Goal: Task Accomplishment & Management: Use online tool/utility

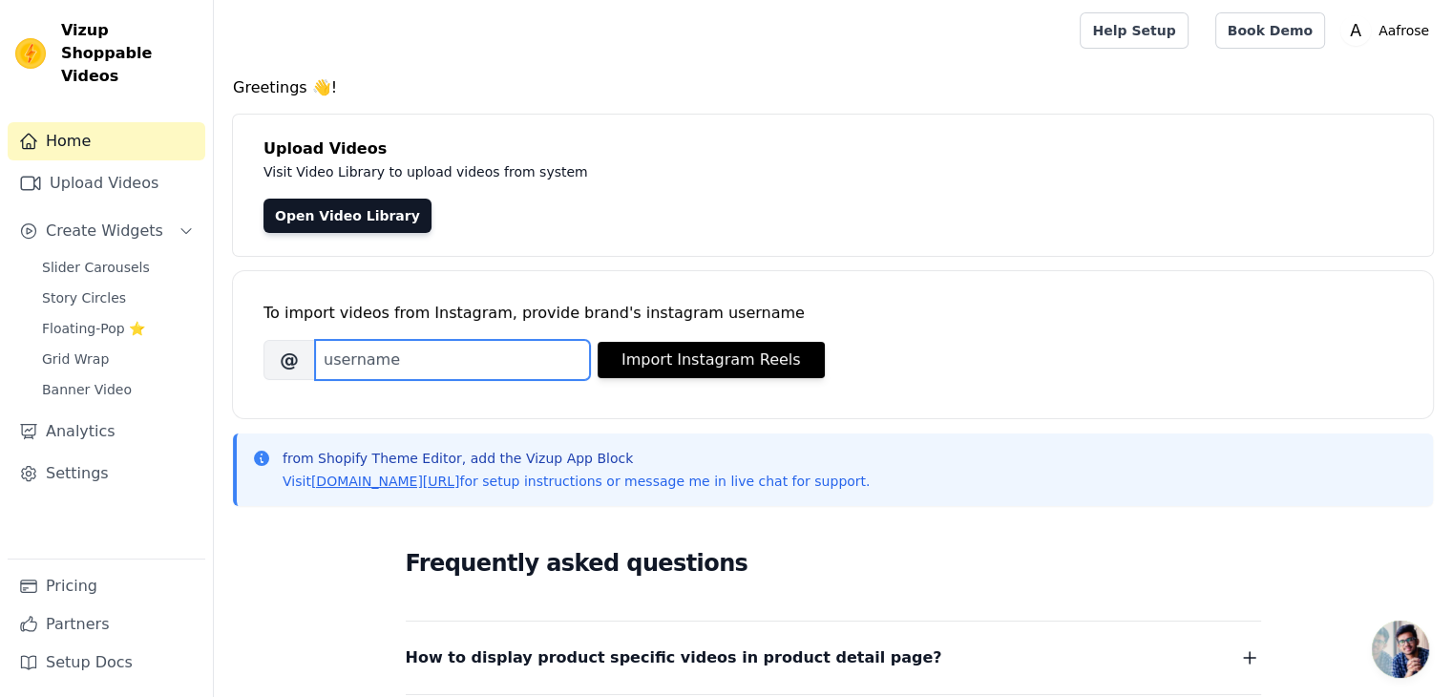
click at [359, 363] on input "Brand's Instagram Username" at bounding box center [452, 360] width 275 height 40
paste input "https://www.instagram.com/aafrose.co/"
drag, startPoint x: 508, startPoint y: 361, endPoint x: 234, endPoint y: 375, distance: 274.3
click at [234, 375] on div "To import videos from Instagram, provide brand's instagram username Brand's Ins…" at bounding box center [833, 344] width 1200 height 147
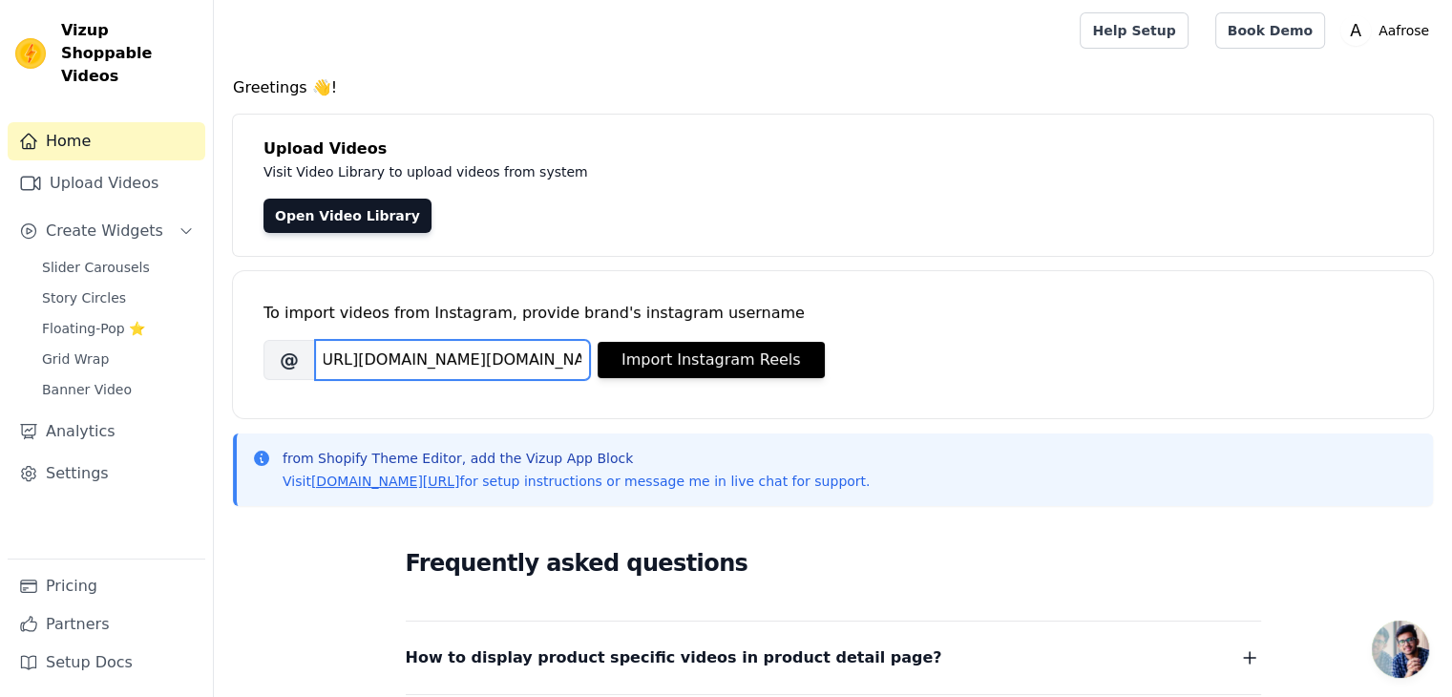
scroll to position [0, 0]
click at [412, 364] on input "aafrose.co/" at bounding box center [452, 360] width 275 height 40
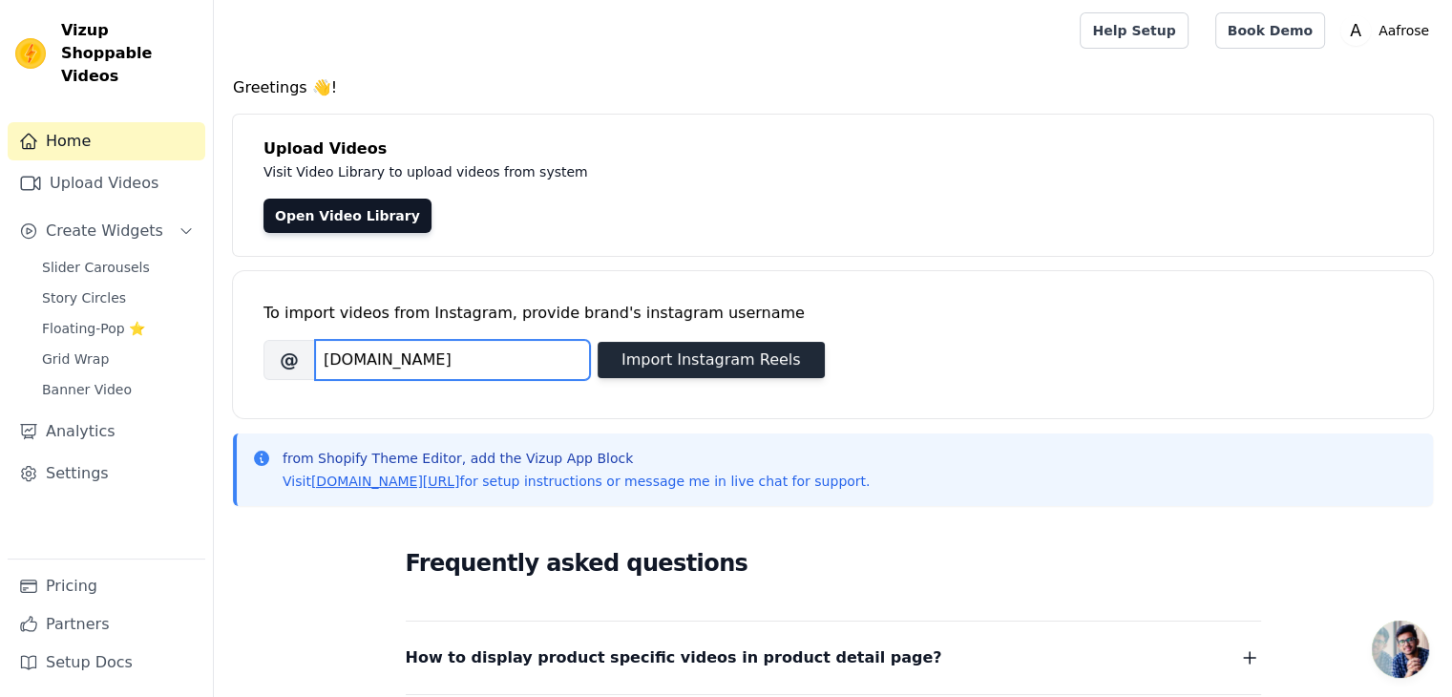
type input "[DOMAIN_NAME]"
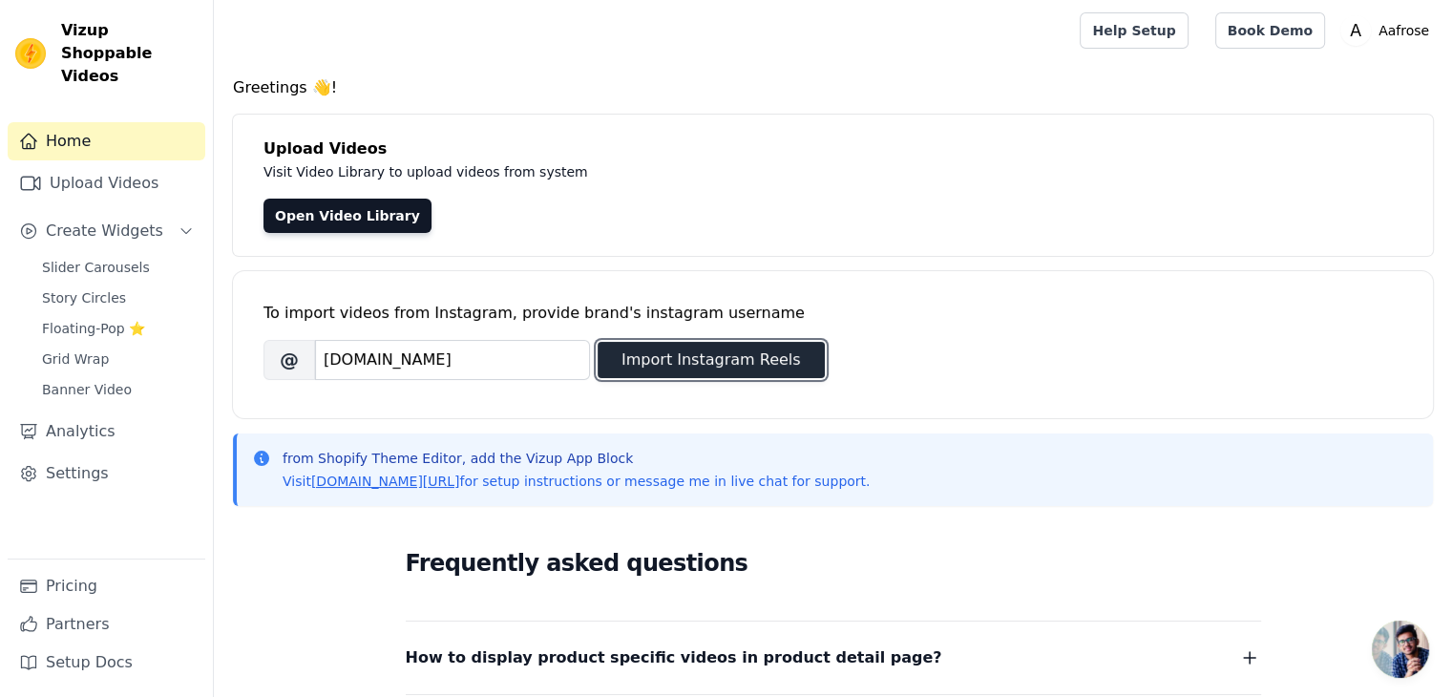
click at [658, 371] on button "Import Instagram Reels" at bounding box center [711, 360] width 227 height 36
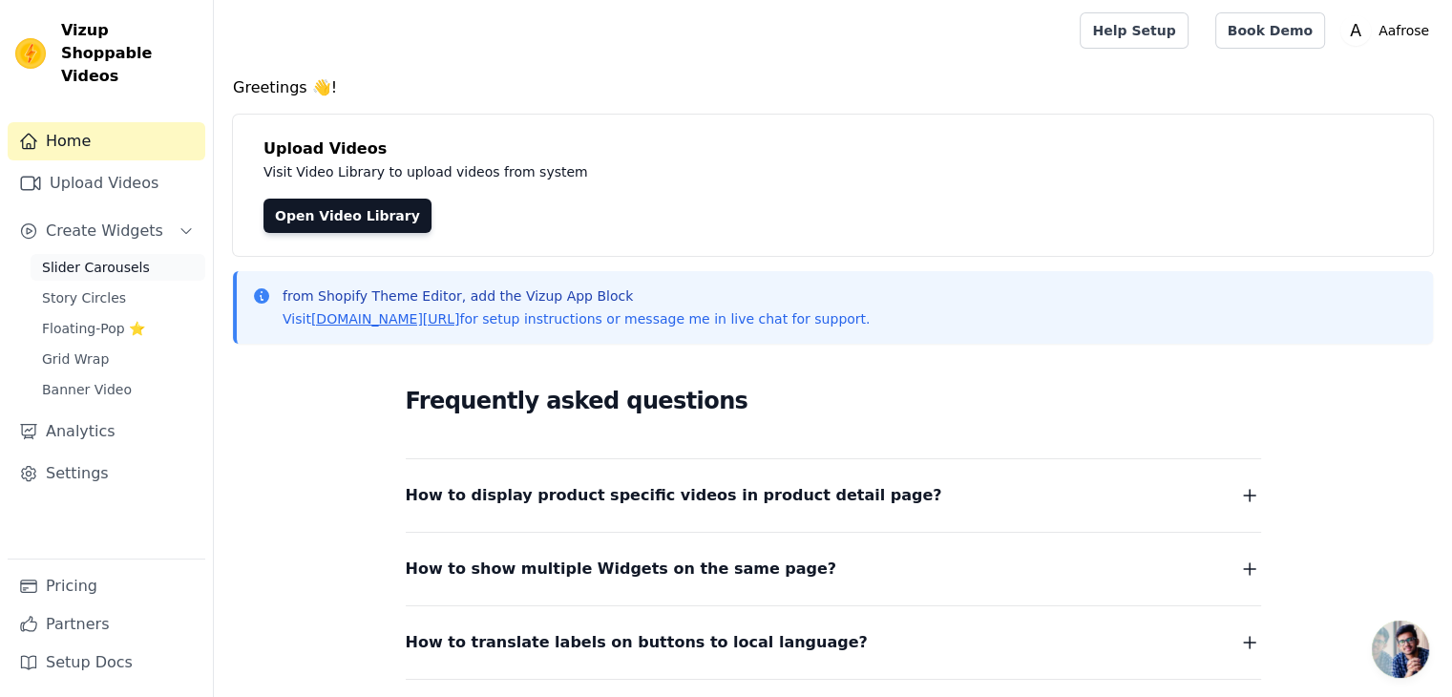
click at [113, 258] on span "Slider Carousels" at bounding box center [96, 267] width 108 height 19
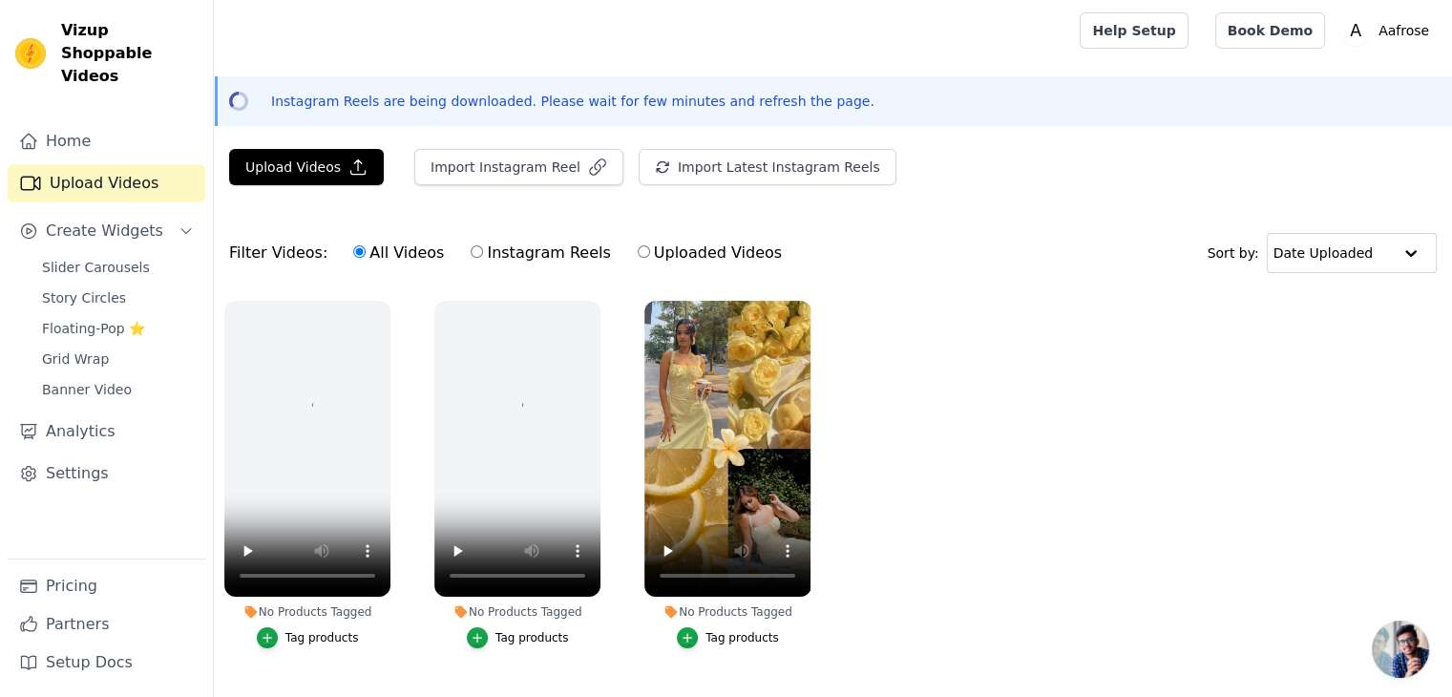
scroll to position [54, 0]
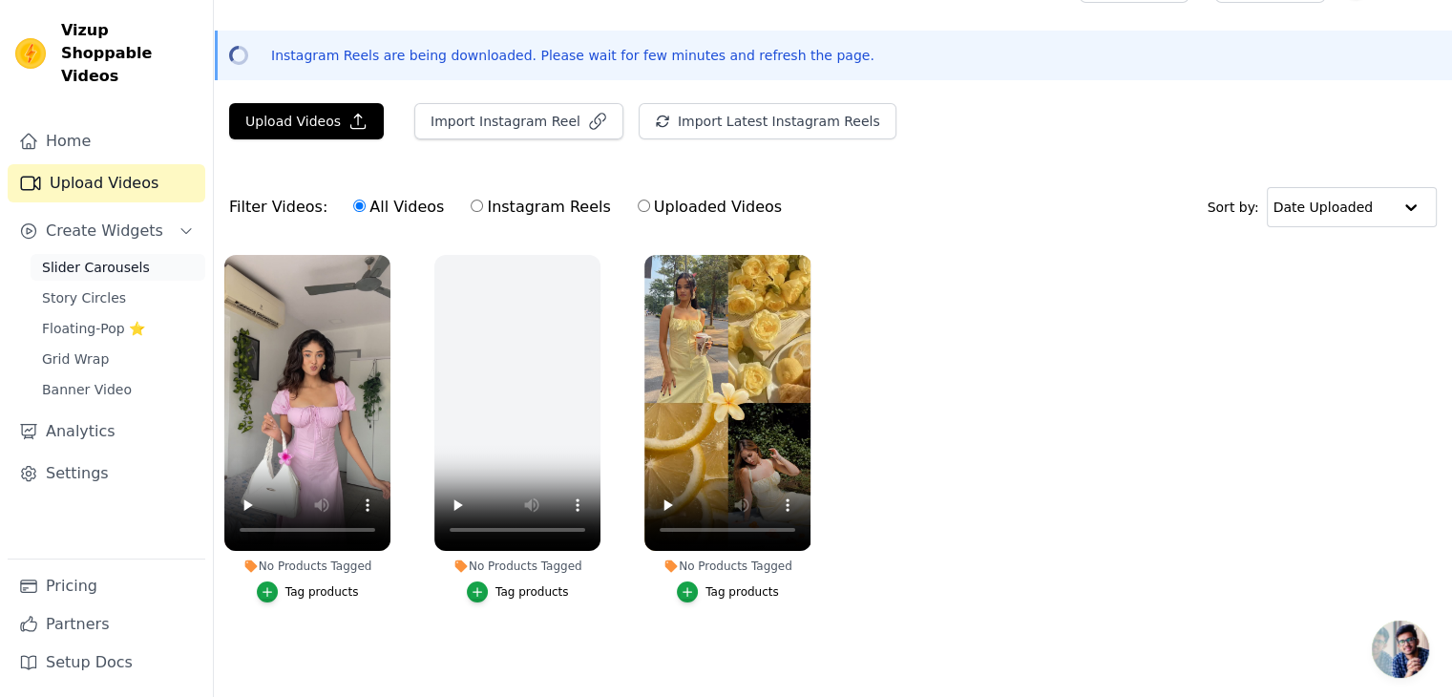
click at [69, 258] on span "Slider Carousels" at bounding box center [96, 267] width 108 height 19
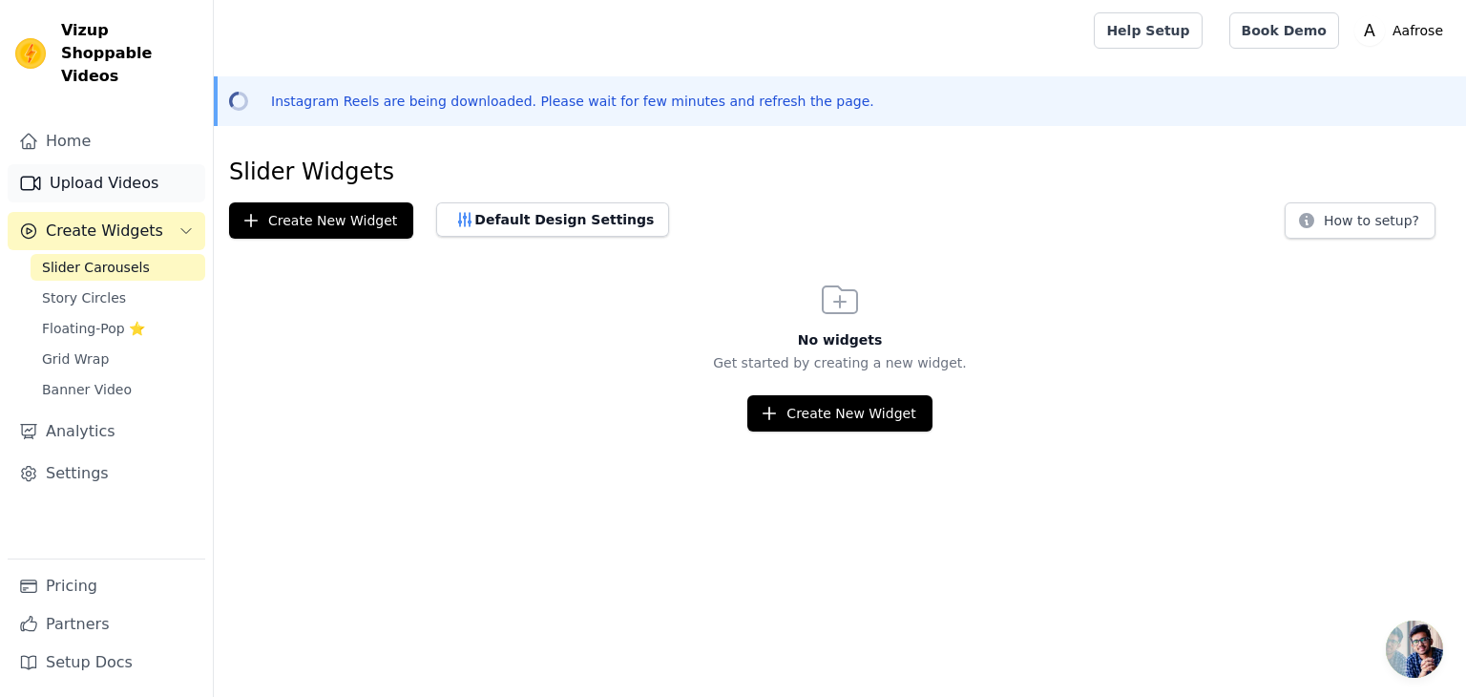
click at [99, 164] on link "Upload Videos" at bounding box center [107, 183] width 198 height 38
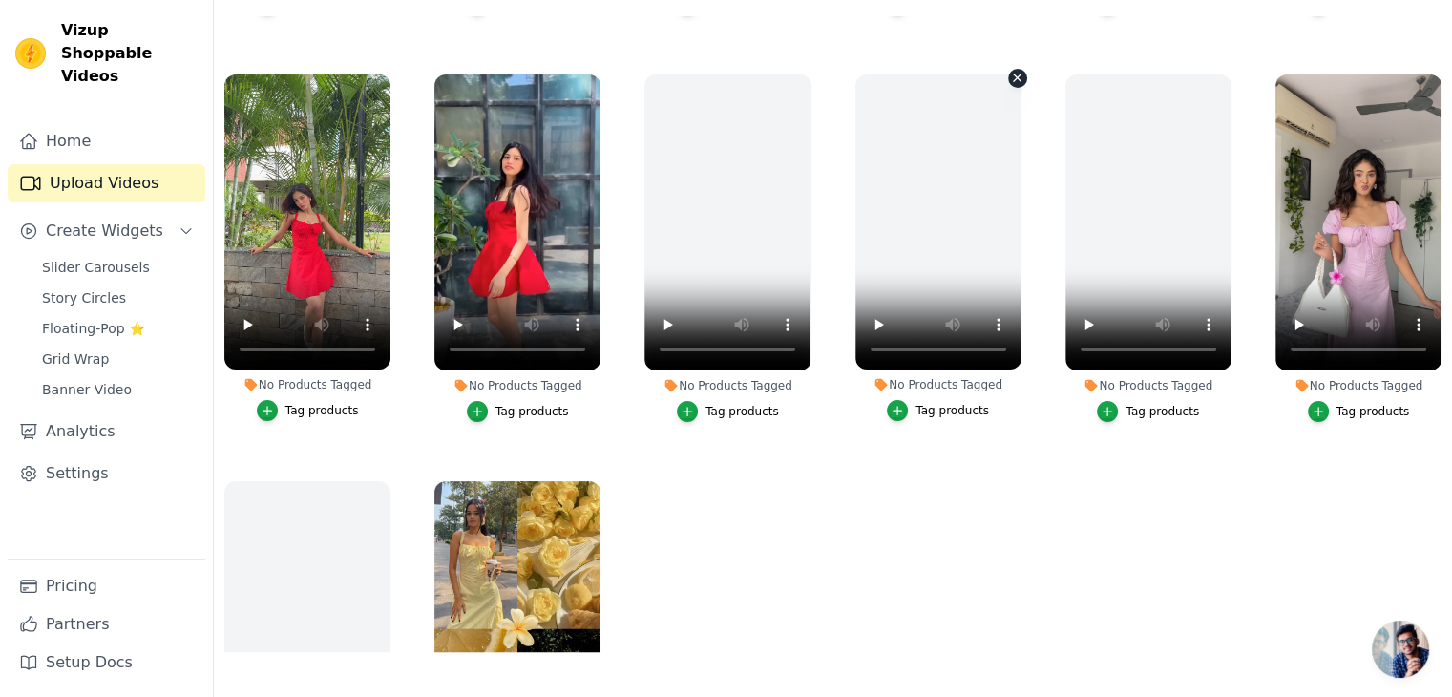
scroll to position [1393, 0]
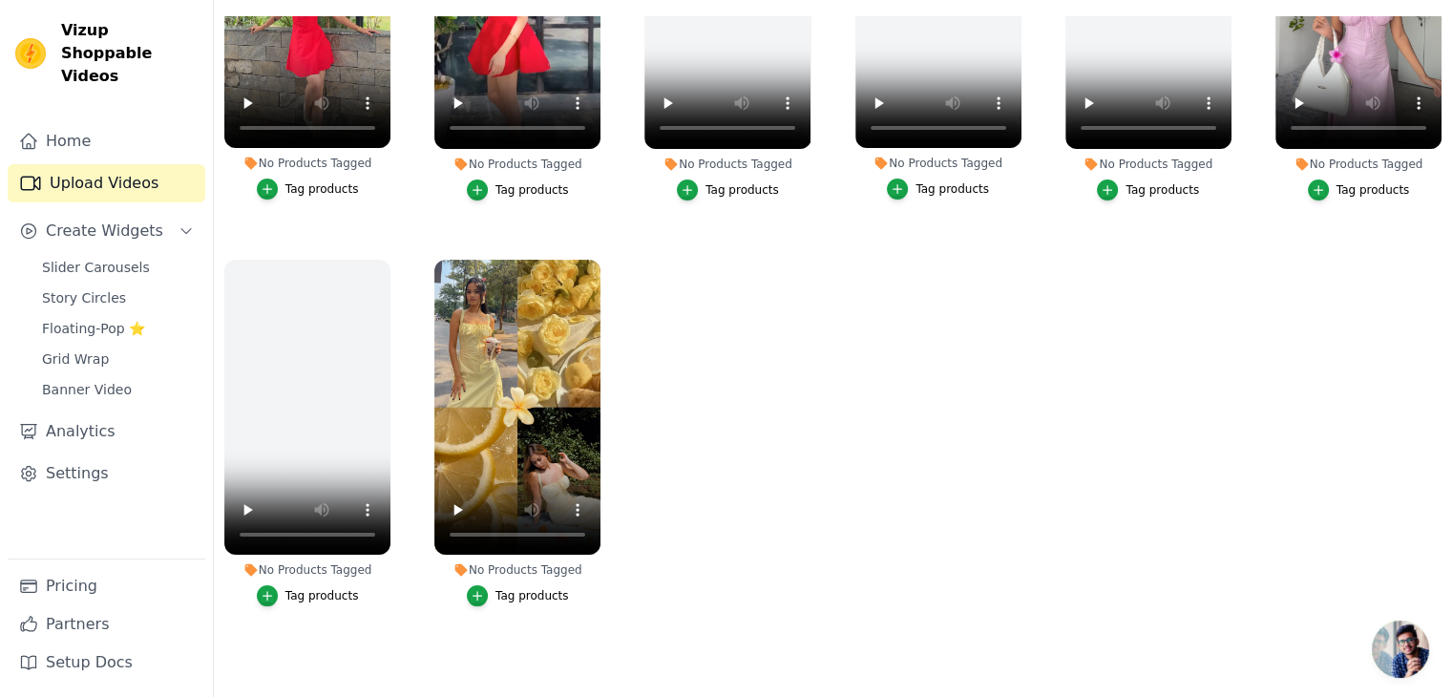
click at [513, 588] on div "Tag products" at bounding box center [531, 595] width 73 height 15
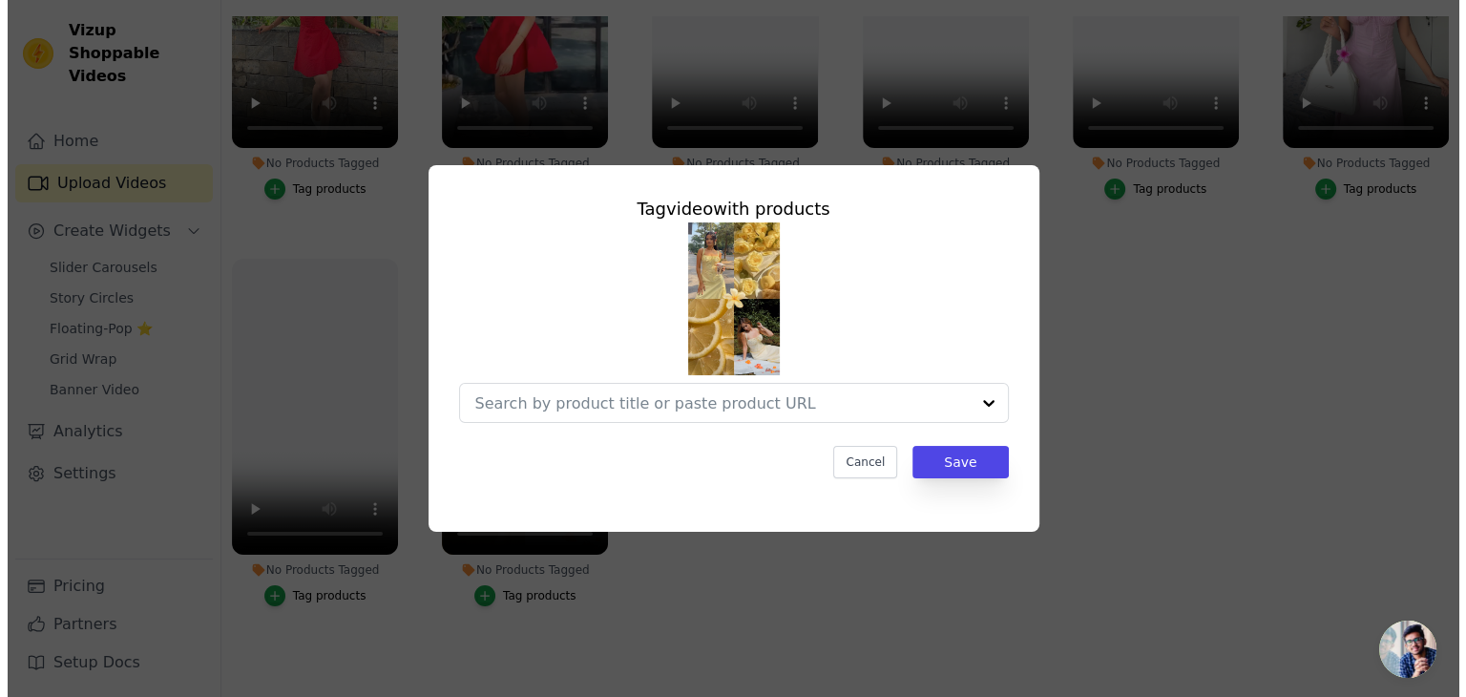
scroll to position [1405, 0]
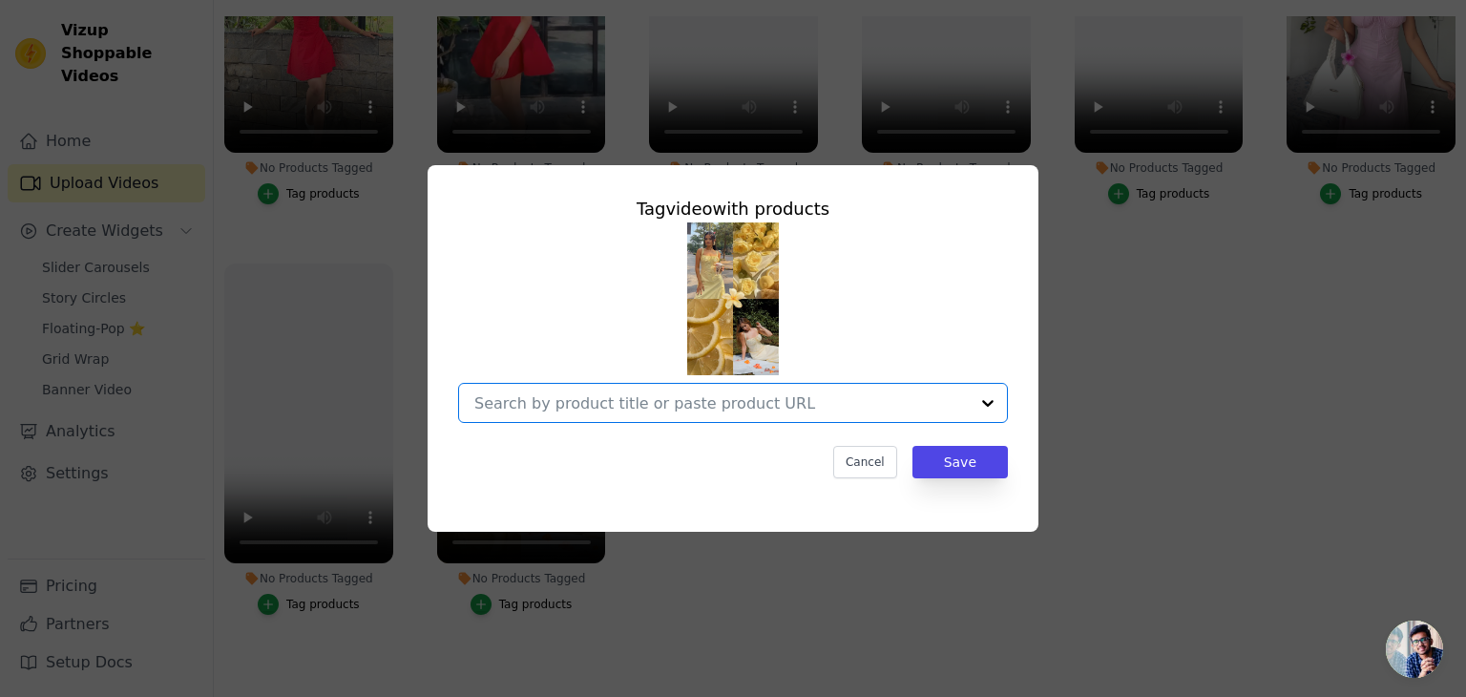
click at [686, 396] on input "No Products Tagged Tag video with products Option undefined, selected. Select i…" at bounding box center [721, 403] width 494 height 18
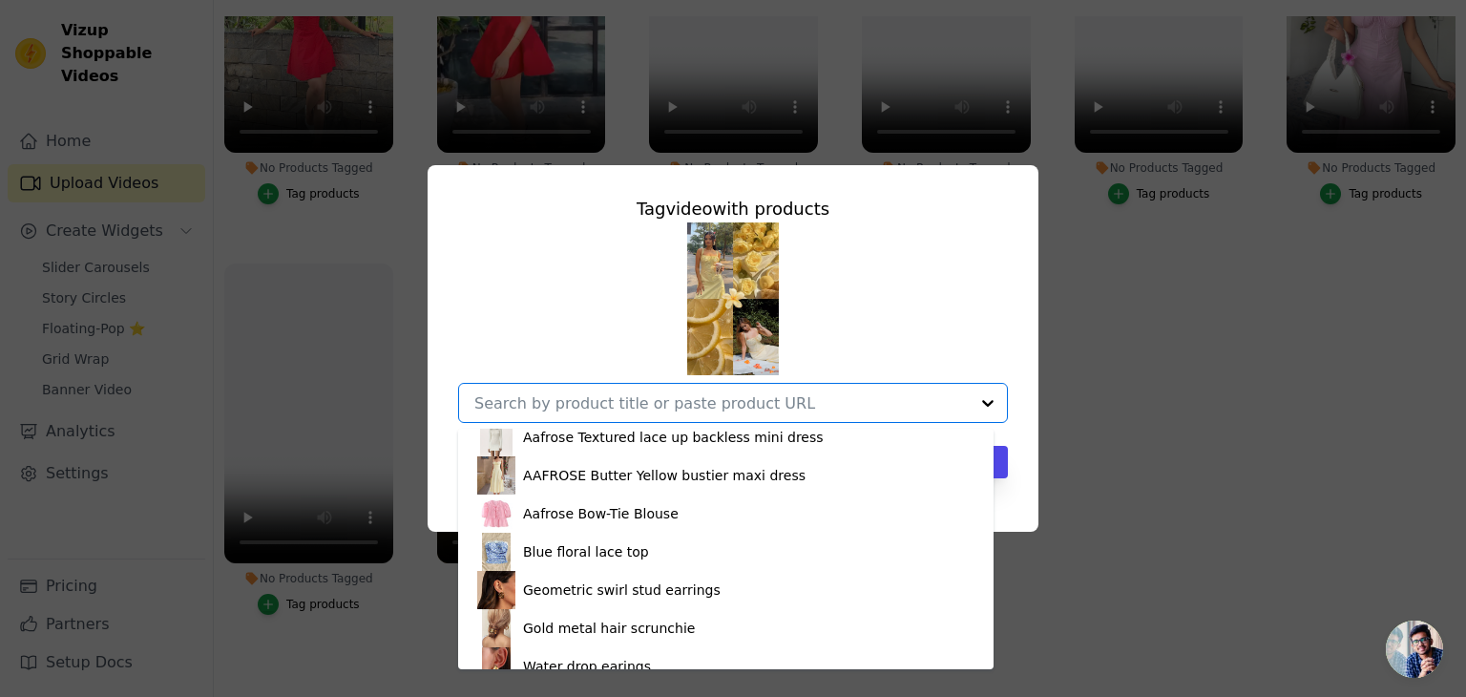
scroll to position [3028, 0]
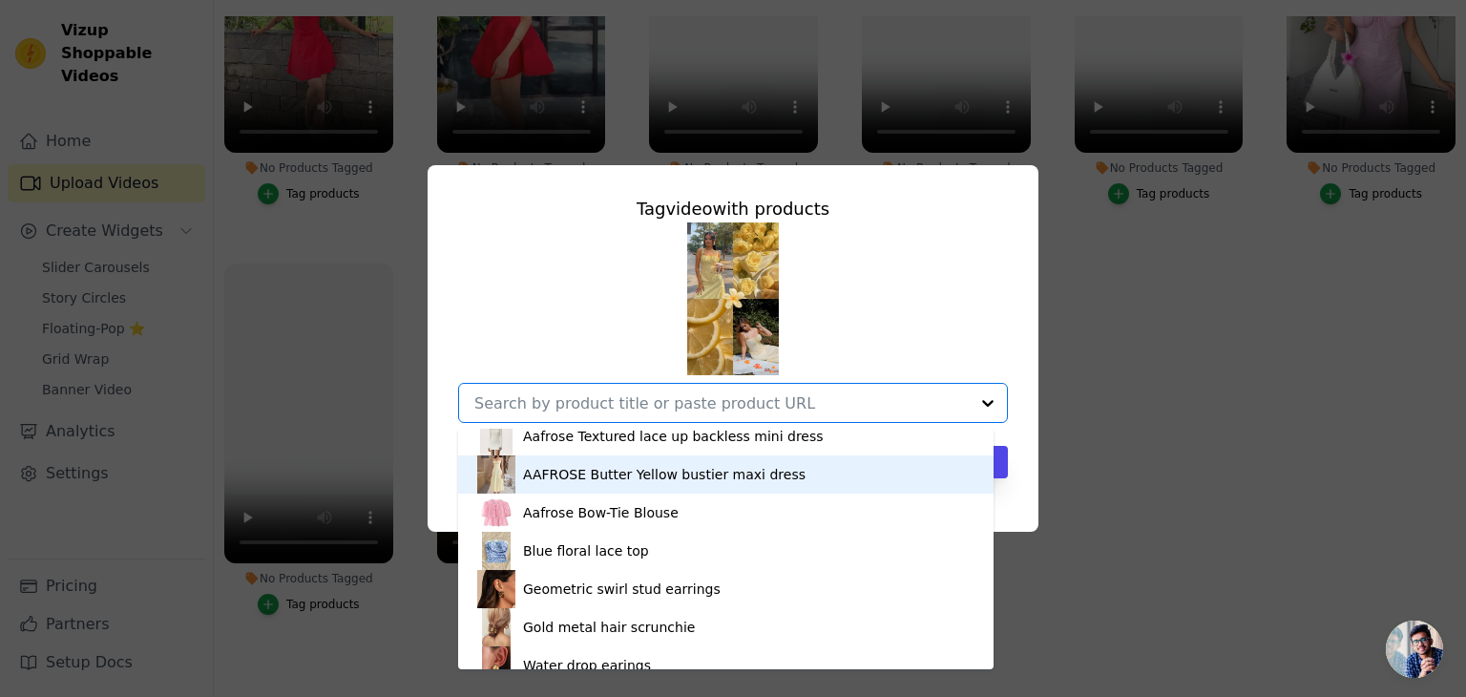
click at [611, 484] on div "AAFROSE Butter Yellow bustier maxi dress" at bounding box center [725, 474] width 497 height 38
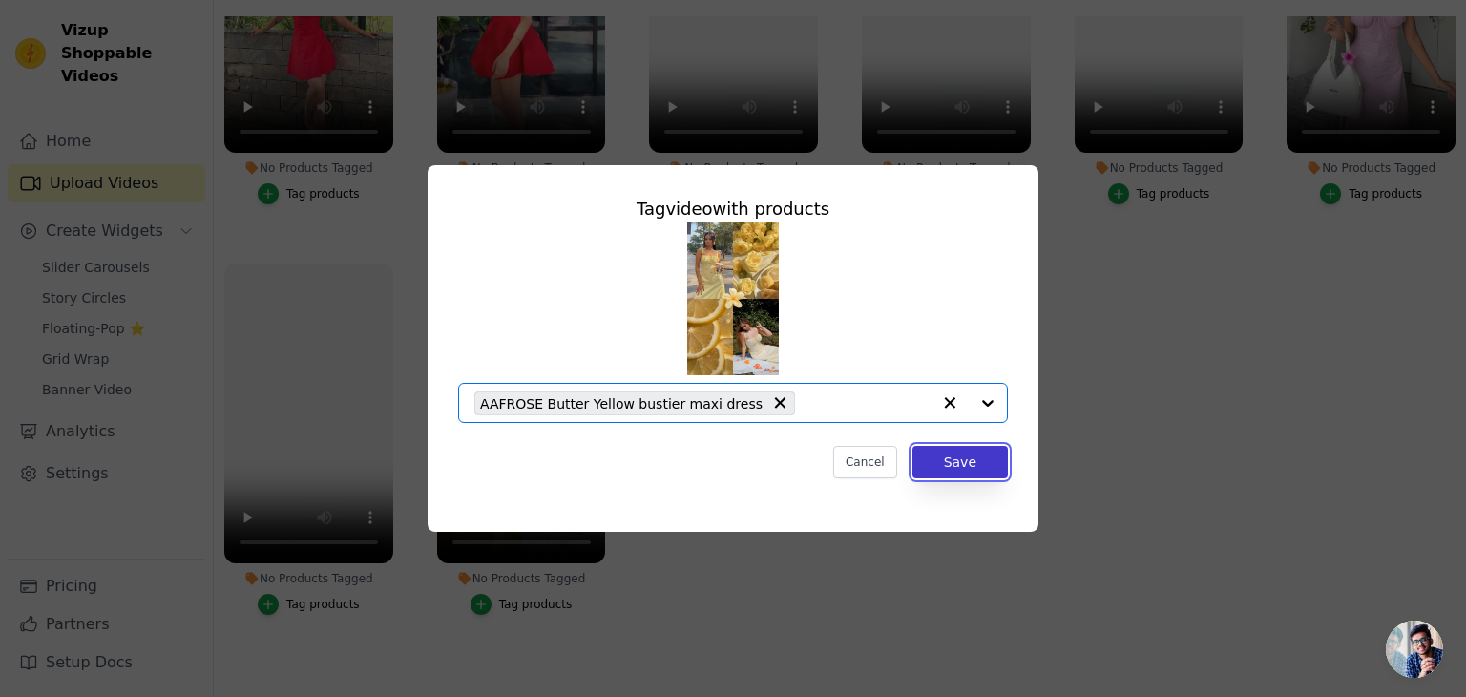
click at [964, 471] on button "Save" at bounding box center [960, 462] width 95 height 32
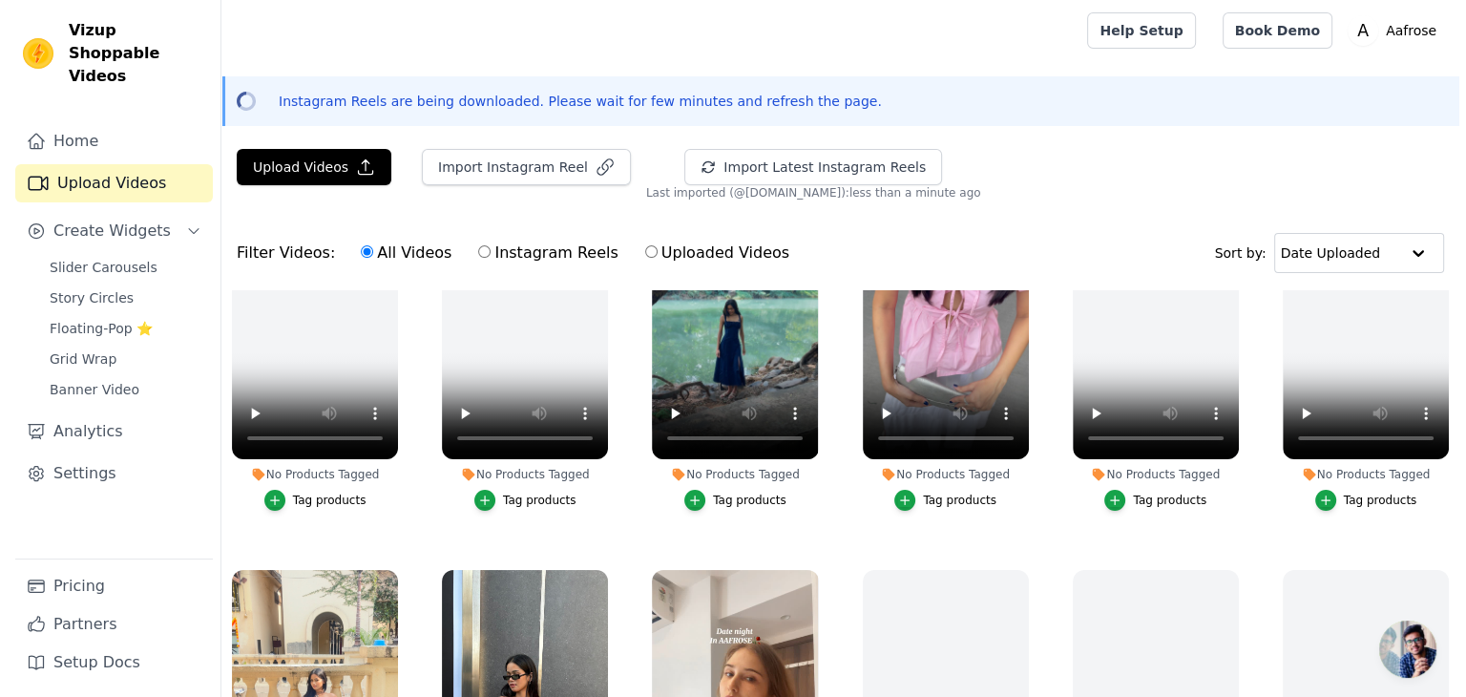
scroll to position [141, 0]
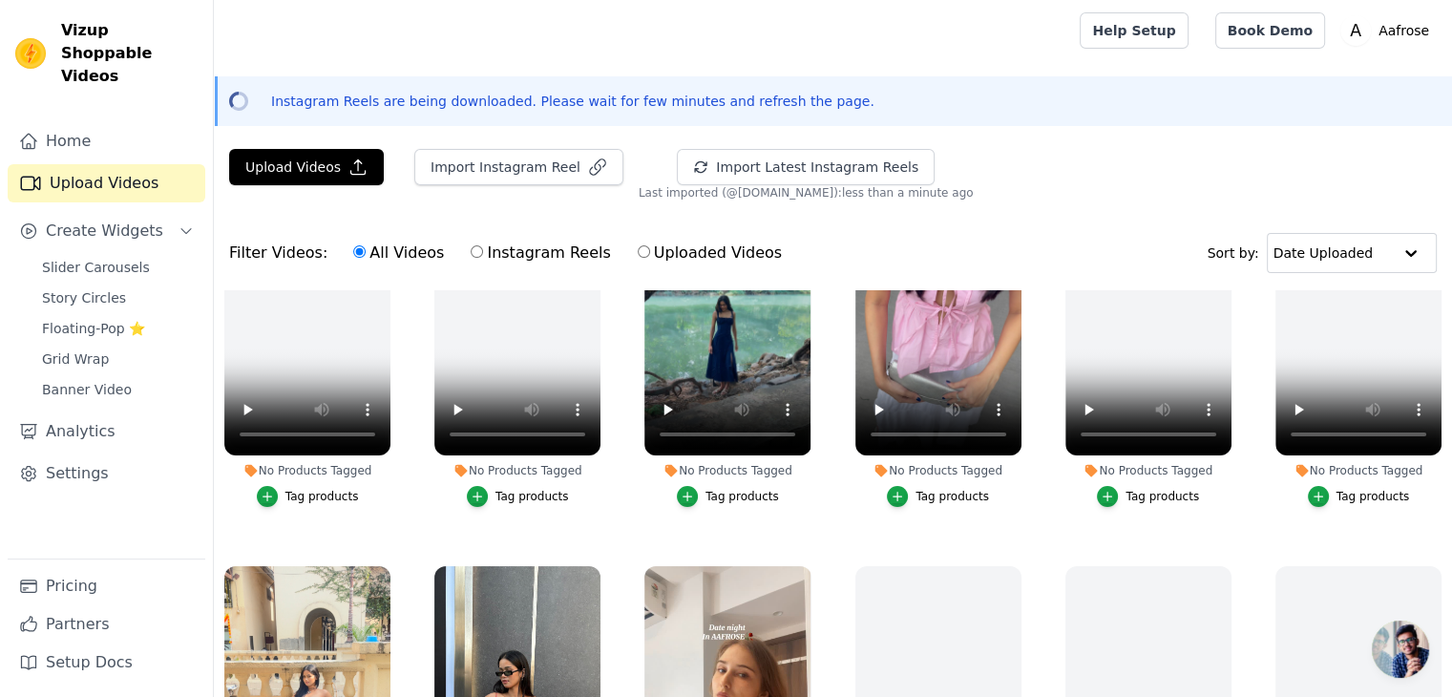
click at [935, 496] on div "Tag products" at bounding box center [951, 496] width 73 height 15
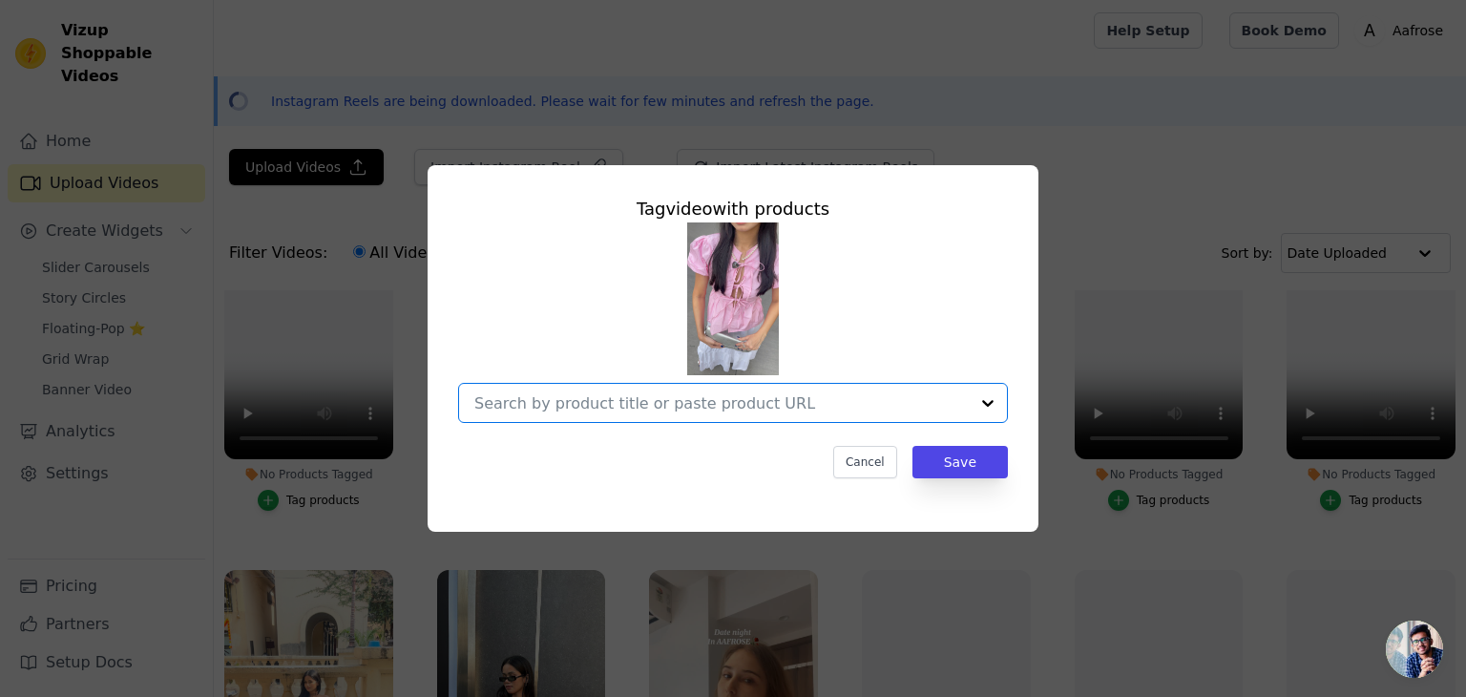
click at [783, 409] on input "No Products Tagged Tag video with products Option undefined, selected. Select i…" at bounding box center [721, 403] width 494 height 18
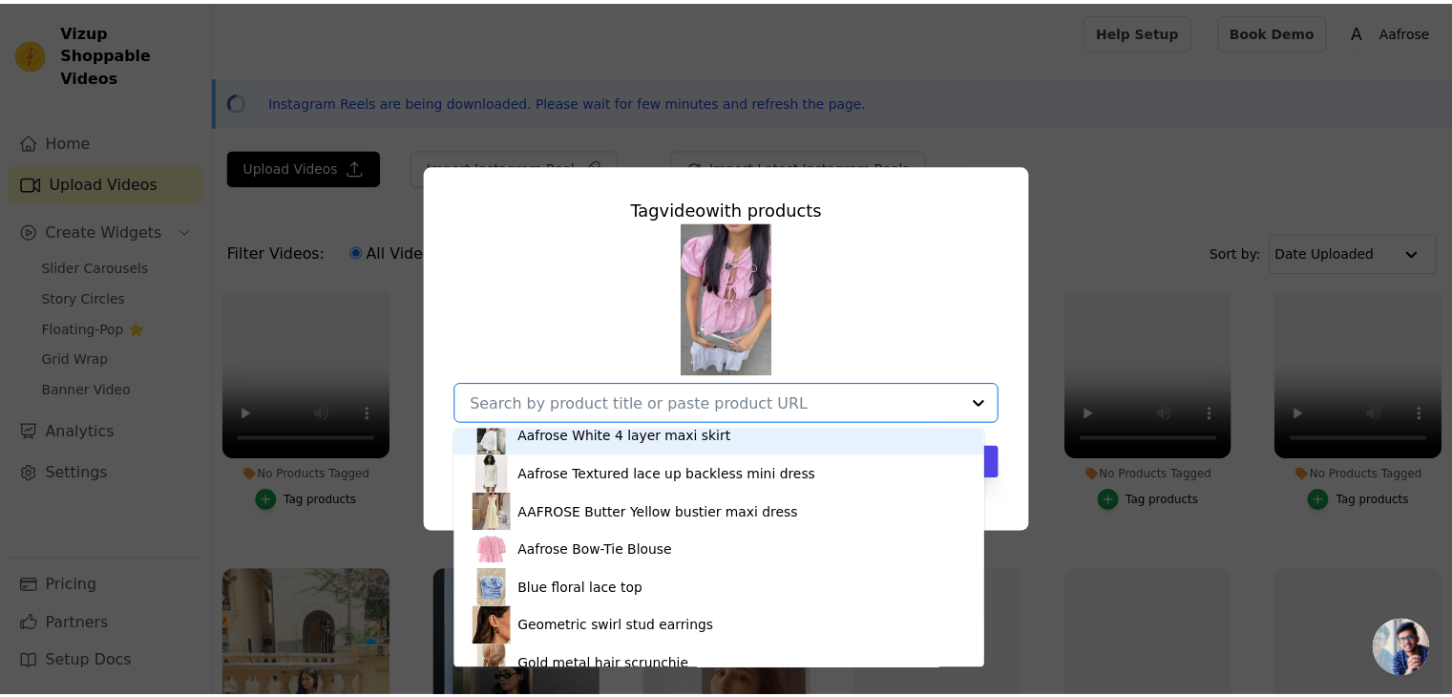
scroll to position [2993, 0]
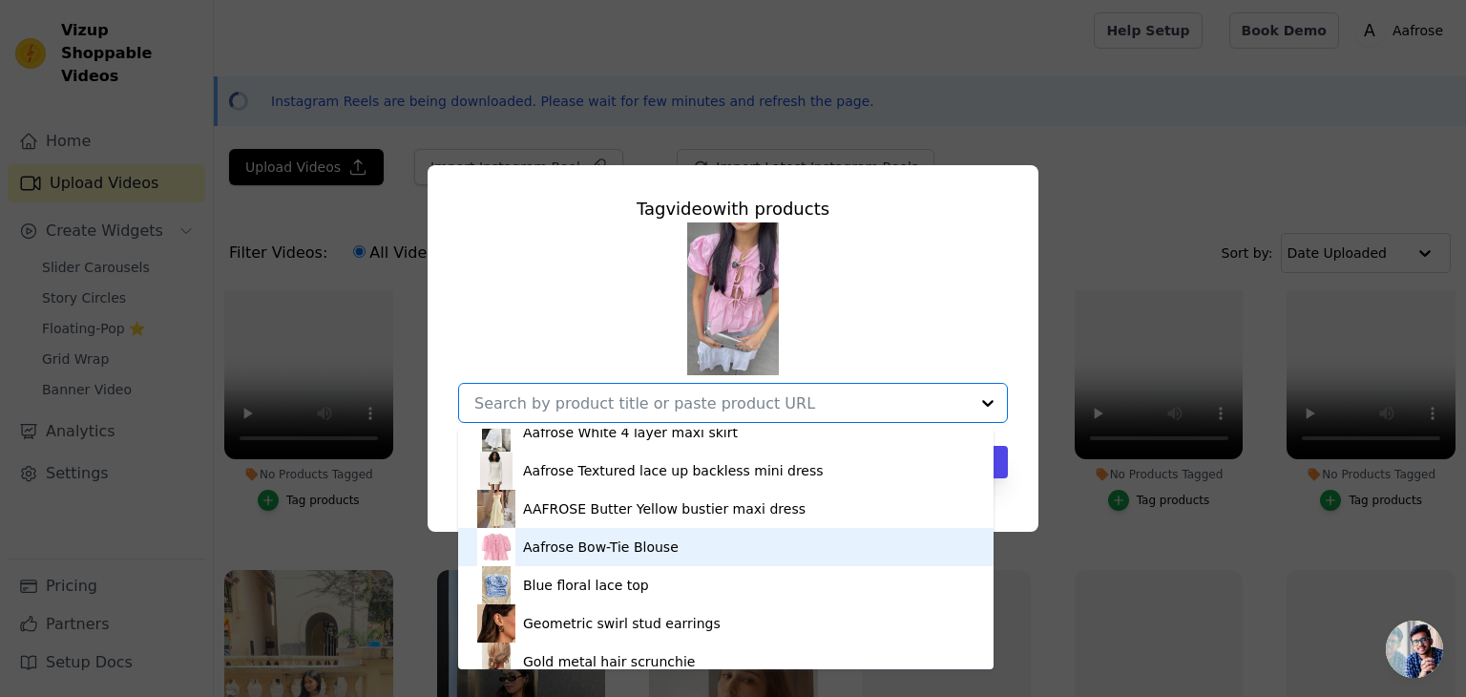
click at [573, 551] on div "Aafrose Bow-Tie Blouse" at bounding box center [601, 546] width 156 height 19
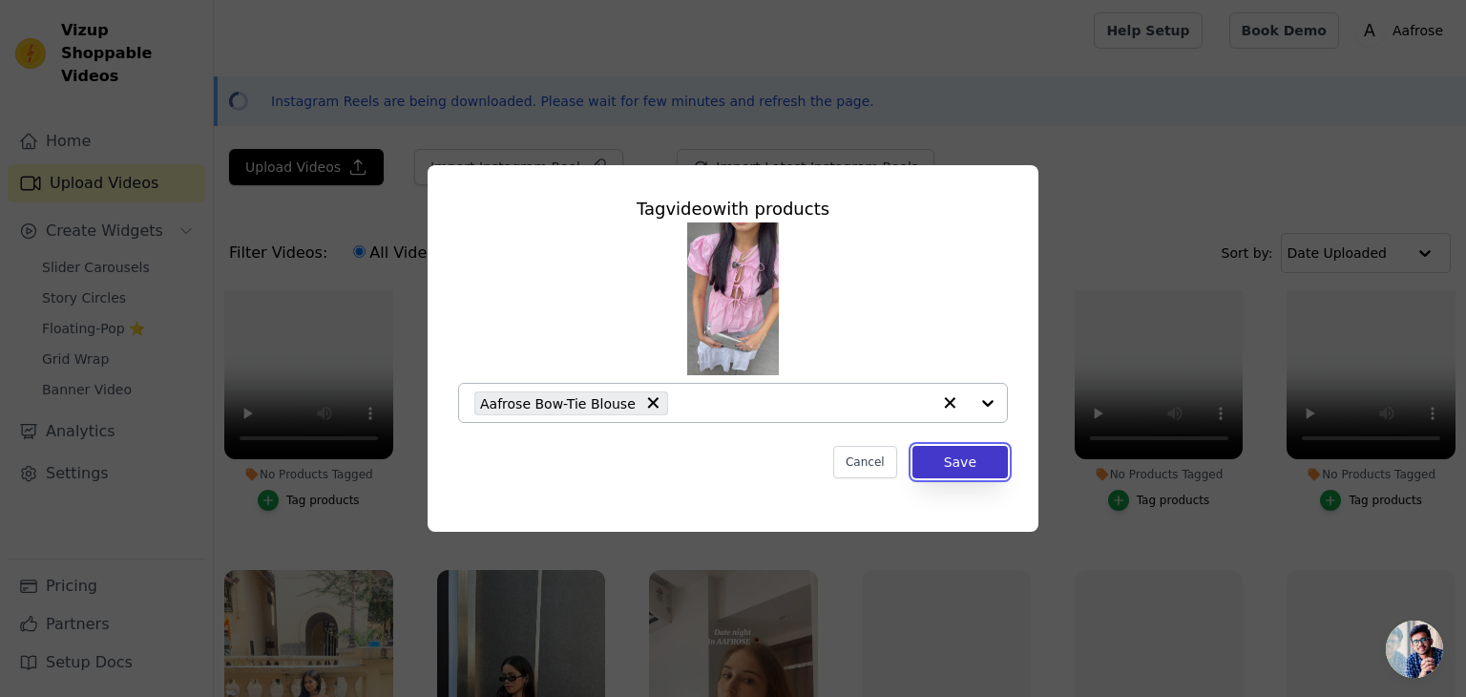
click at [965, 471] on button "Save" at bounding box center [960, 462] width 95 height 32
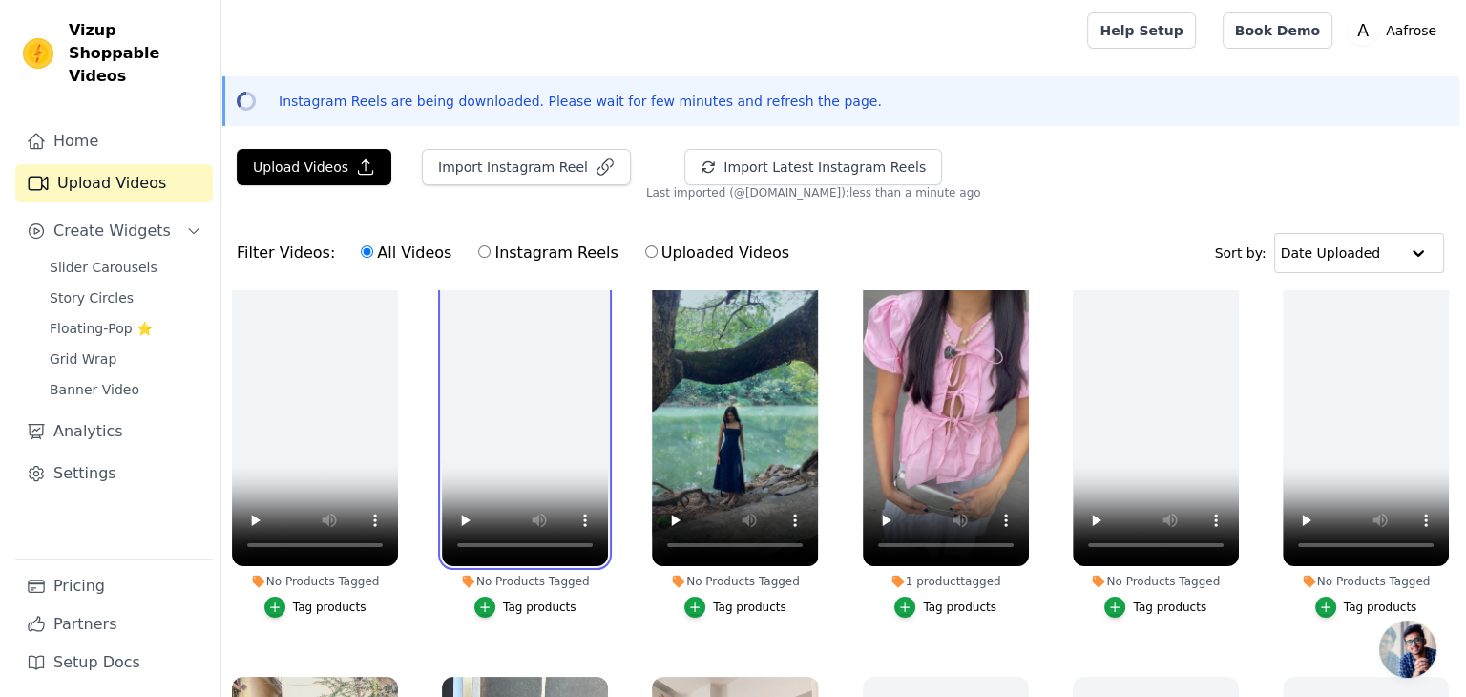
scroll to position [31, 0]
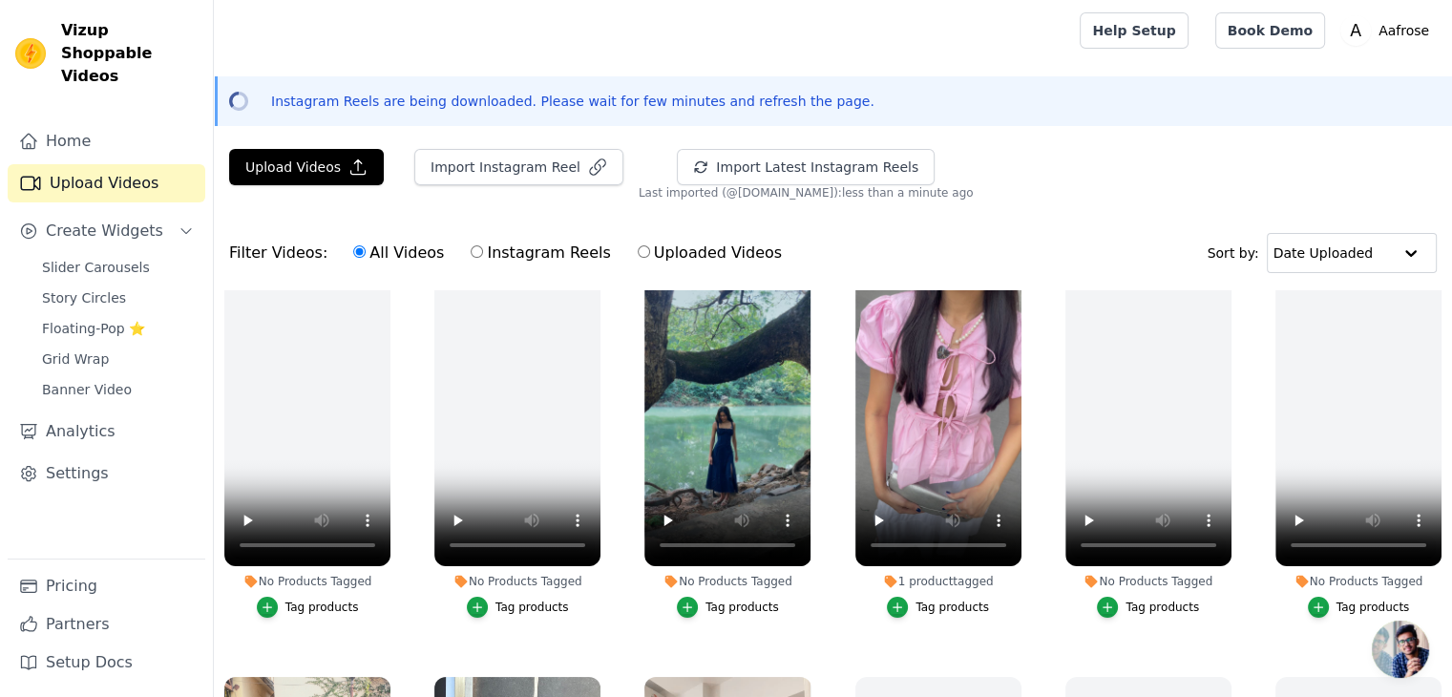
click at [718, 601] on div "Tag products" at bounding box center [741, 606] width 73 height 15
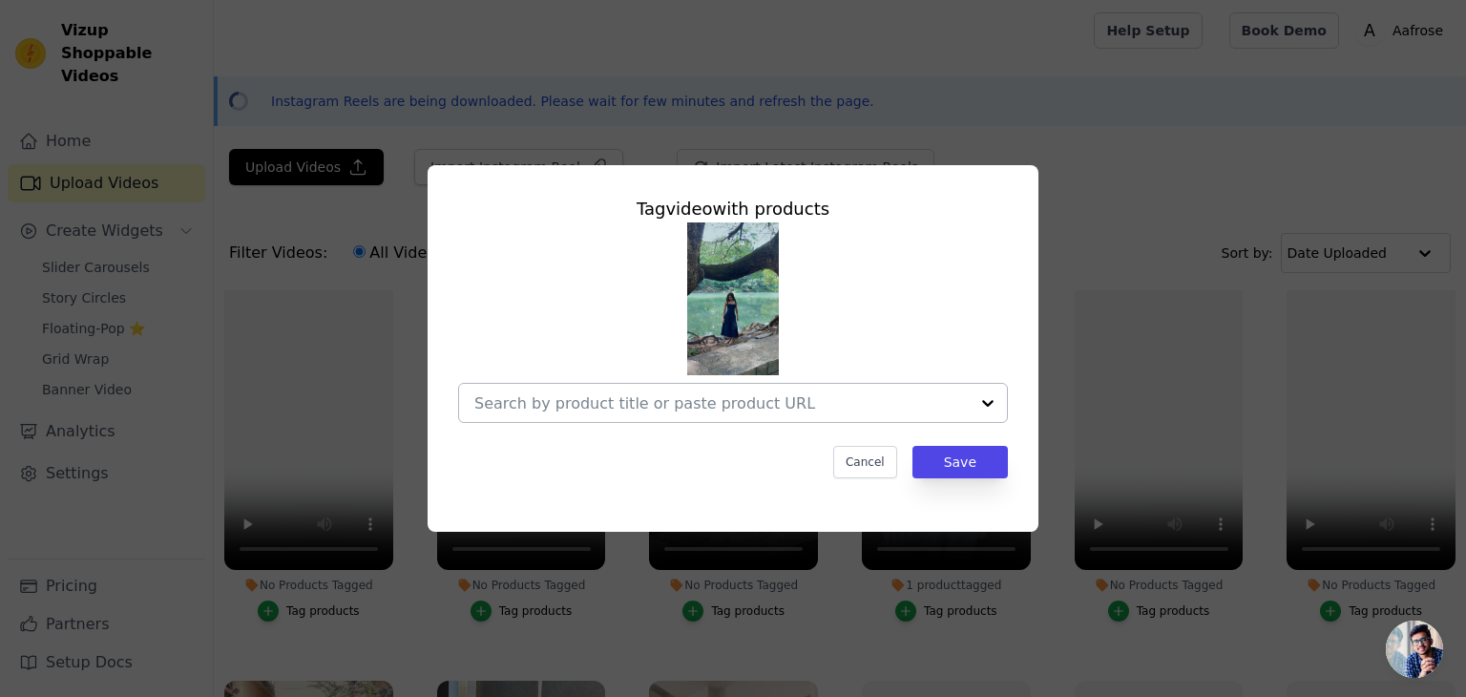
click at [706, 396] on input "No Products Tagged Tag video with products Cancel Save Tag products" at bounding box center [721, 403] width 494 height 18
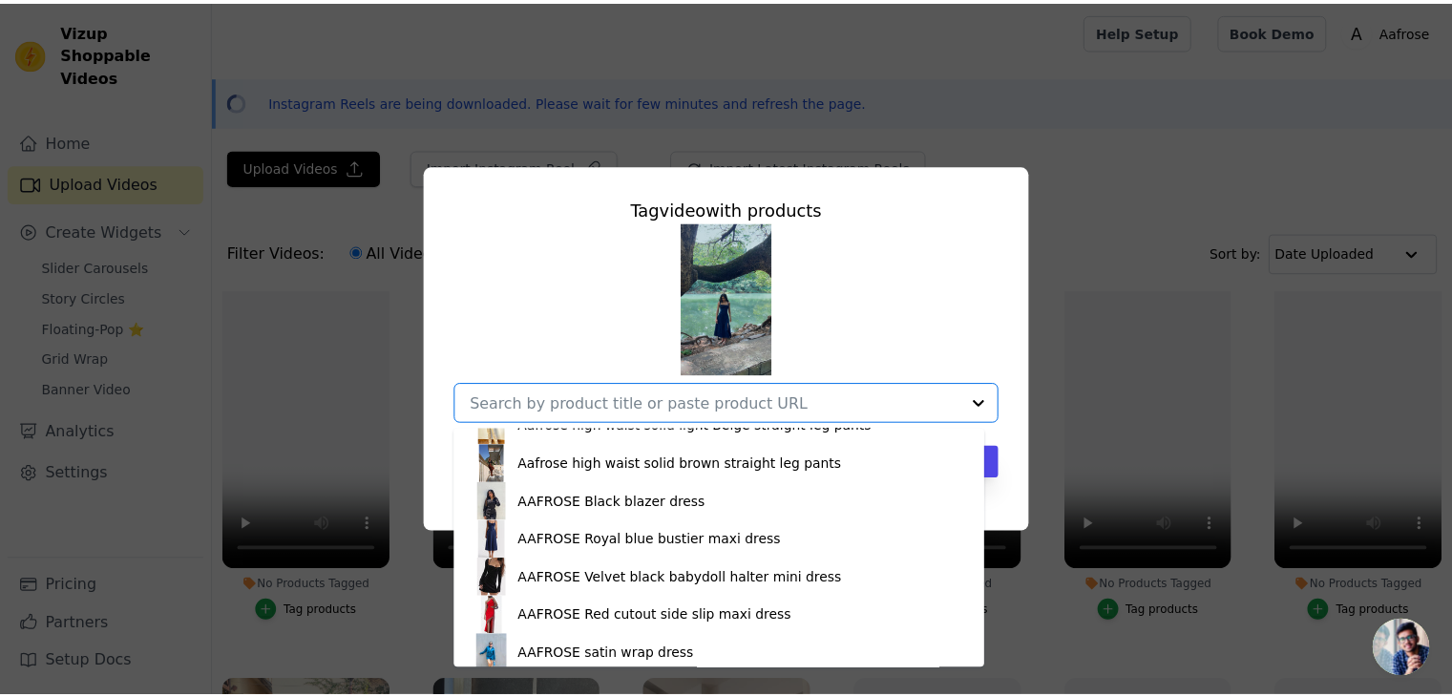
scroll to position [2507, 0]
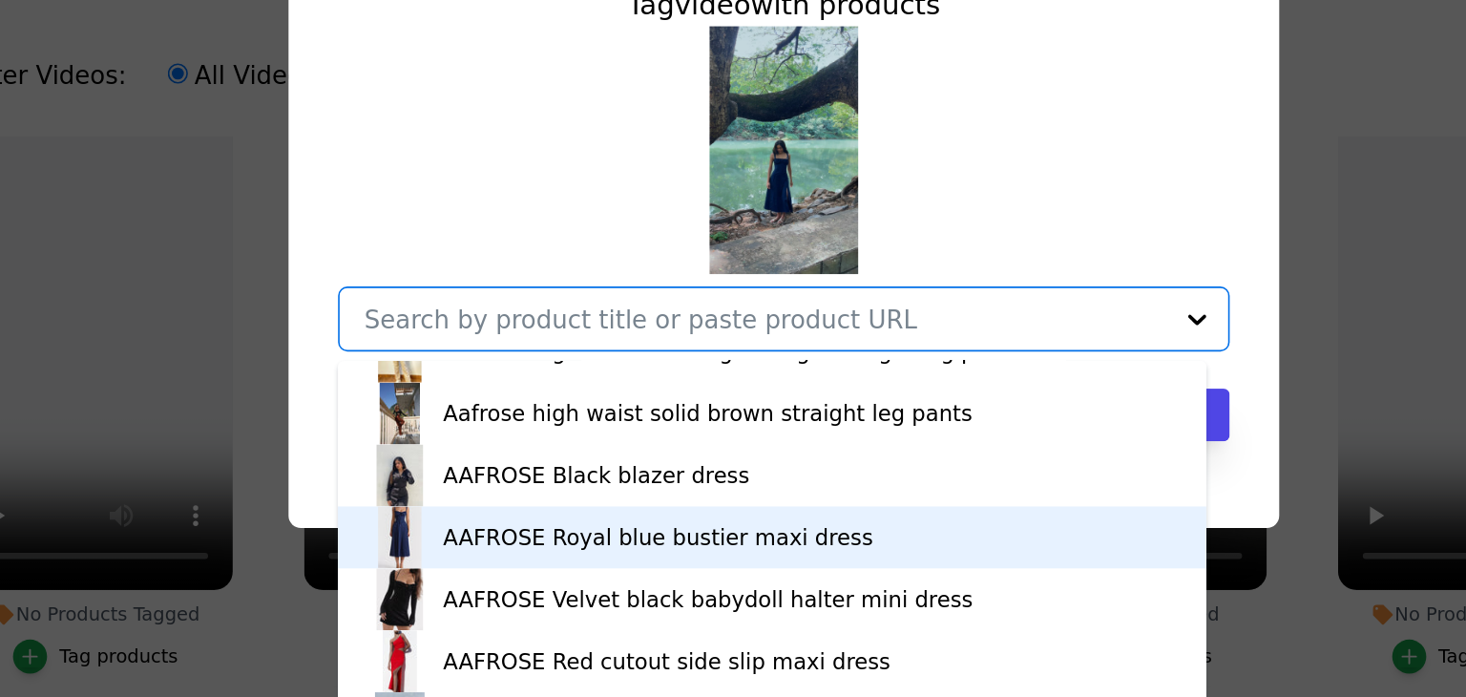
click at [651, 536] on div "AAFROSE Royal blue bustier maxi dress" at bounding box center [655, 537] width 265 height 19
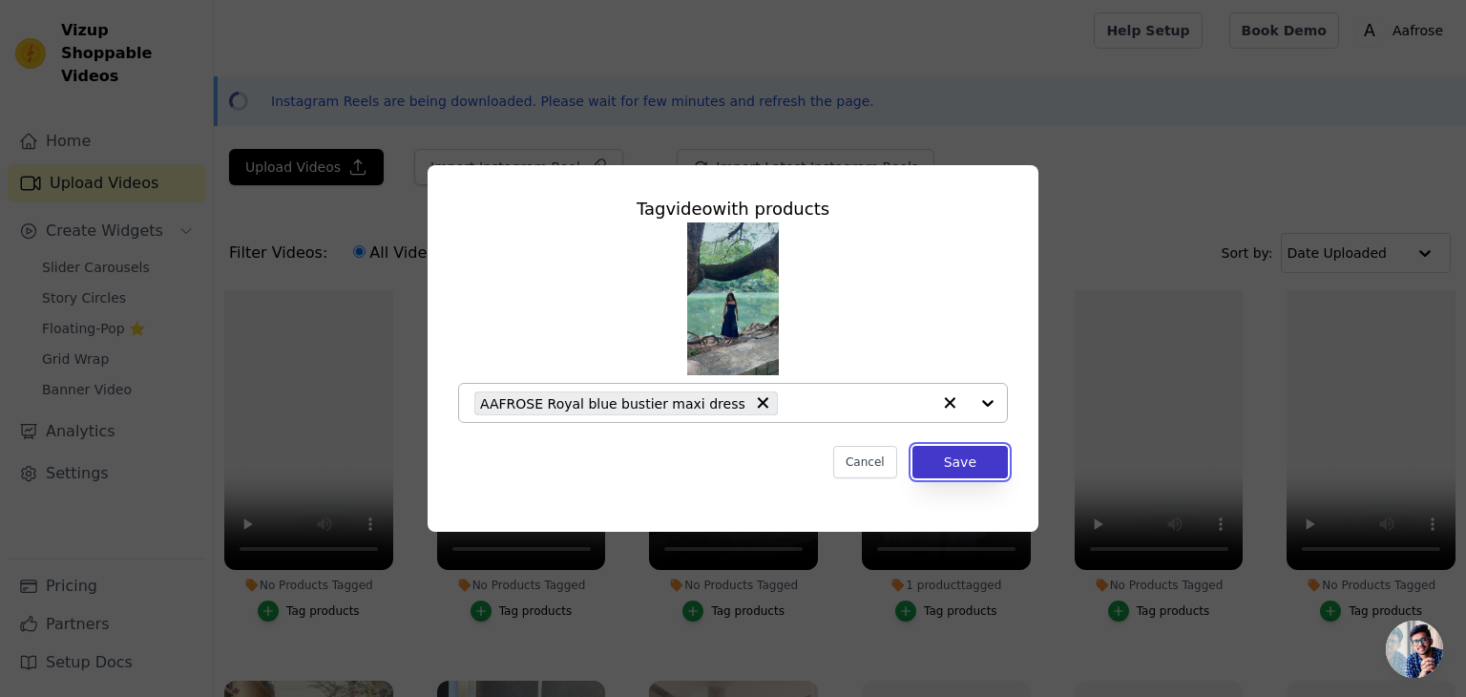
click at [969, 455] on button "Save" at bounding box center [960, 462] width 95 height 32
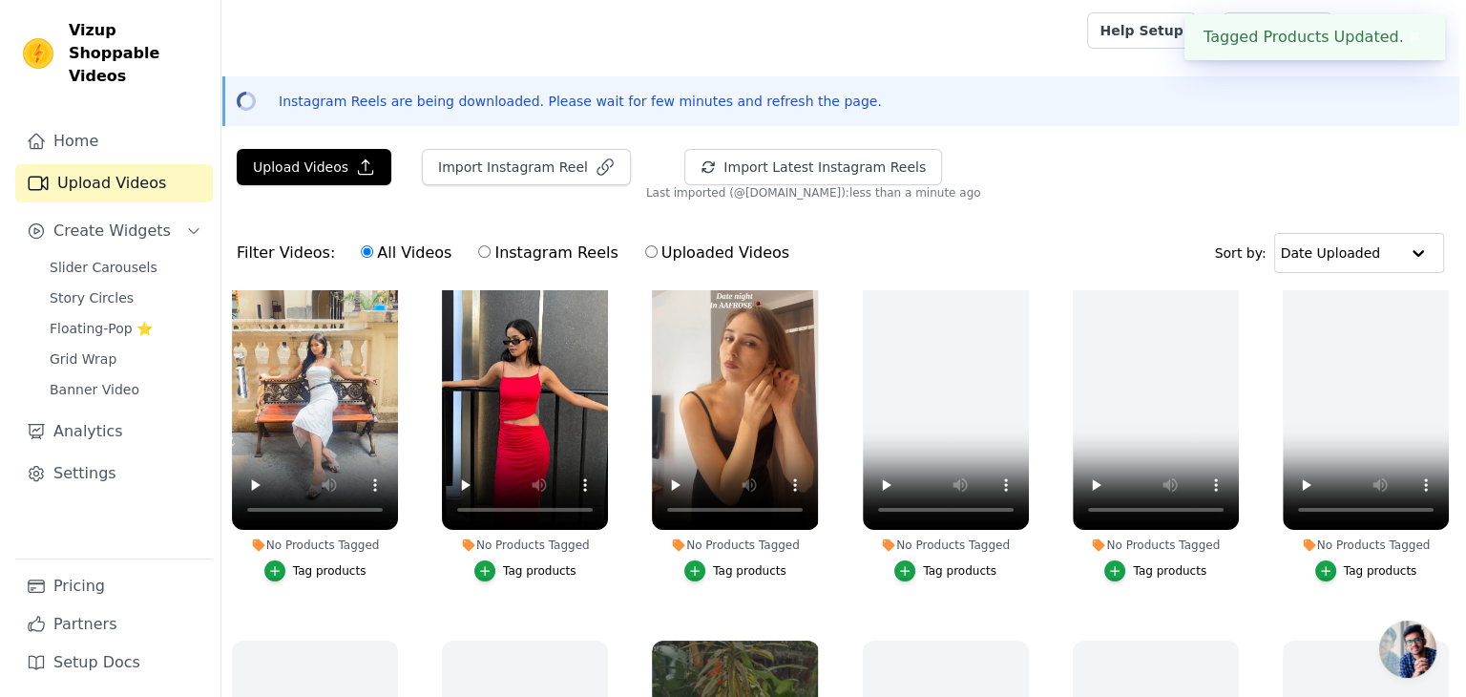
scroll to position [473, 0]
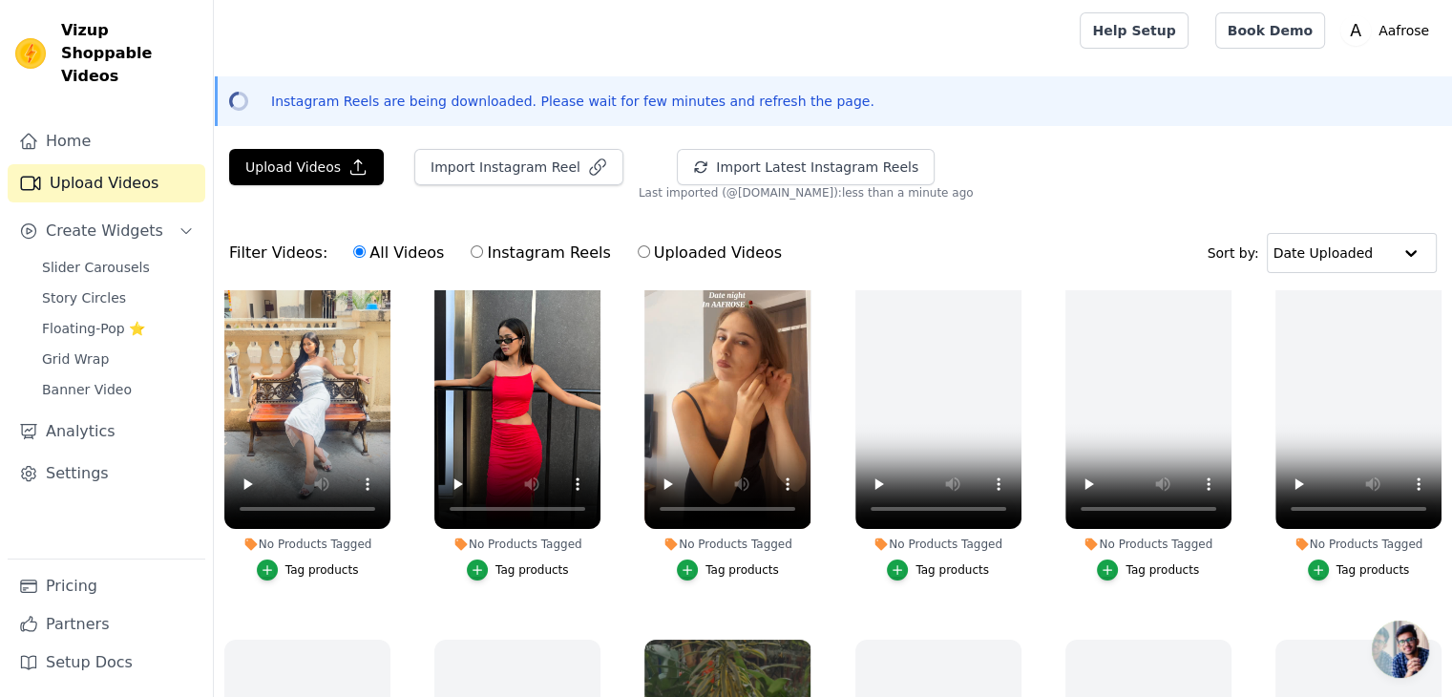
click at [489, 563] on button "Tag products" at bounding box center [518, 569] width 102 height 21
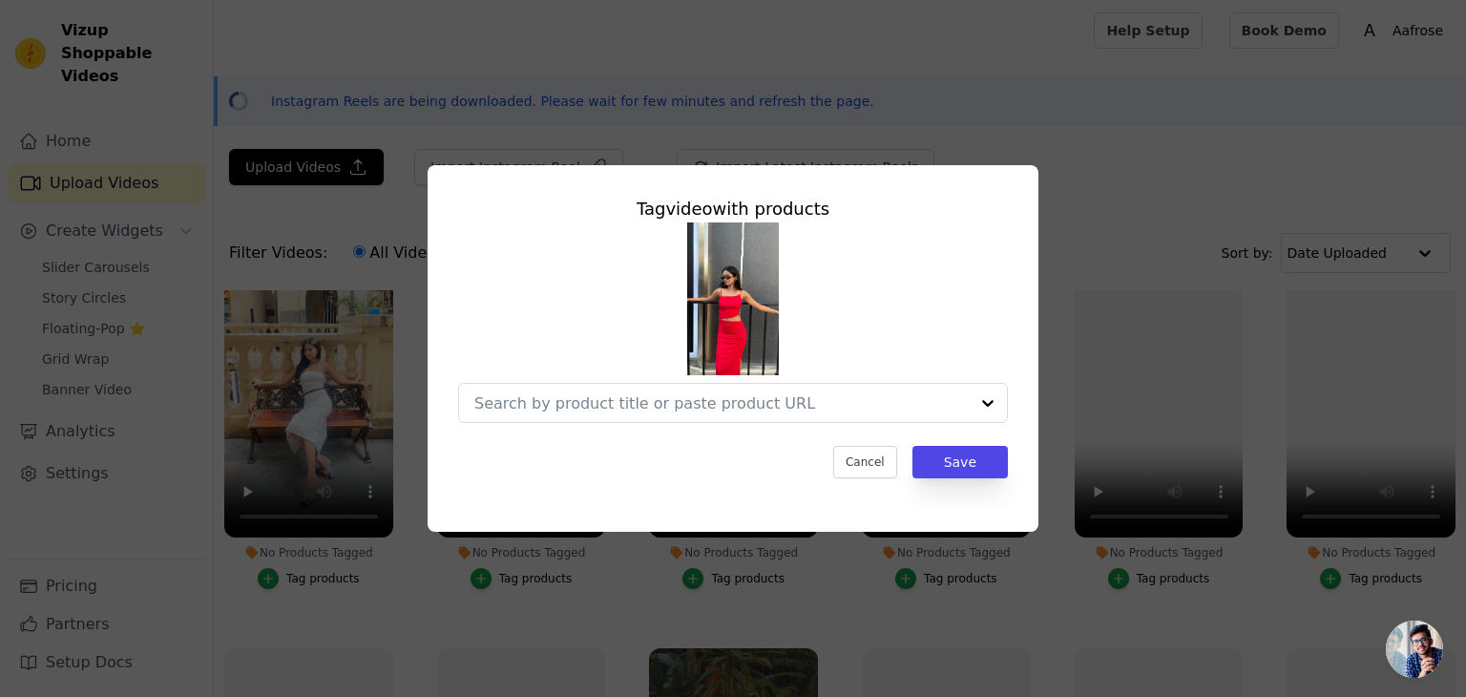
scroll to position [477, 0]
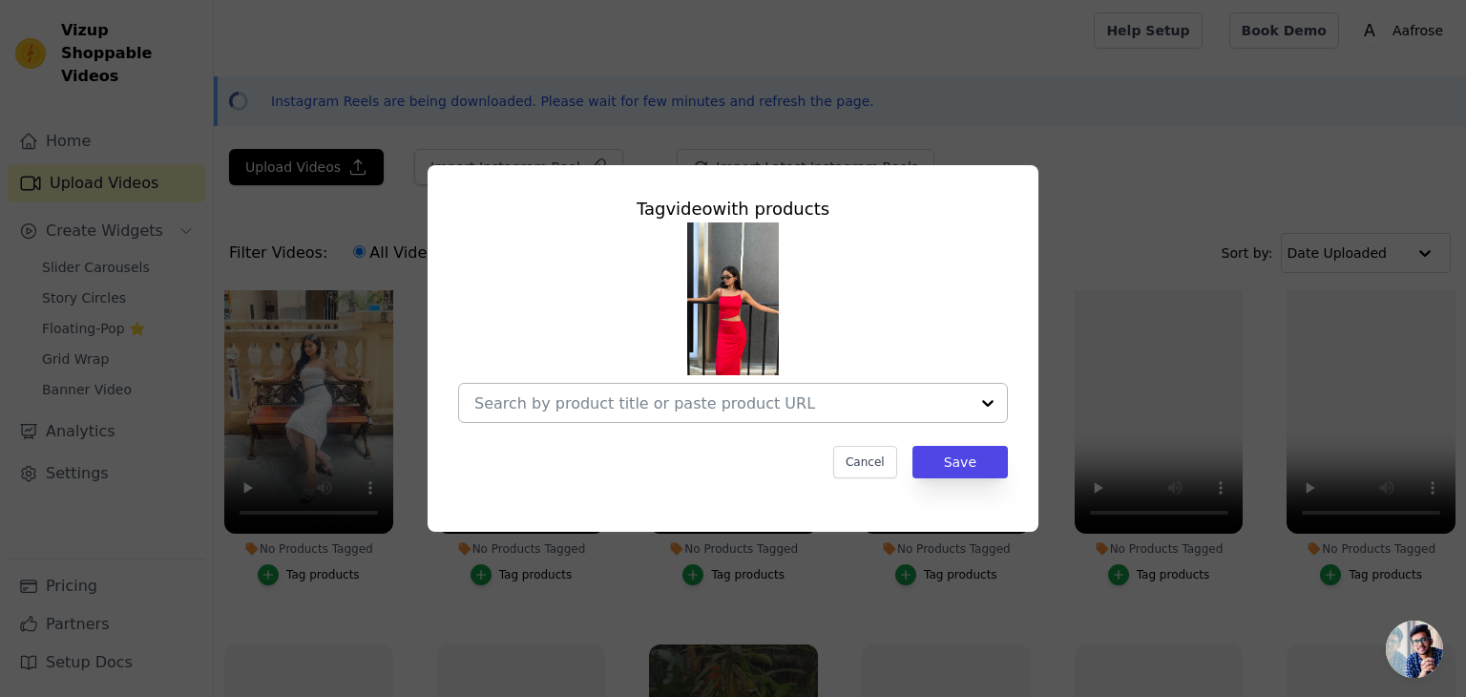
click at [716, 384] on div at bounding box center [721, 403] width 494 height 38
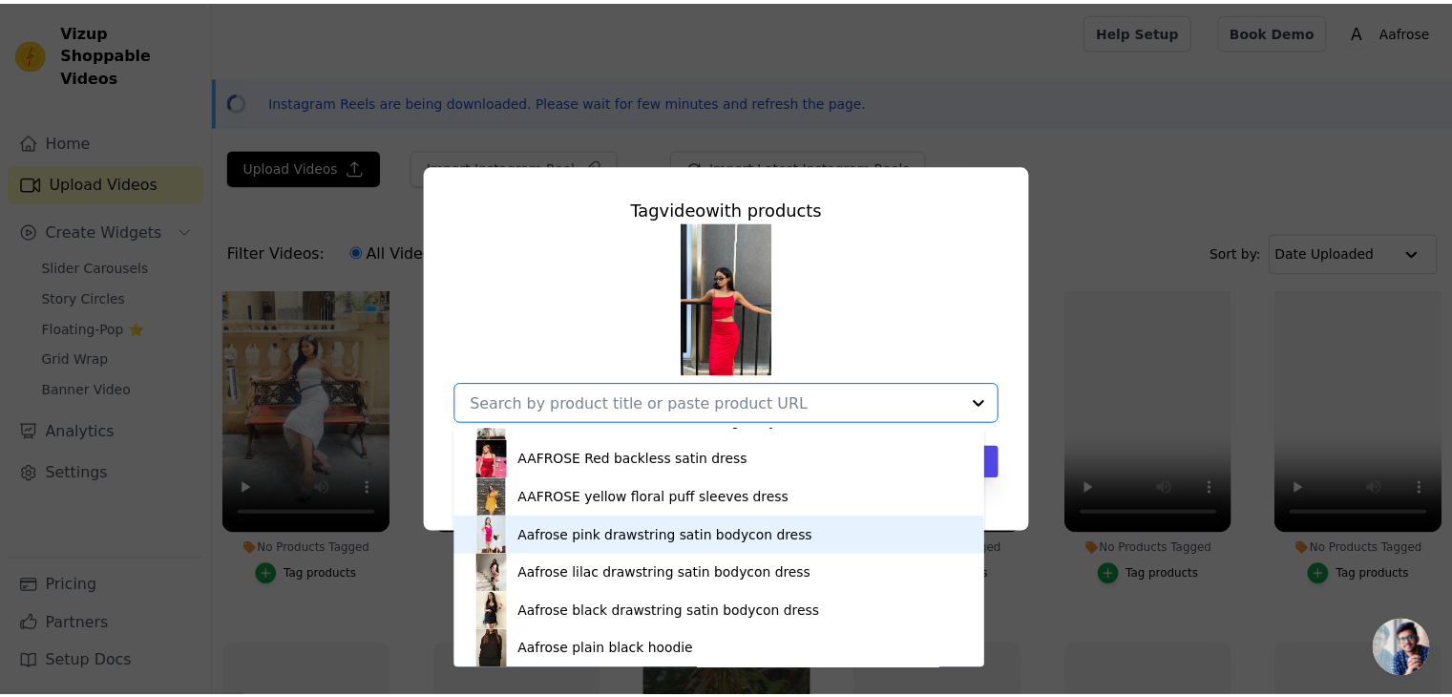
scroll to position [1689, 0]
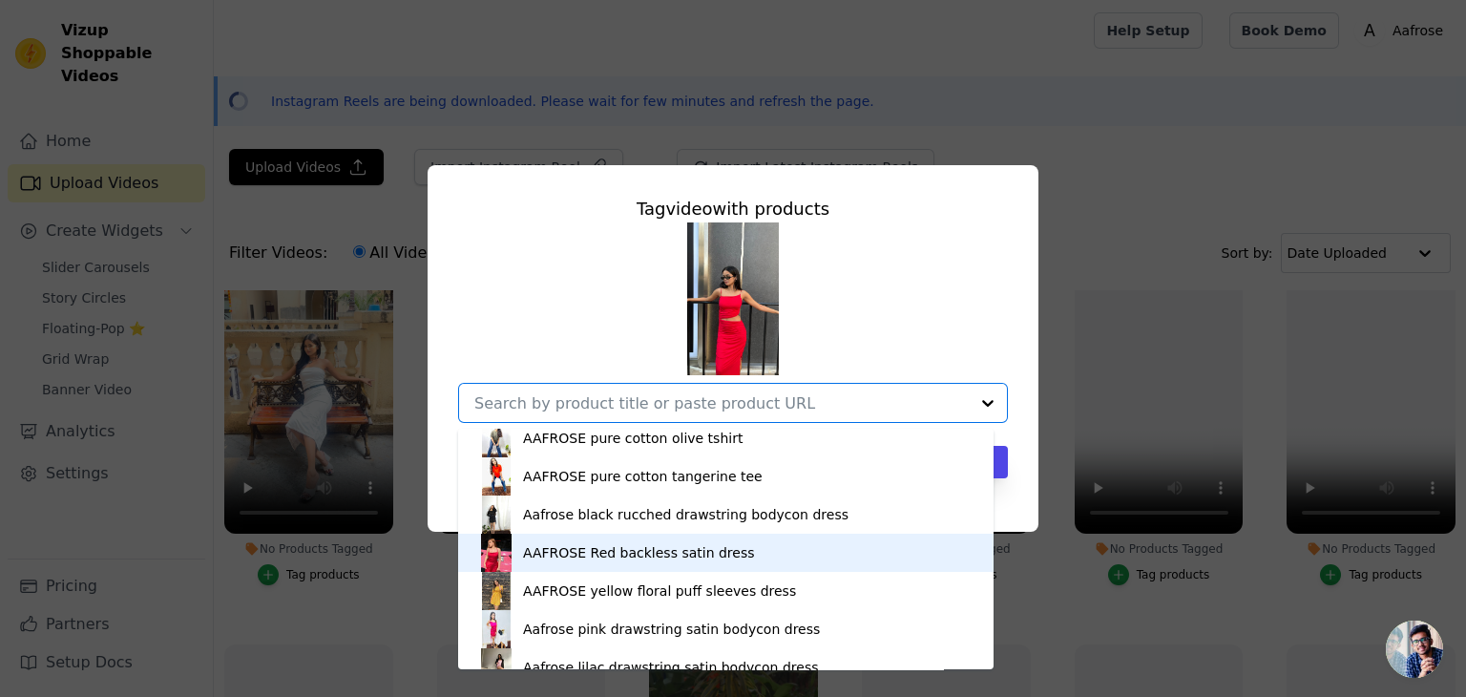
click at [551, 556] on div "AAFROSE Red backless satin dress" at bounding box center [639, 552] width 232 height 19
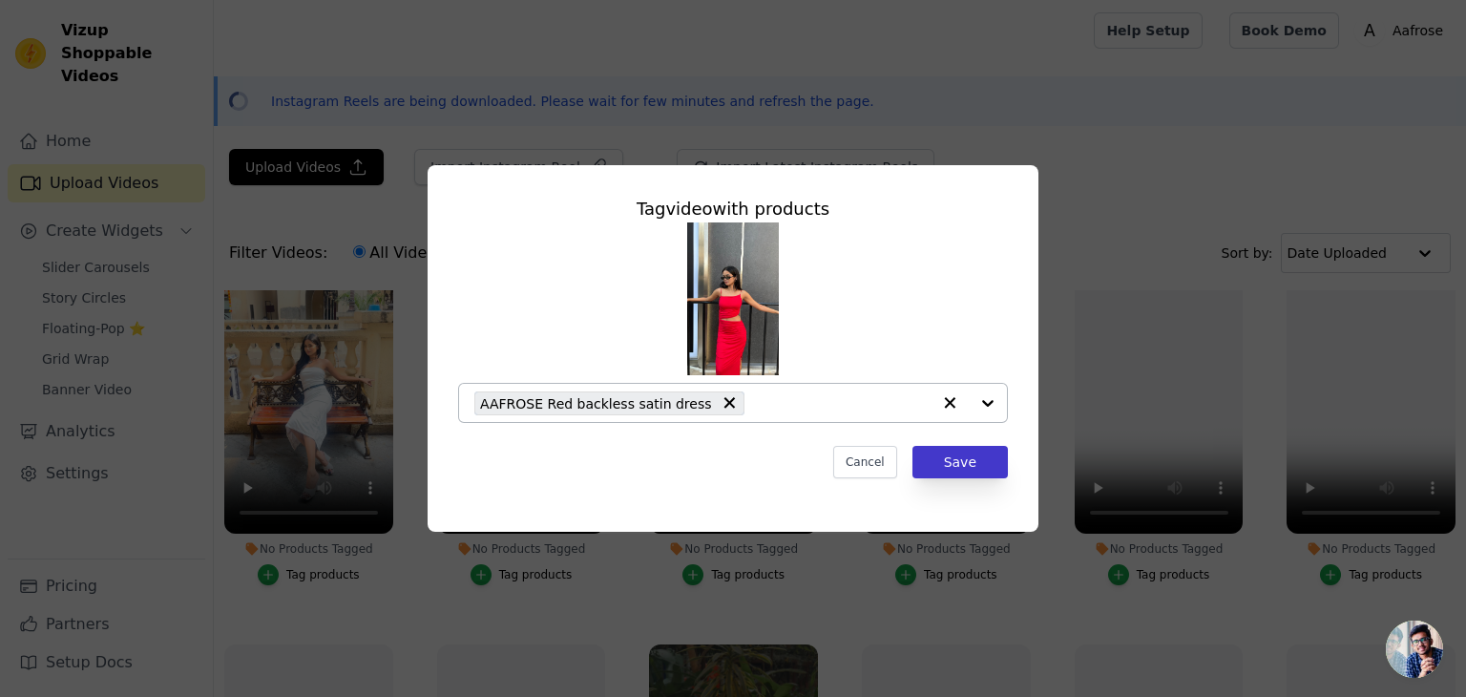
click at [969, 478] on div "Tag video with products AAFROSE Red backless satin dress Cancel Save" at bounding box center [733, 336] width 580 height 313
click at [967, 472] on button "Save" at bounding box center [960, 462] width 95 height 32
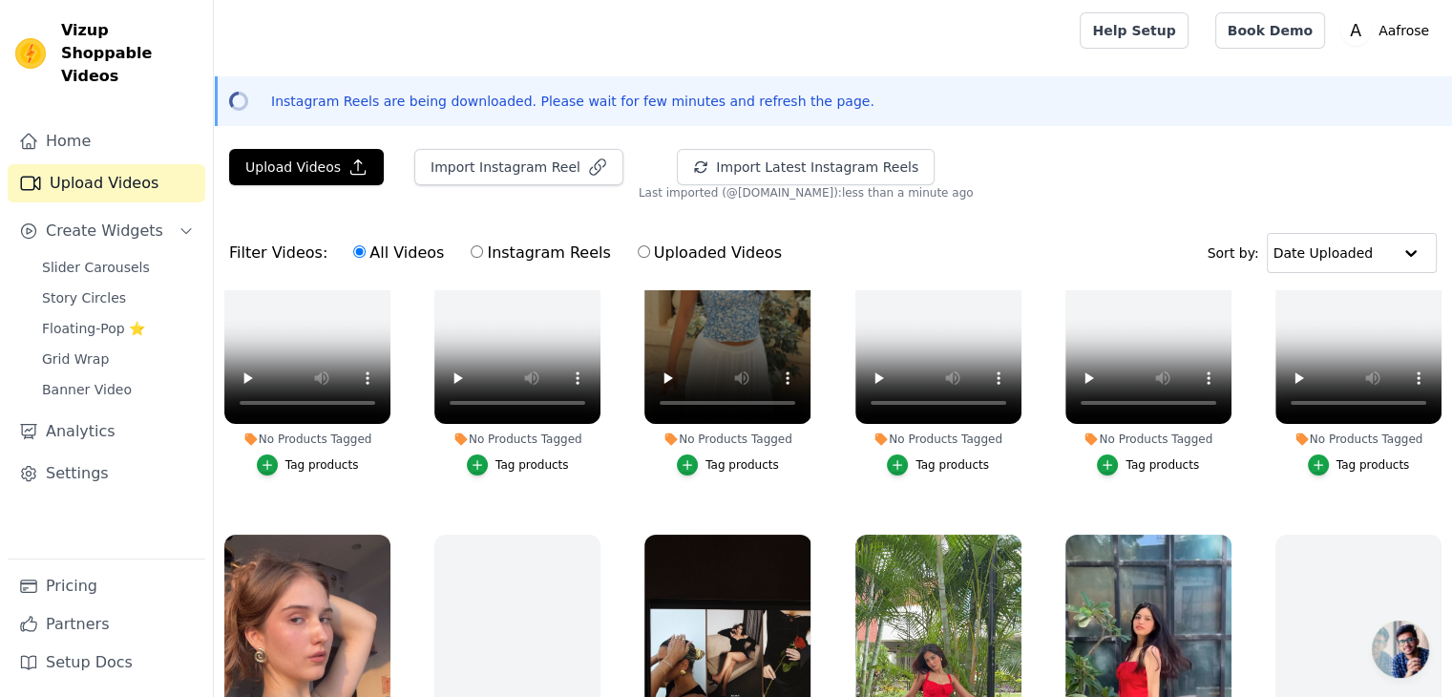
scroll to position [987, 0]
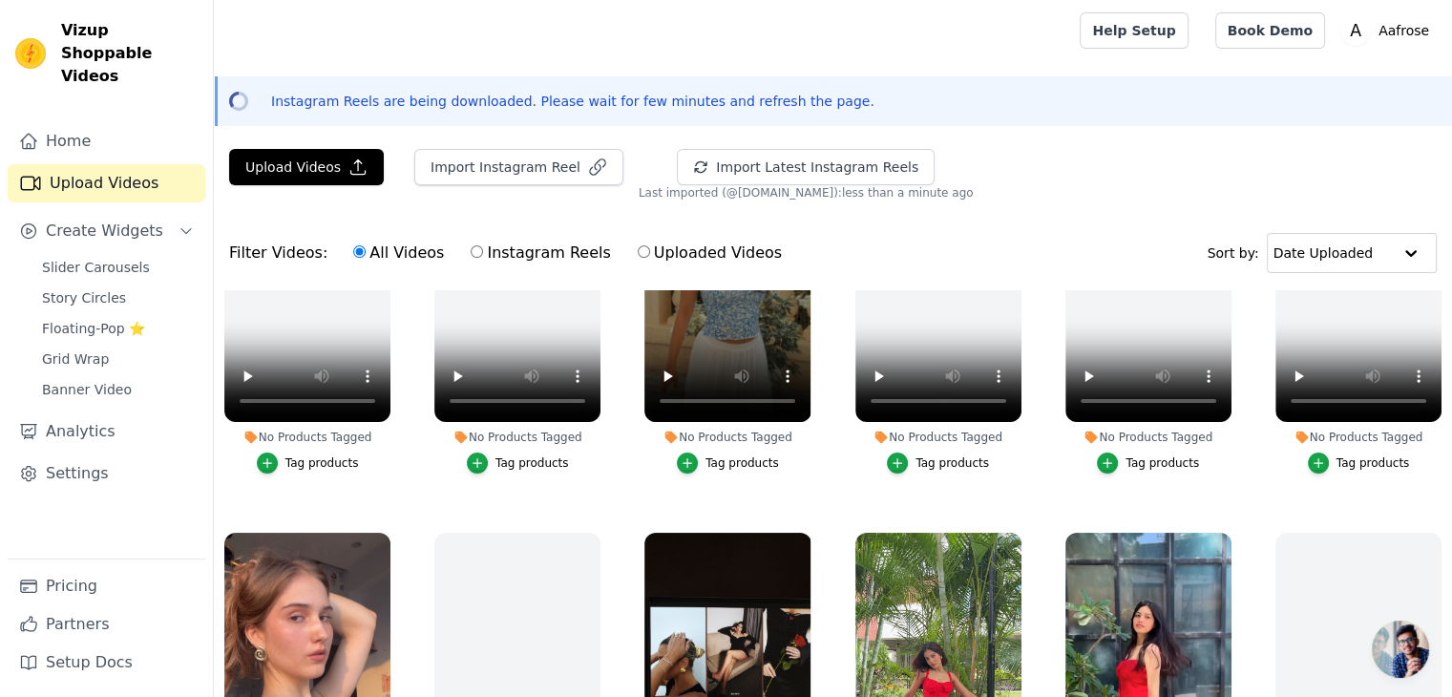
click at [716, 455] on div "Tag products" at bounding box center [741, 462] width 73 height 15
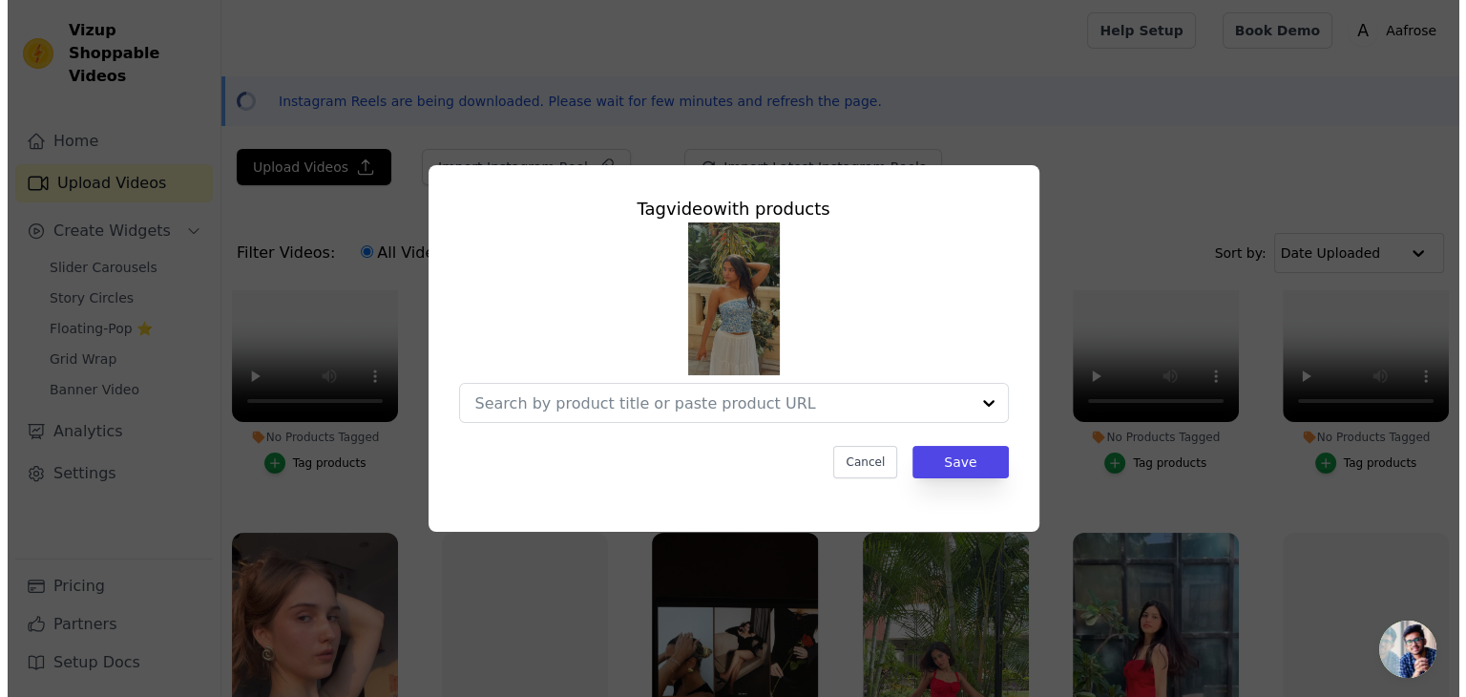
scroll to position [996, 0]
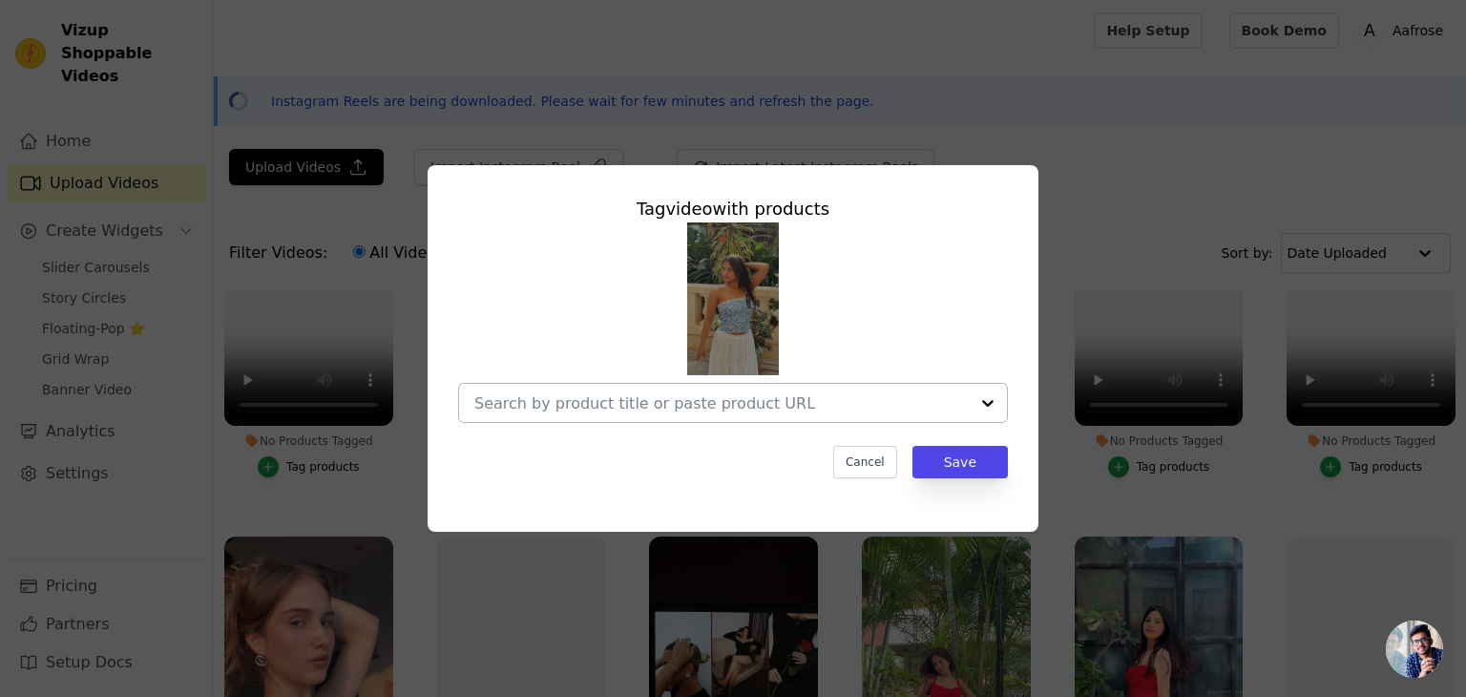
click at [726, 389] on div at bounding box center [721, 403] width 494 height 38
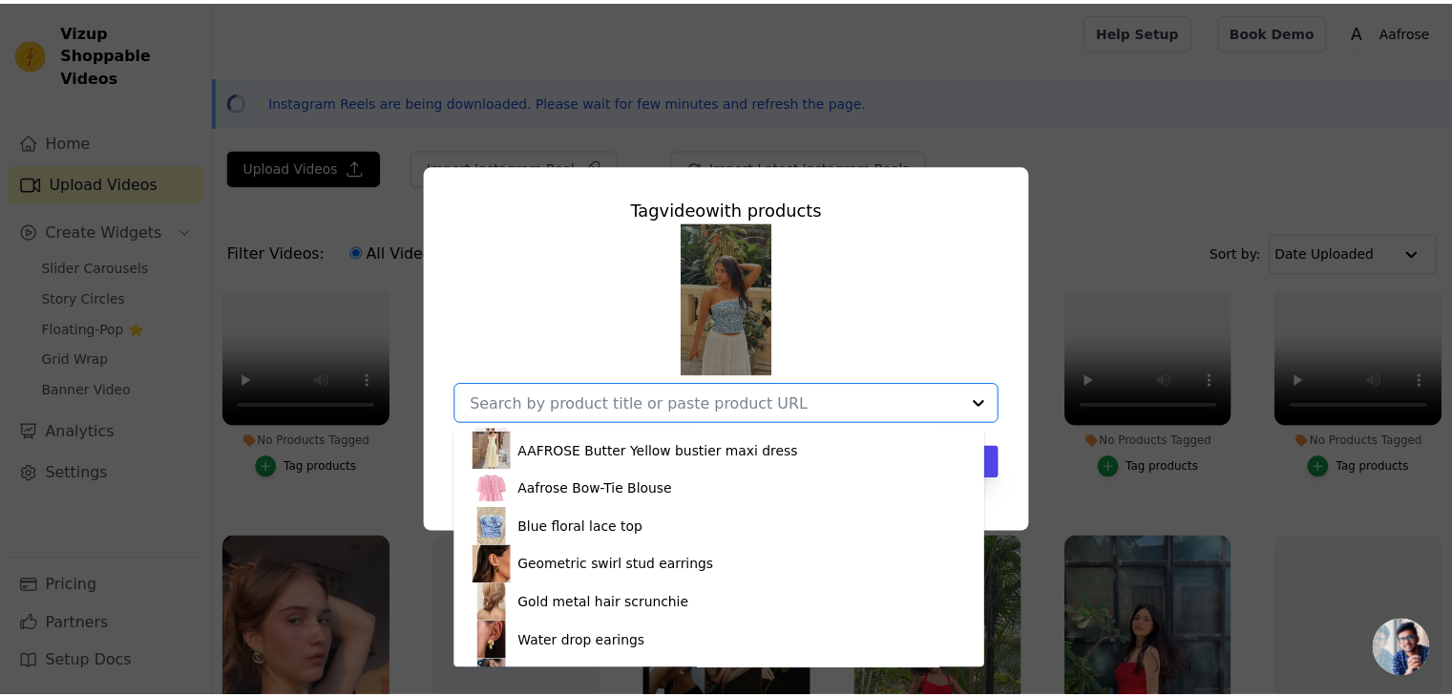
scroll to position [3063, 0]
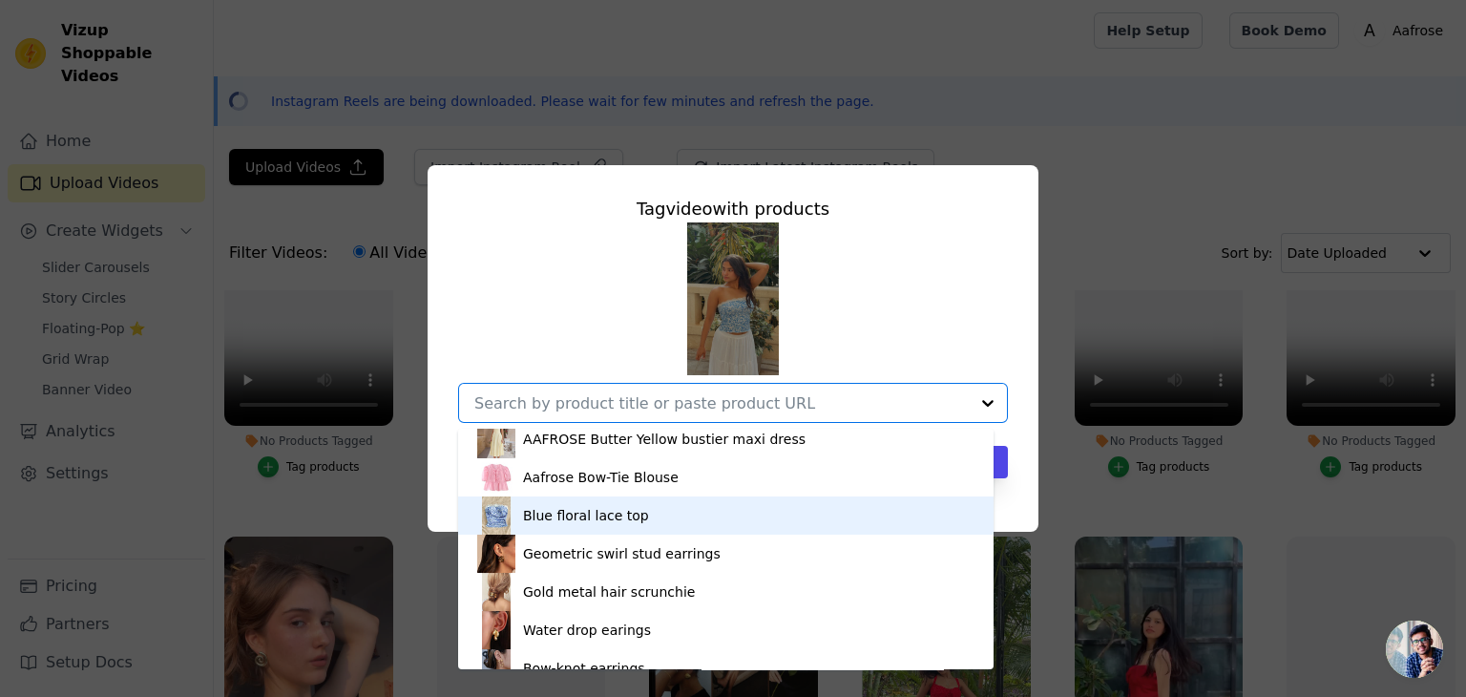
click at [602, 512] on div "Blue floral lace top" at bounding box center [586, 515] width 126 height 19
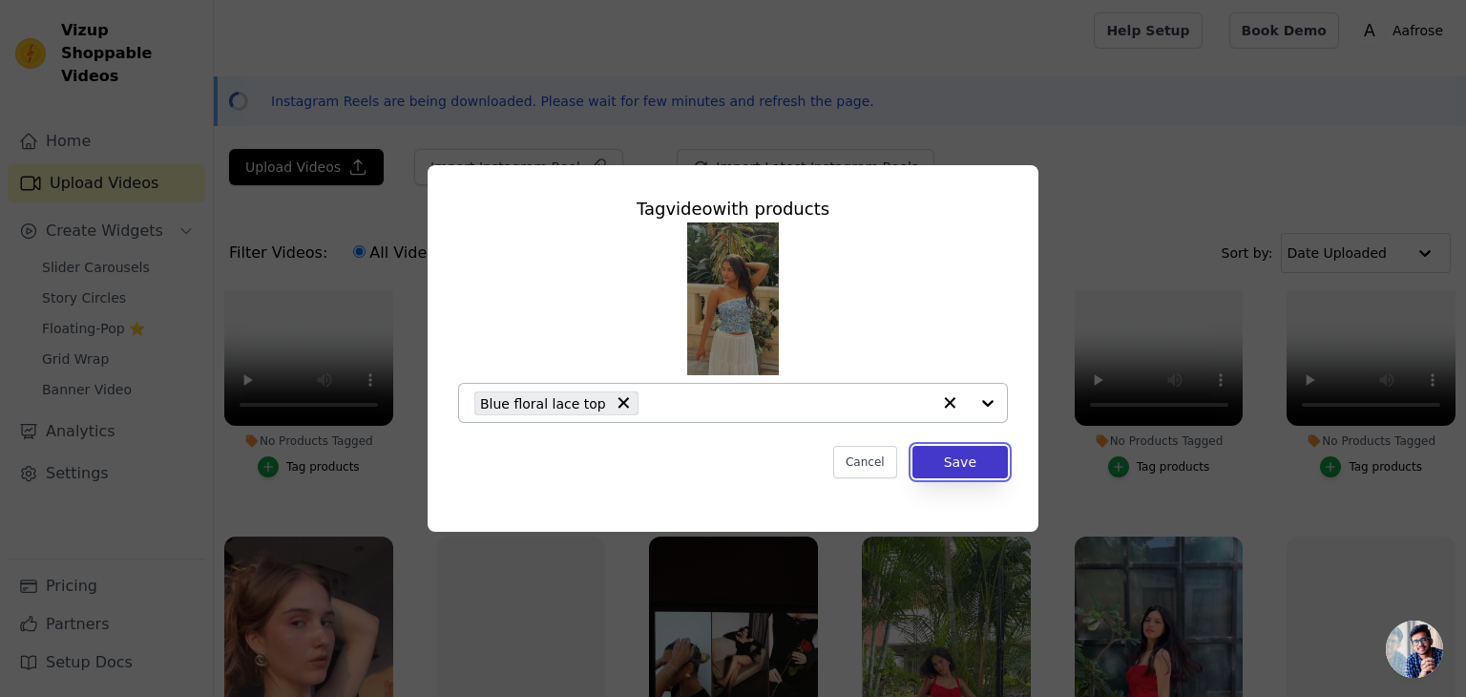
click at [945, 462] on button "Save" at bounding box center [960, 462] width 95 height 32
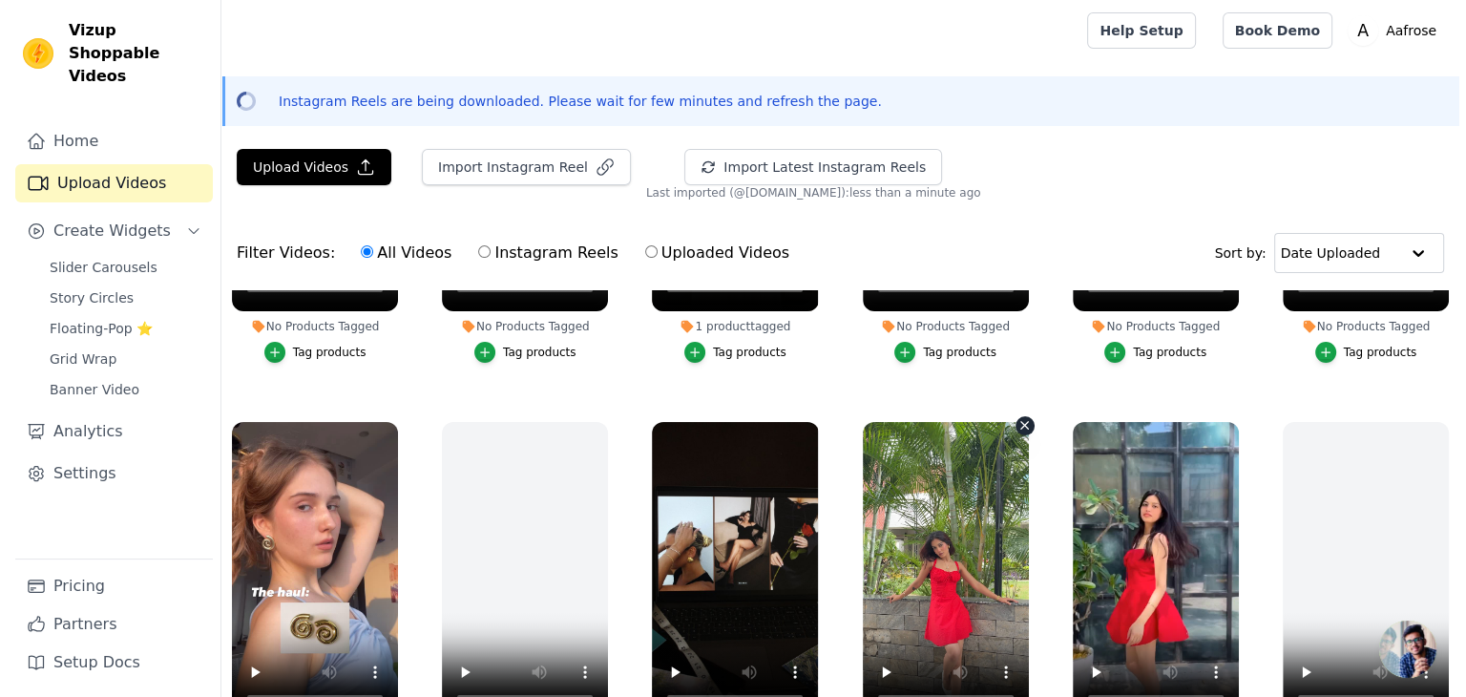
scroll to position [1214, 0]
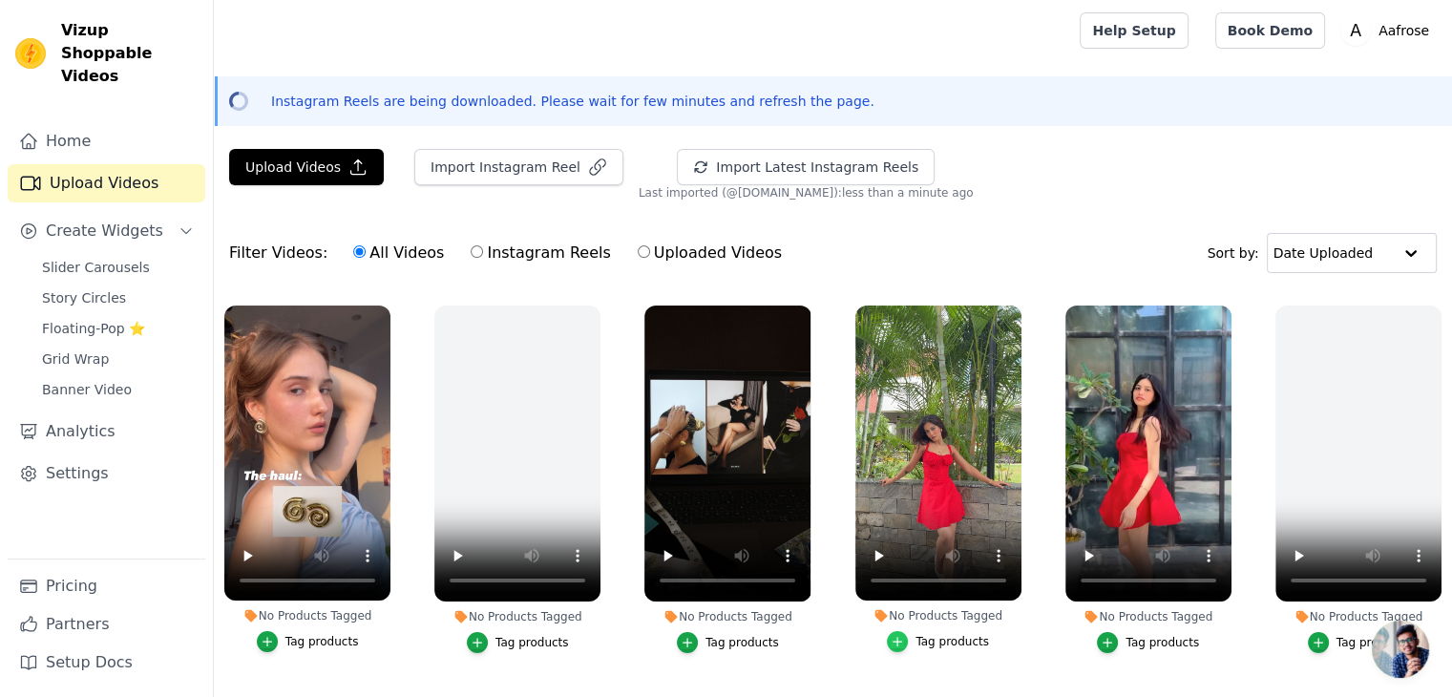
drag, startPoint x: 938, startPoint y: 626, endPoint x: 902, endPoint y: 627, distance: 36.3
click at [902, 631] on div "button" at bounding box center [897, 641] width 21 height 21
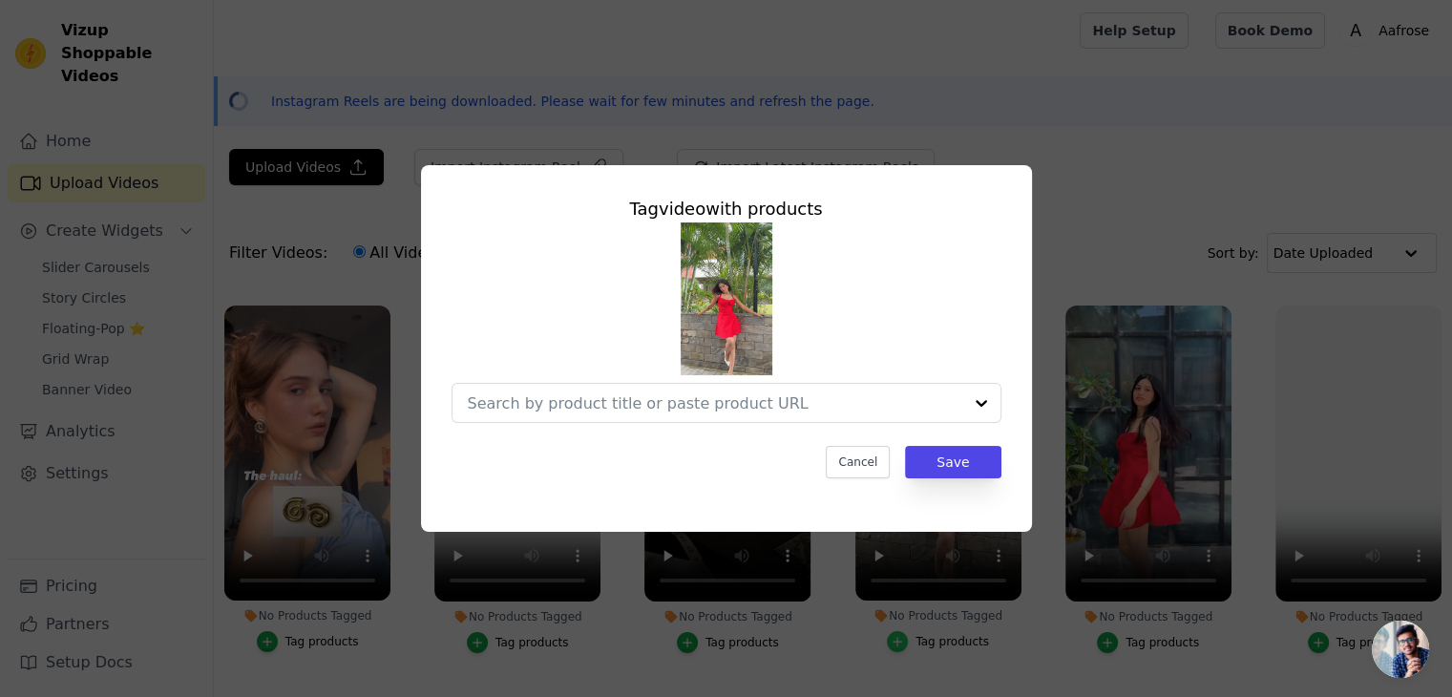
scroll to position [1227, 0]
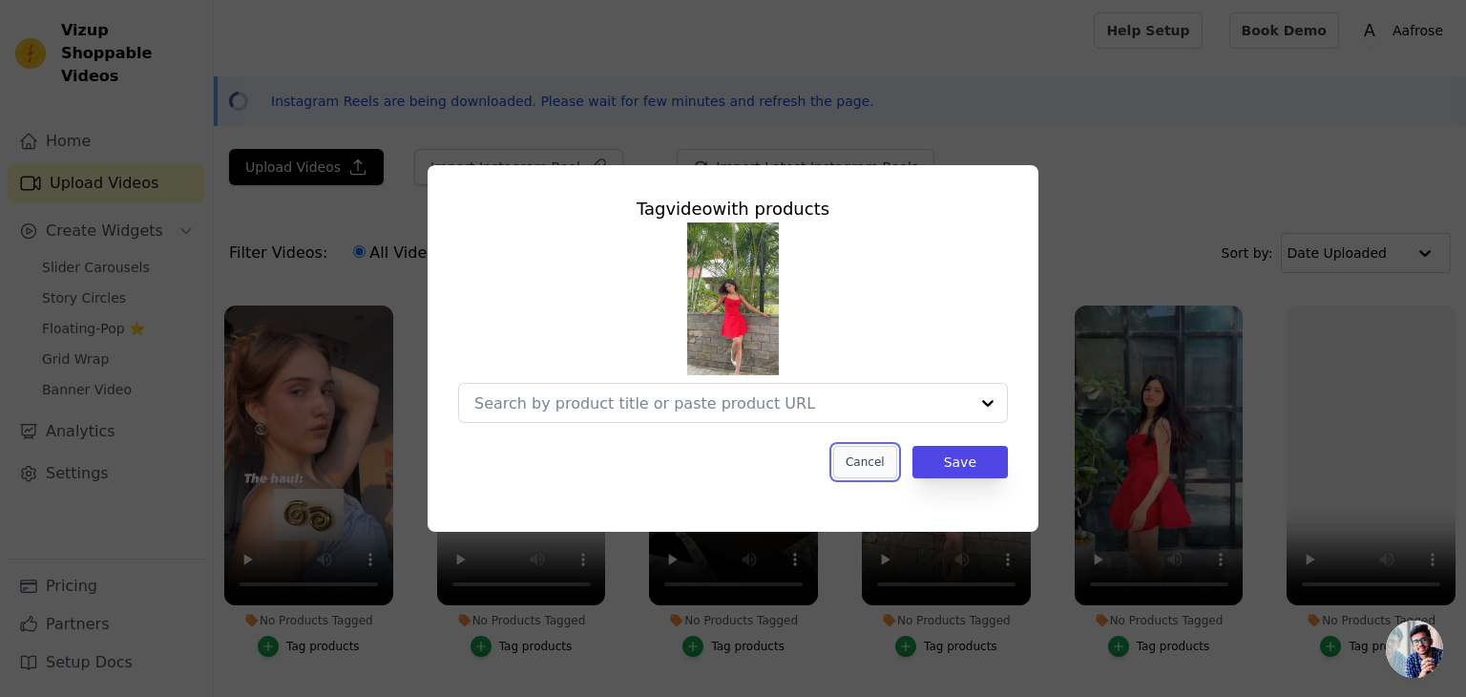
click at [858, 466] on button "Cancel" at bounding box center [865, 462] width 64 height 32
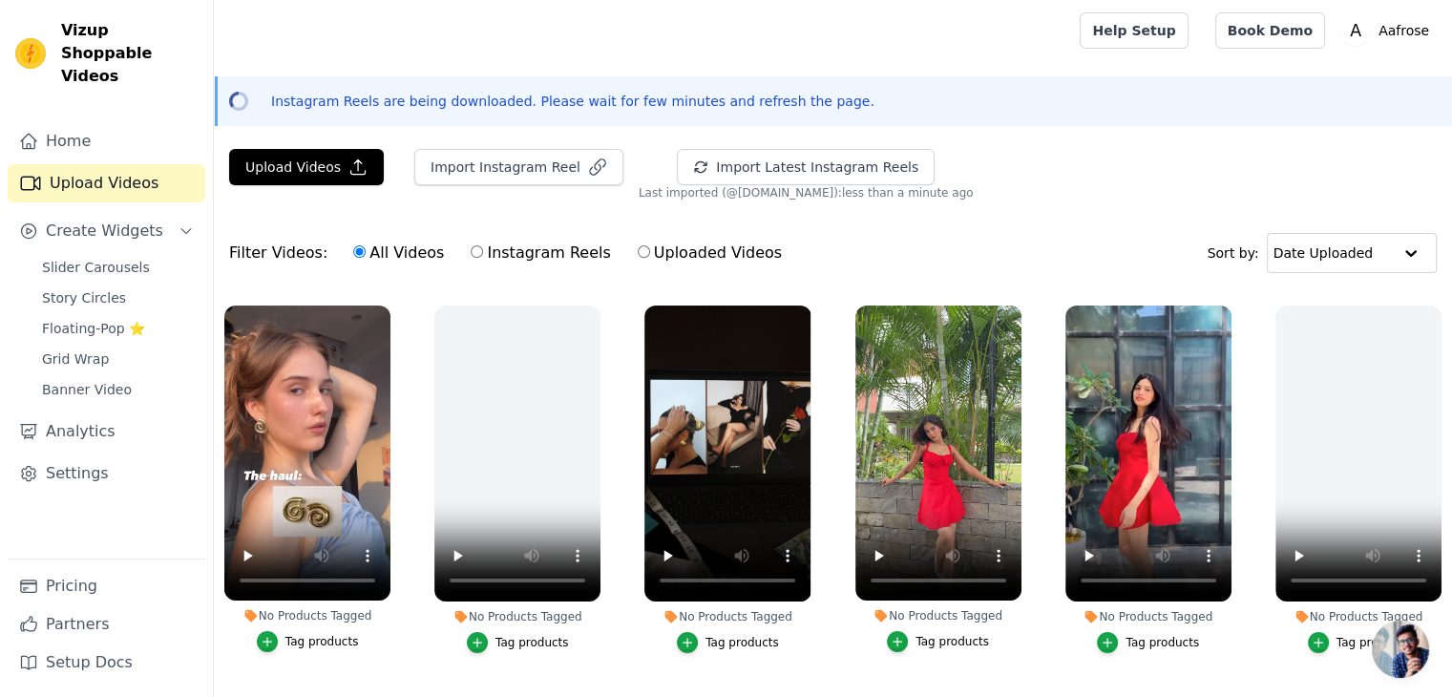
click at [1137, 635] on div "Tag products" at bounding box center [1161, 642] width 73 height 15
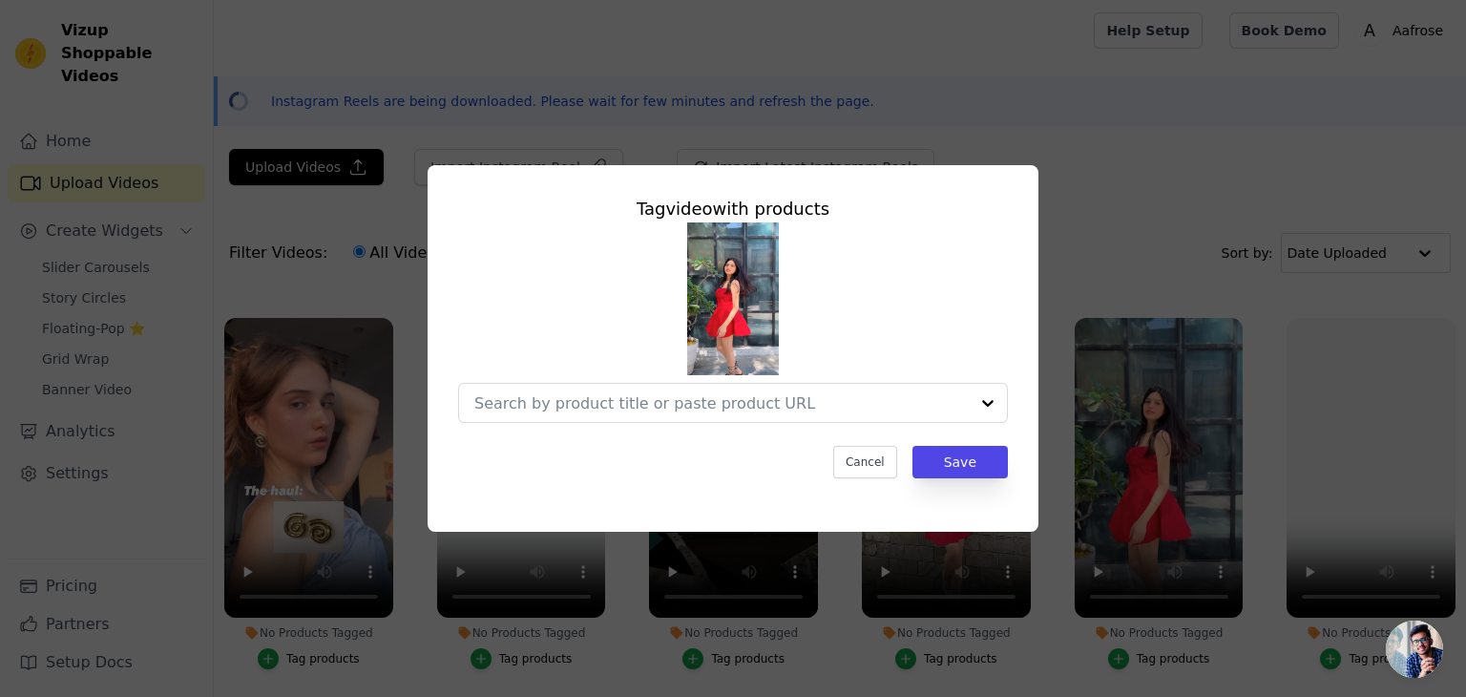
scroll to position [1227, 0]
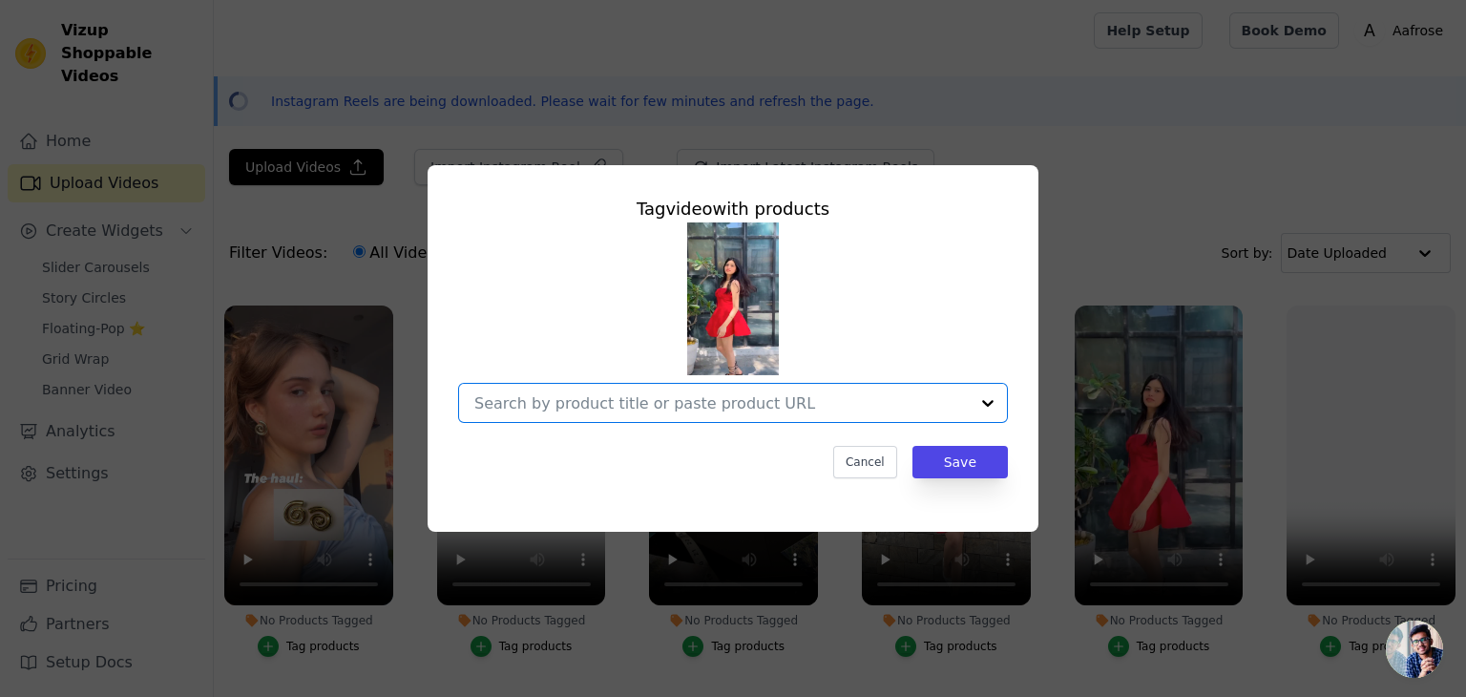
click at [661, 397] on input "No Products Tagged Tag video with products Option undefined, selected. Select i…" at bounding box center [721, 403] width 494 height 18
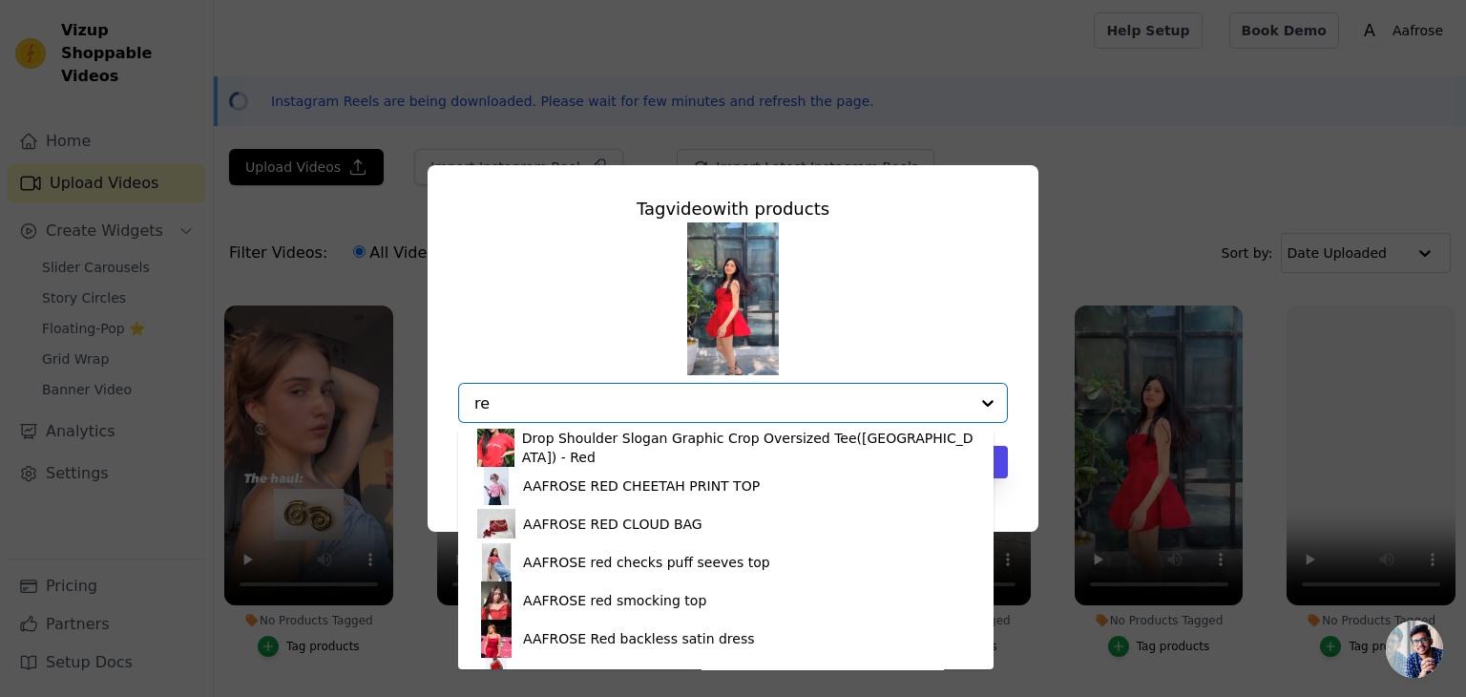
scroll to position [0, 0]
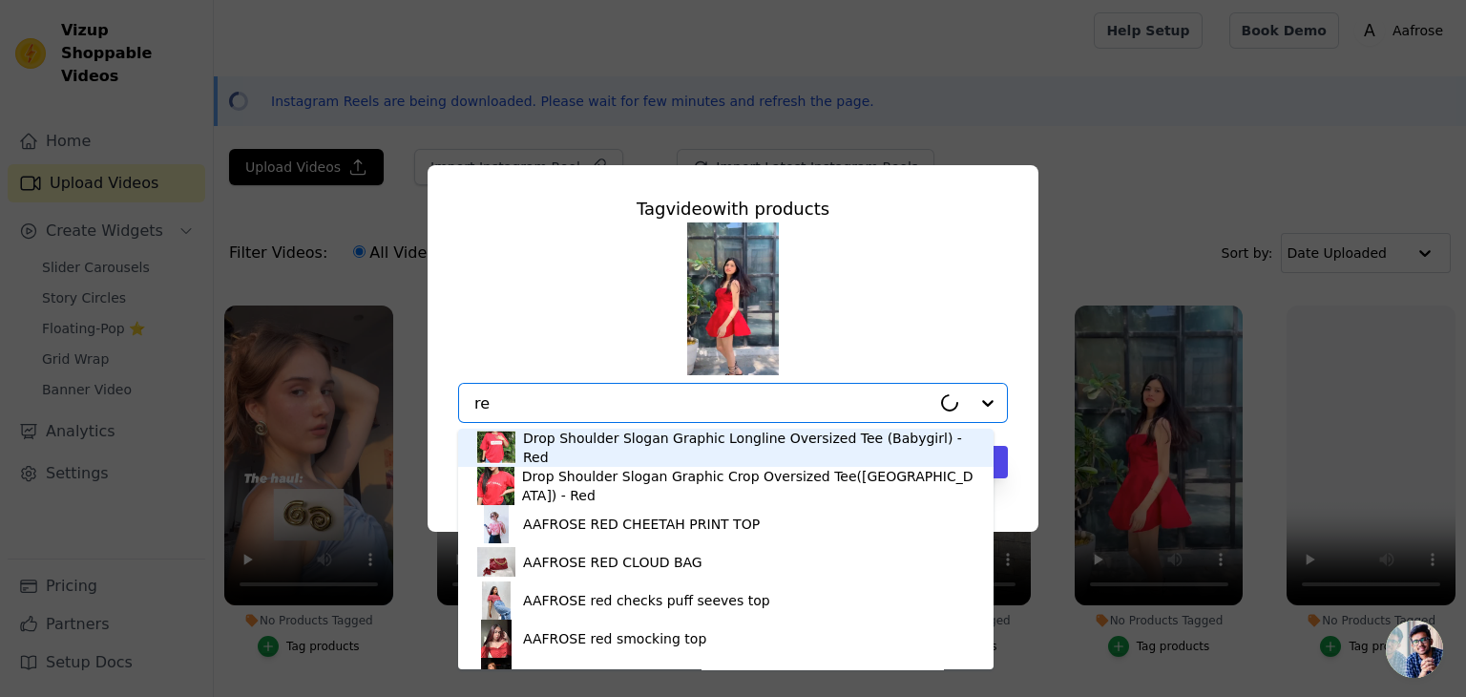
type input "r"
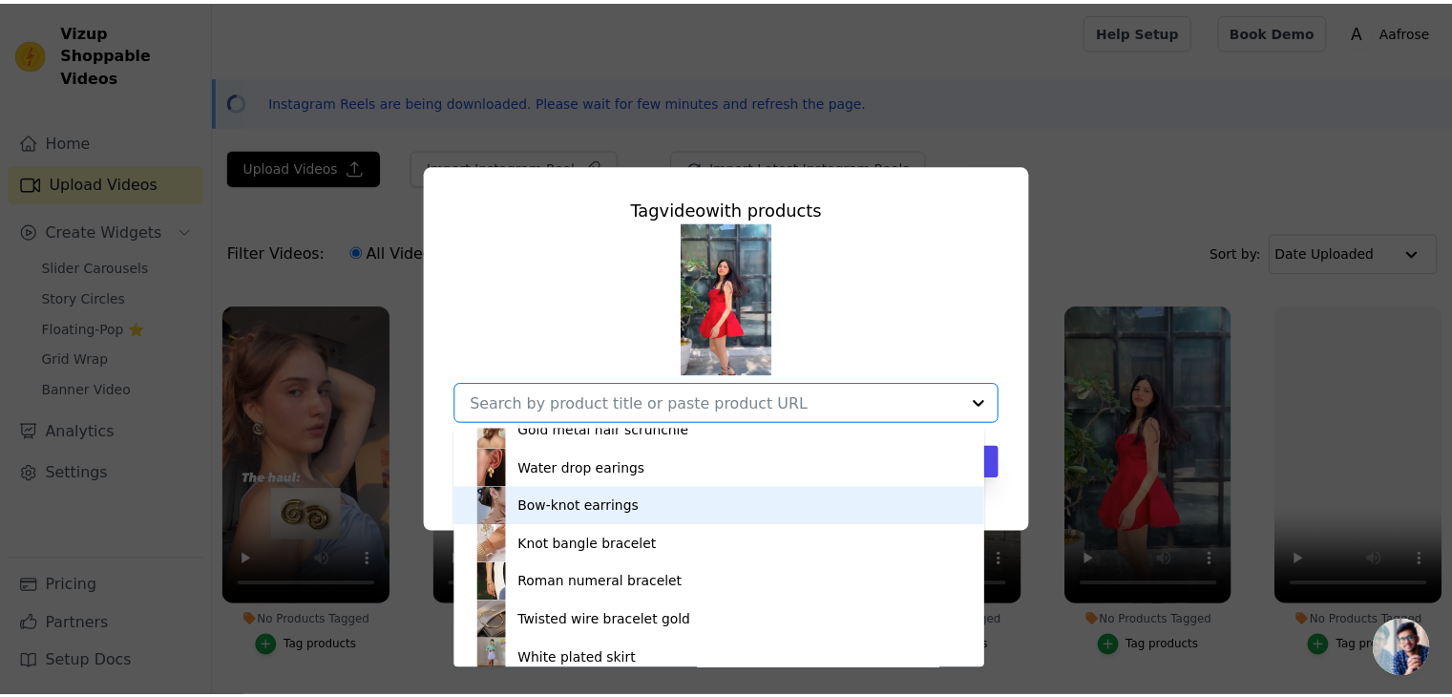
scroll to position [3310, 0]
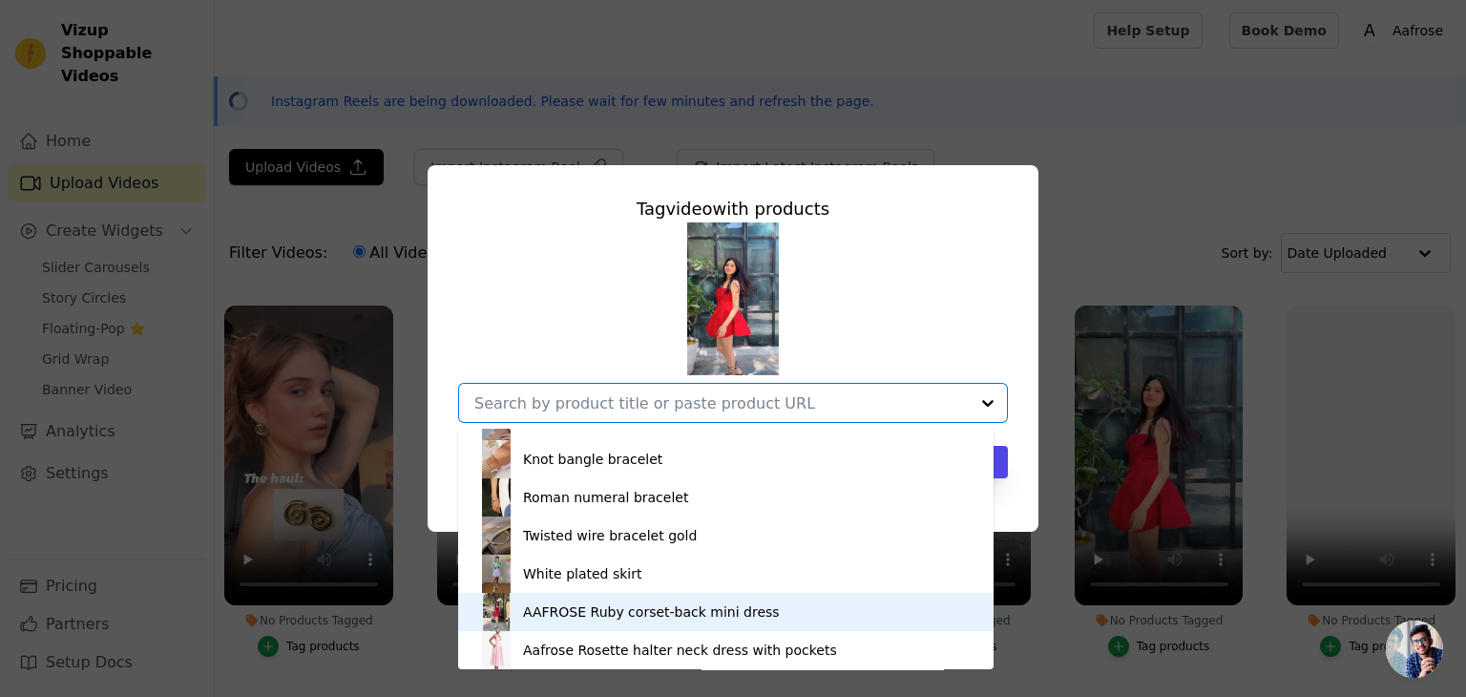
click at [604, 607] on div "AAFROSE Ruby corset-back mini dress" at bounding box center [651, 611] width 257 height 19
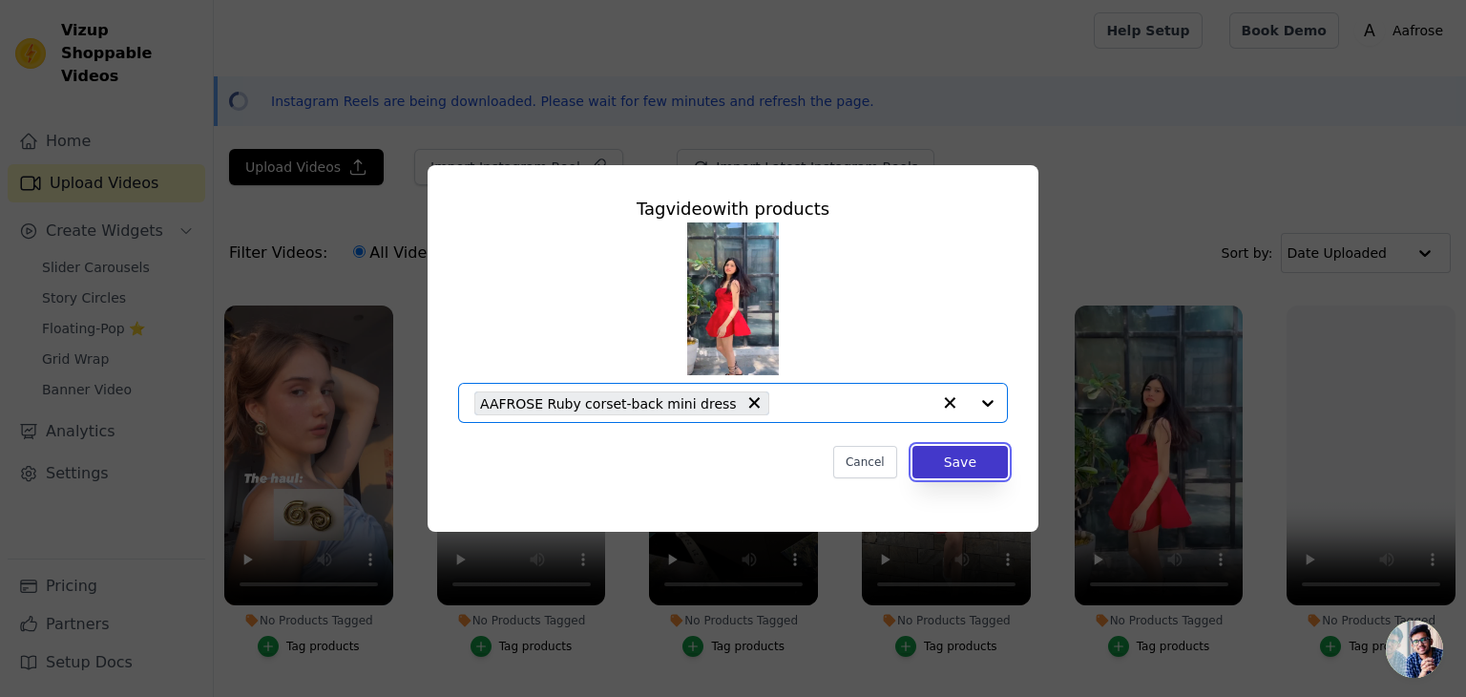
click at [988, 470] on button "Save" at bounding box center [960, 462] width 95 height 32
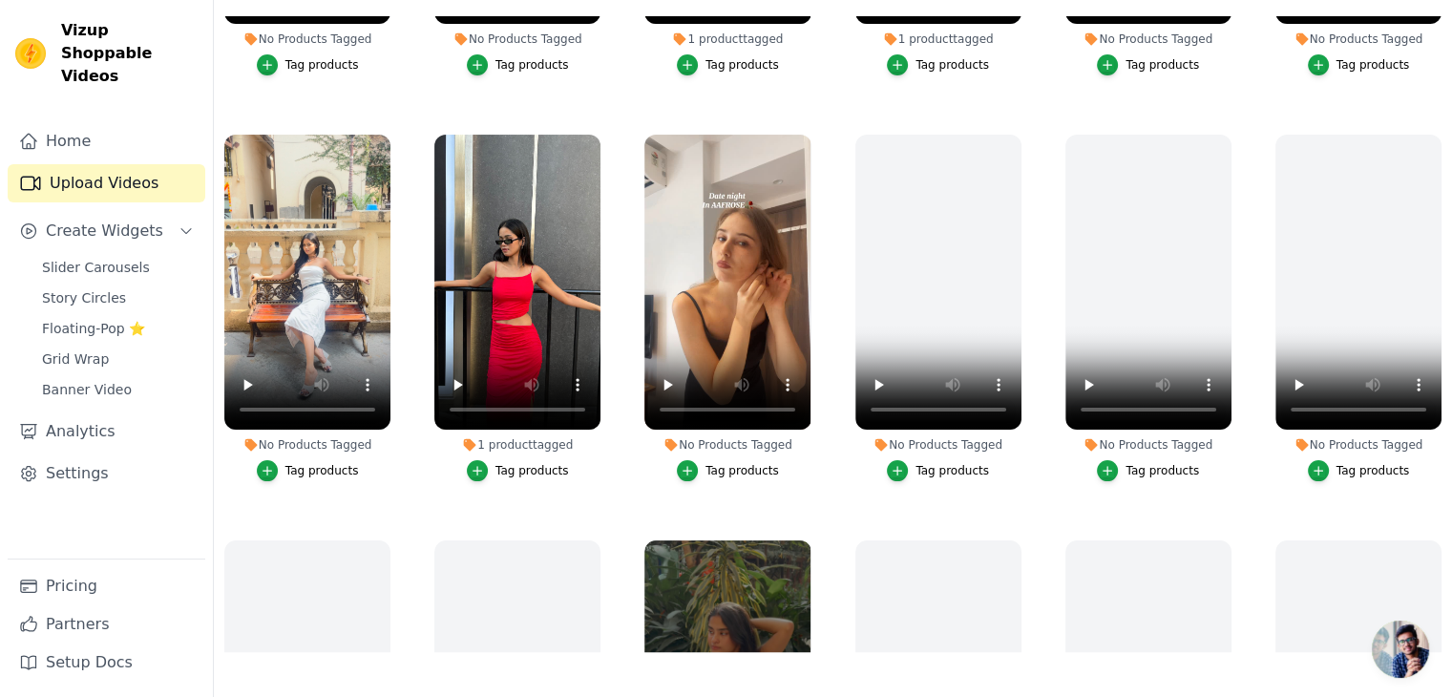
scroll to position [302, 0]
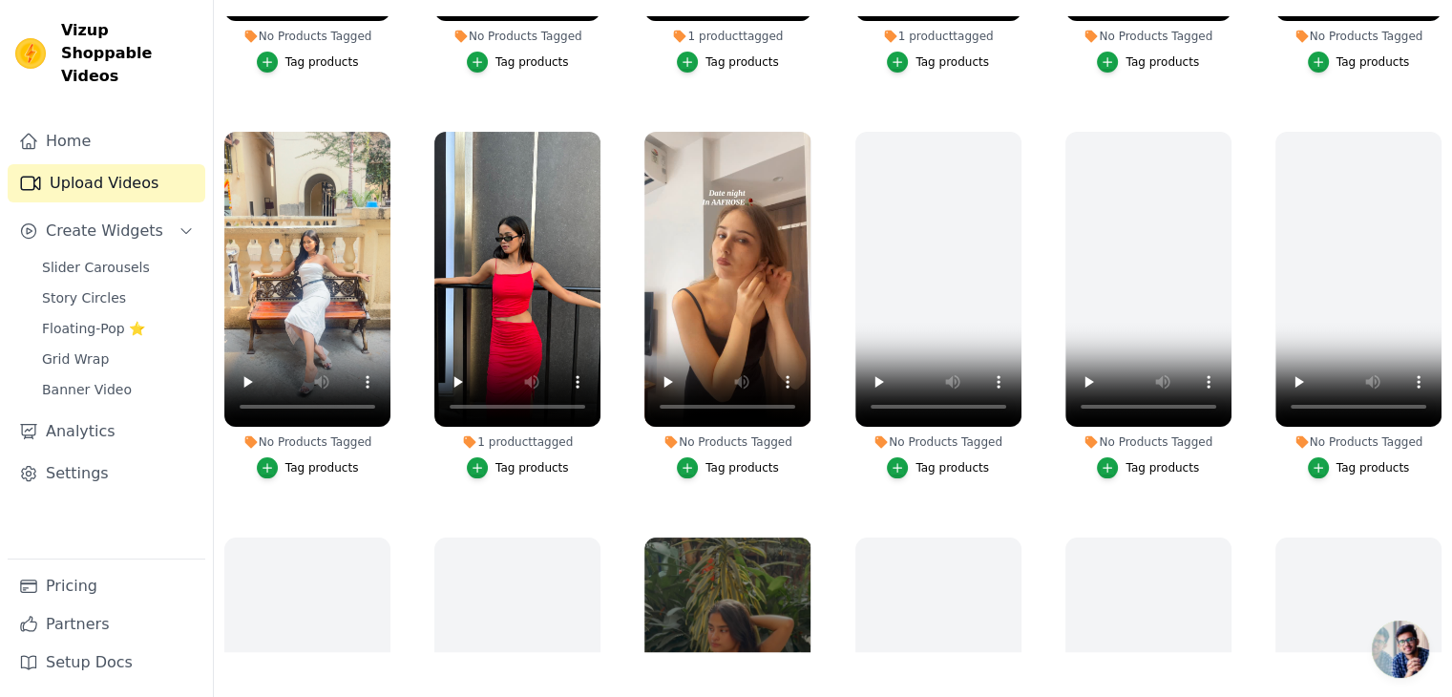
click at [328, 463] on div "Tag products" at bounding box center [321, 467] width 73 height 15
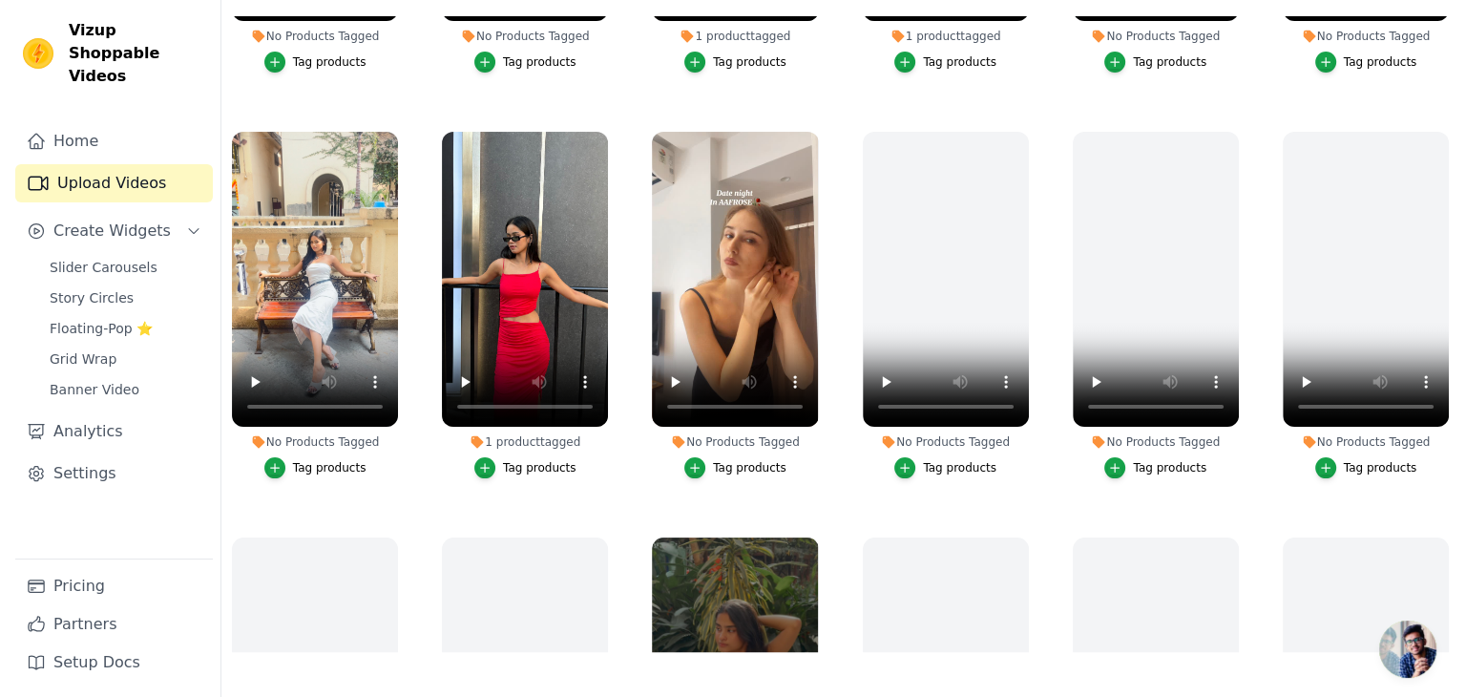
scroll to position [0, 0]
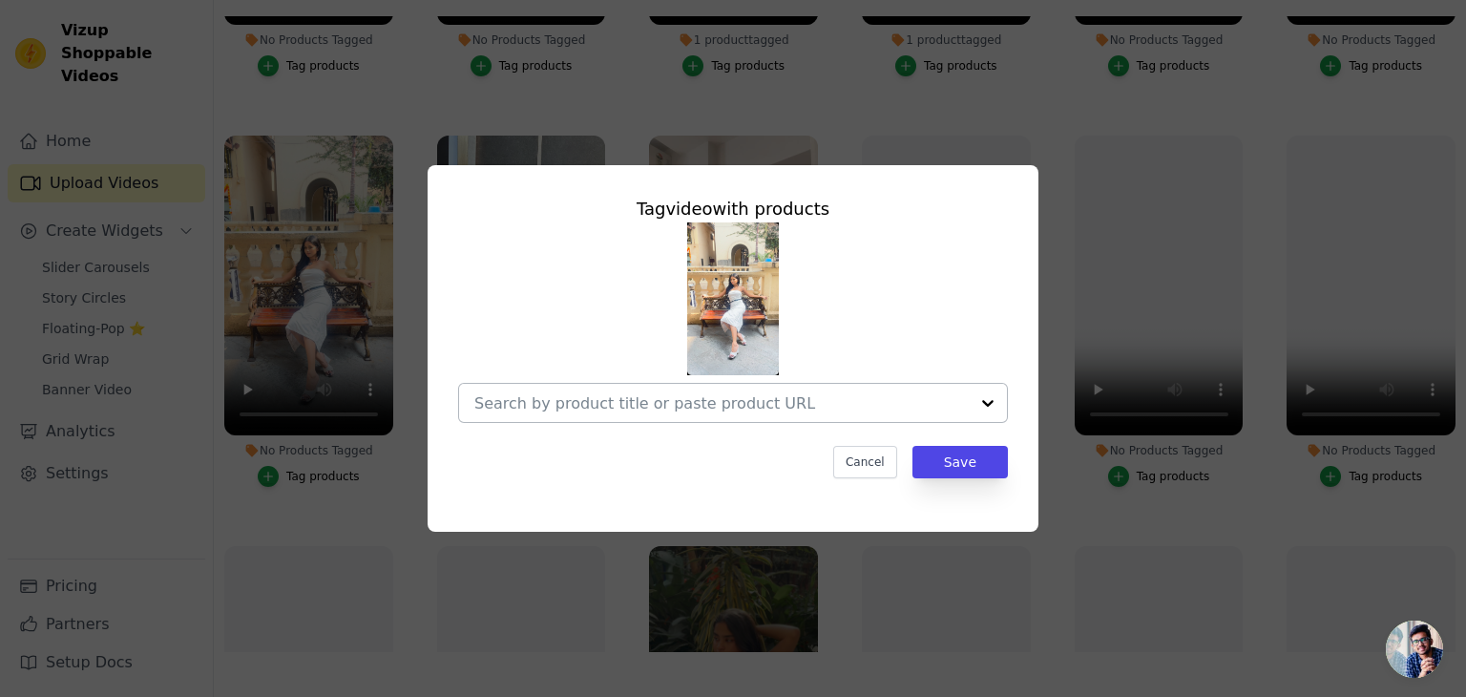
click at [598, 412] on div at bounding box center [721, 403] width 494 height 38
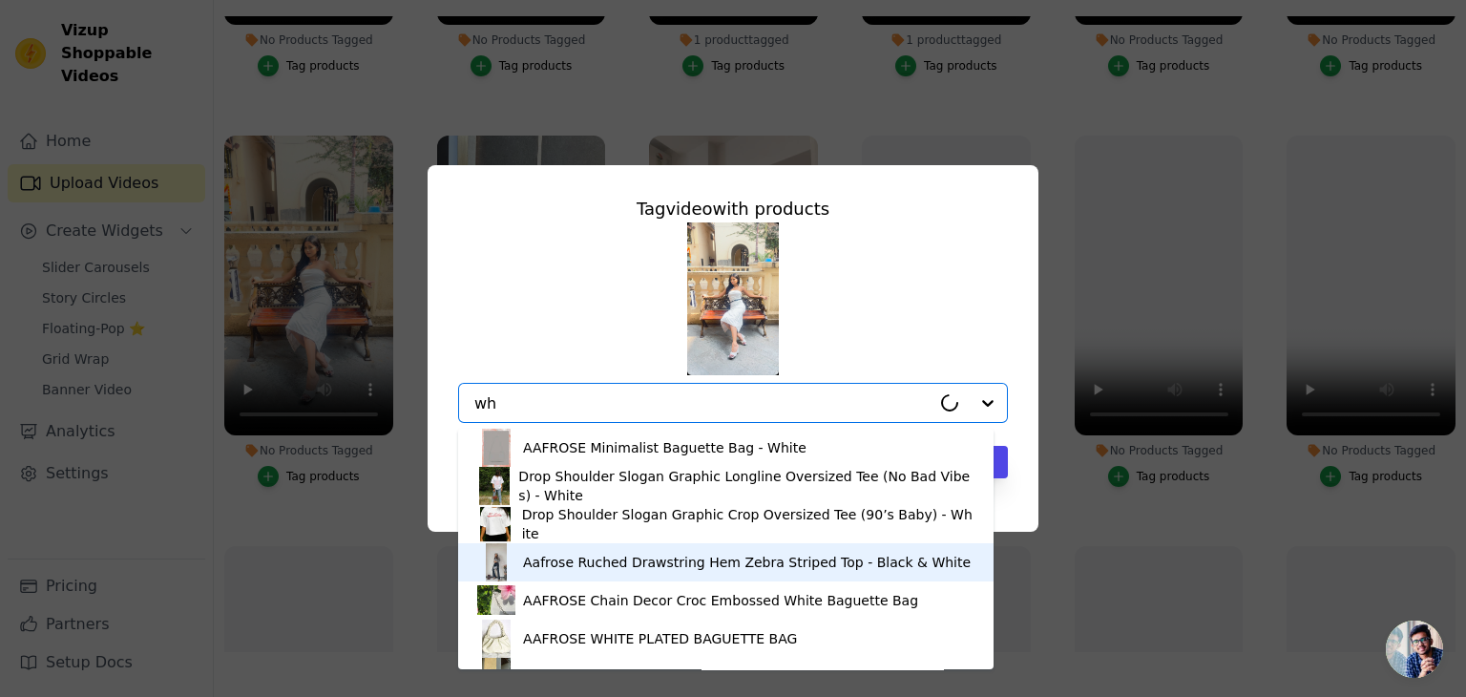
type input "w"
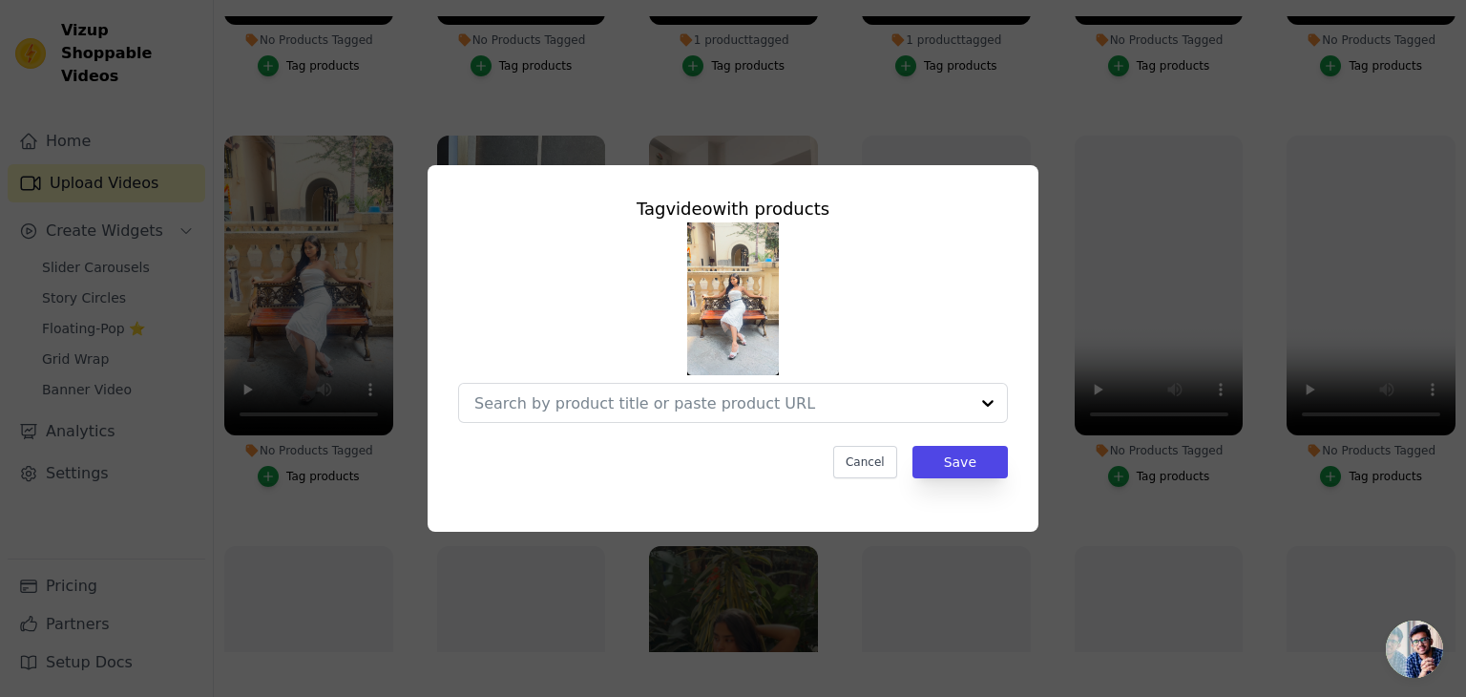
click at [1039, 99] on div "Tag video with products Cancel Save" at bounding box center [733, 348] width 1466 height 697
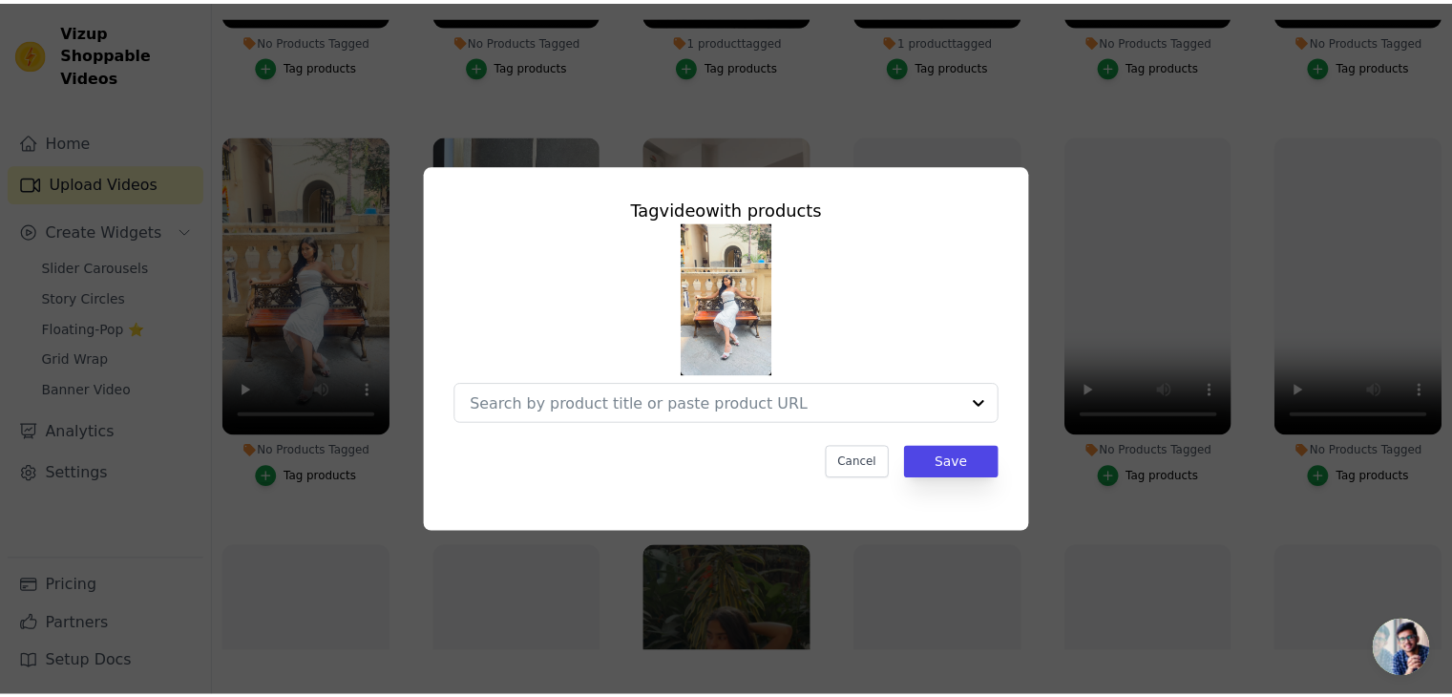
scroll to position [274, 0]
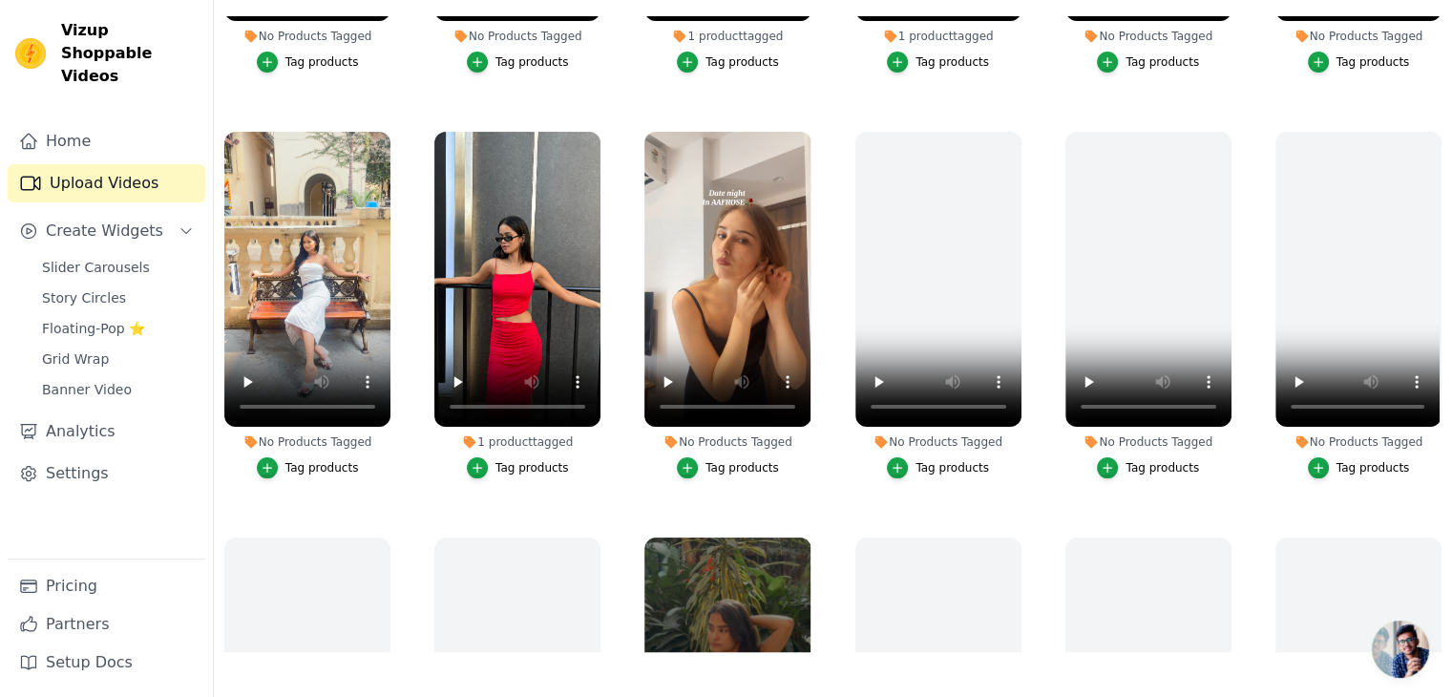
click at [702, 460] on button "Tag products" at bounding box center [728, 467] width 102 height 21
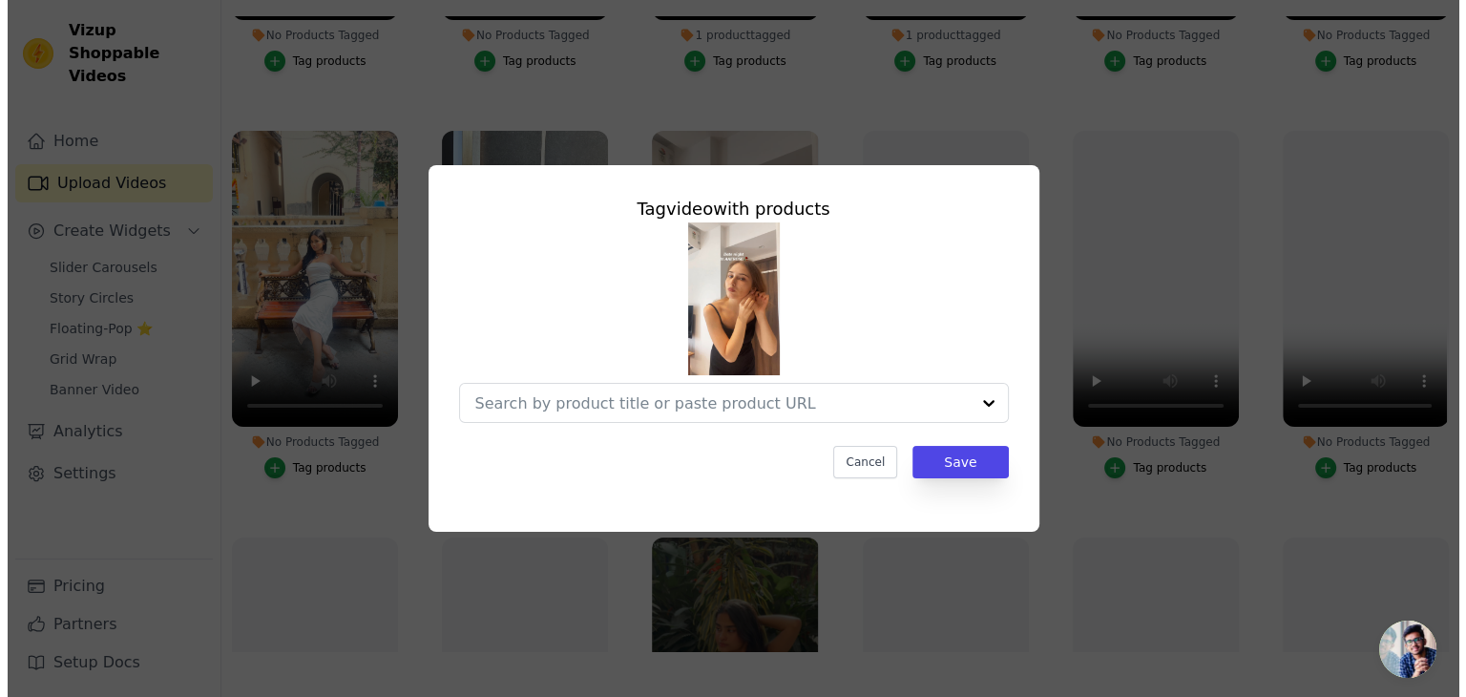
scroll to position [0, 0]
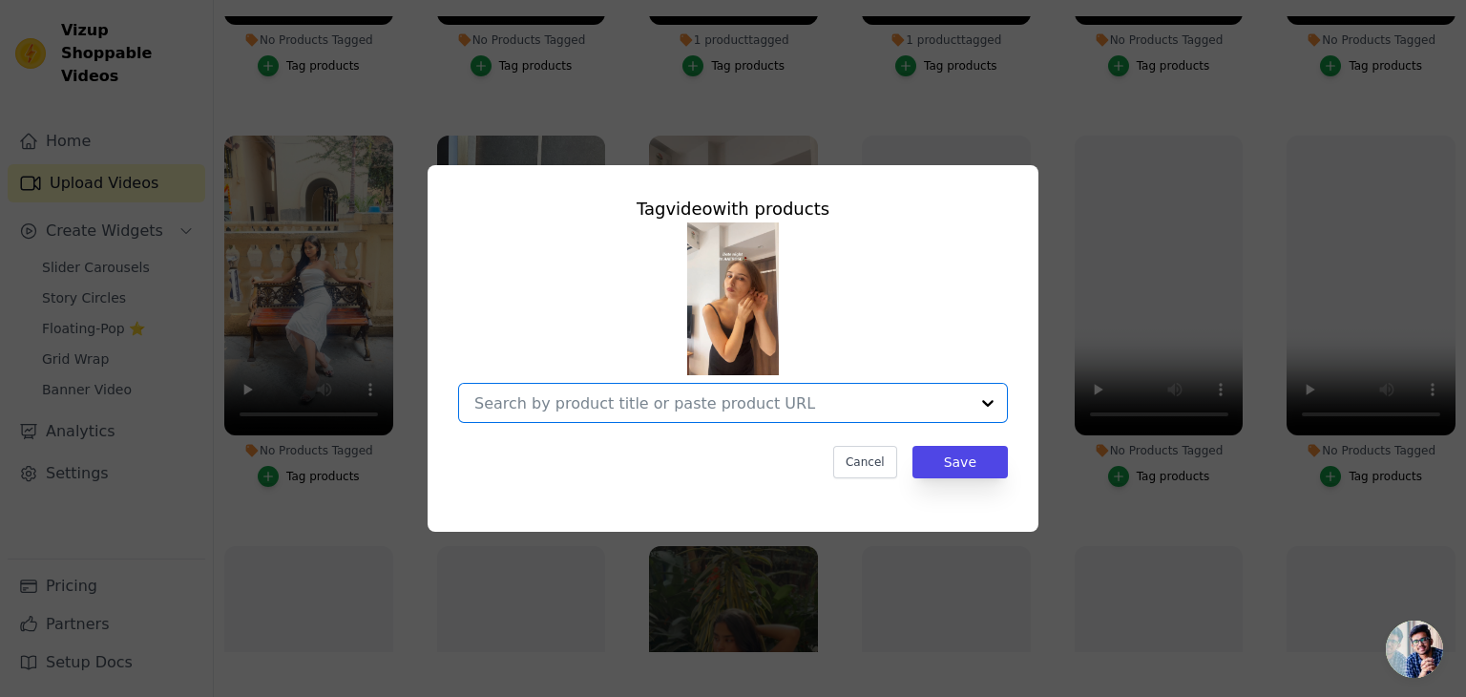
click at [720, 400] on input "No Products Tagged Tag video with products Option undefined, selected. Select i…" at bounding box center [721, 403] width 494 height 18
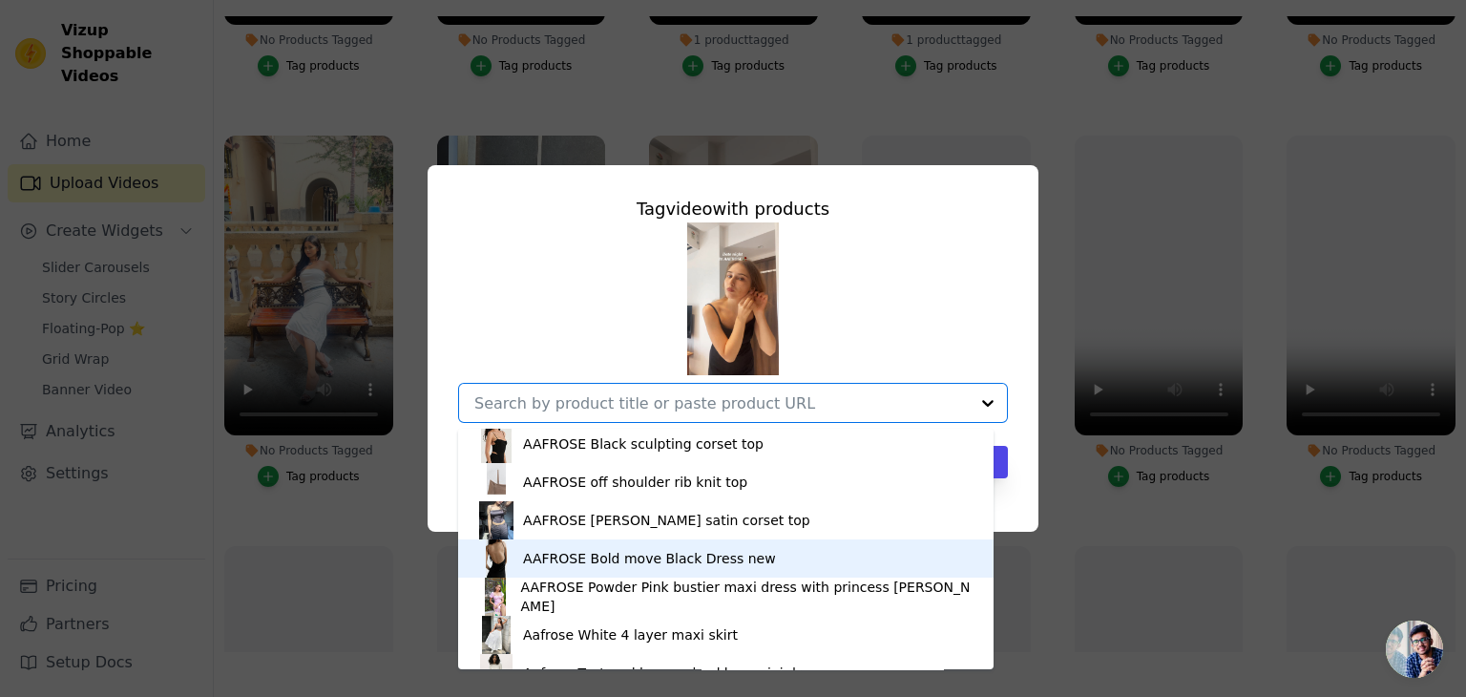
scroll to position [2830, 0]
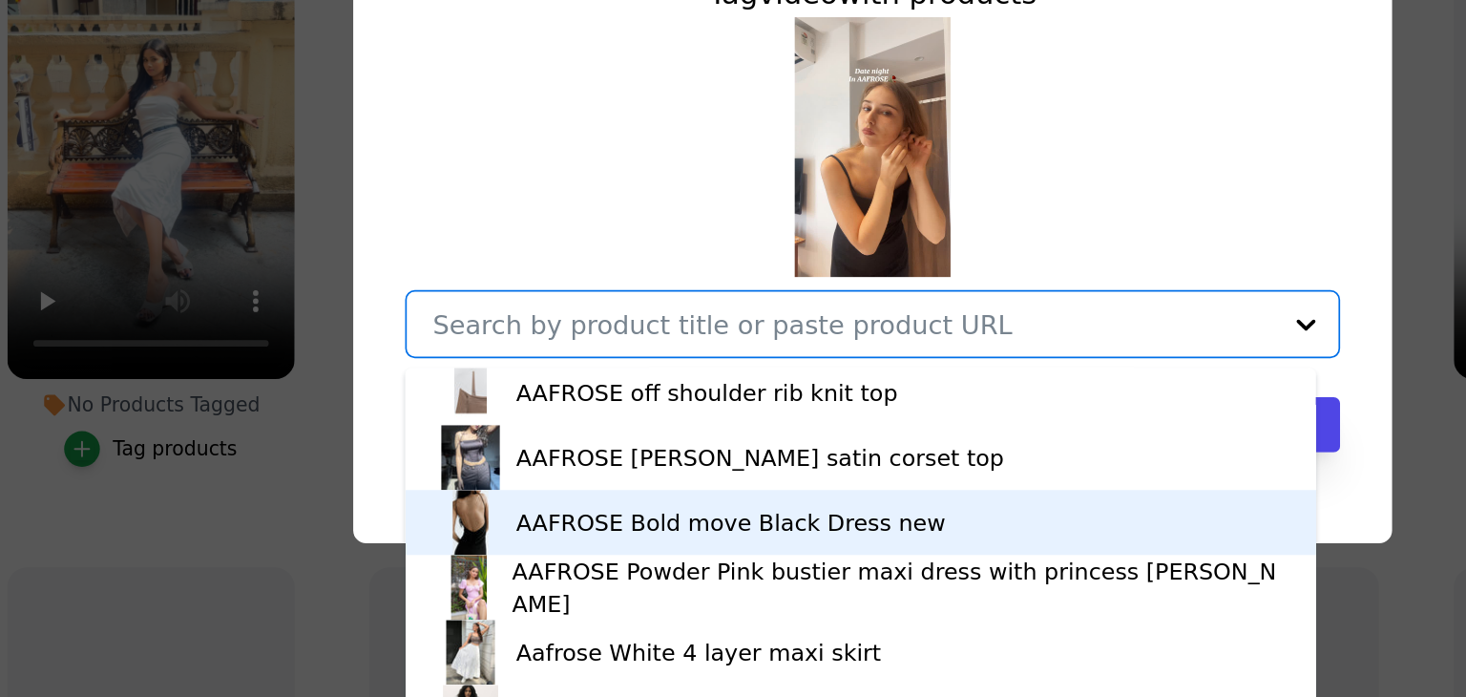
click at [534, 515] on div "AAFROSE Bold move Black Dress new" at bounding box center [649, 519] width 253 height 19
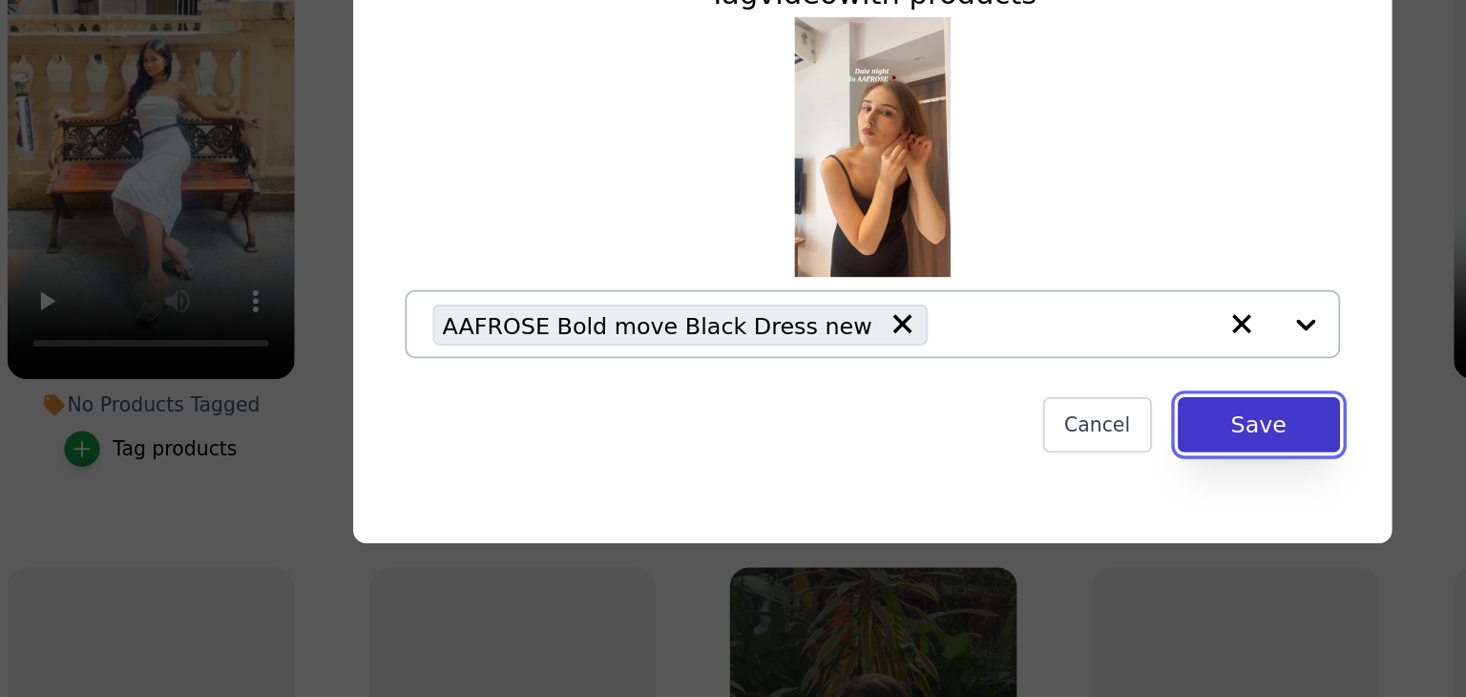
click at [949, 460] on button "Save" at bounding box center [960, 462] width 95 height 32
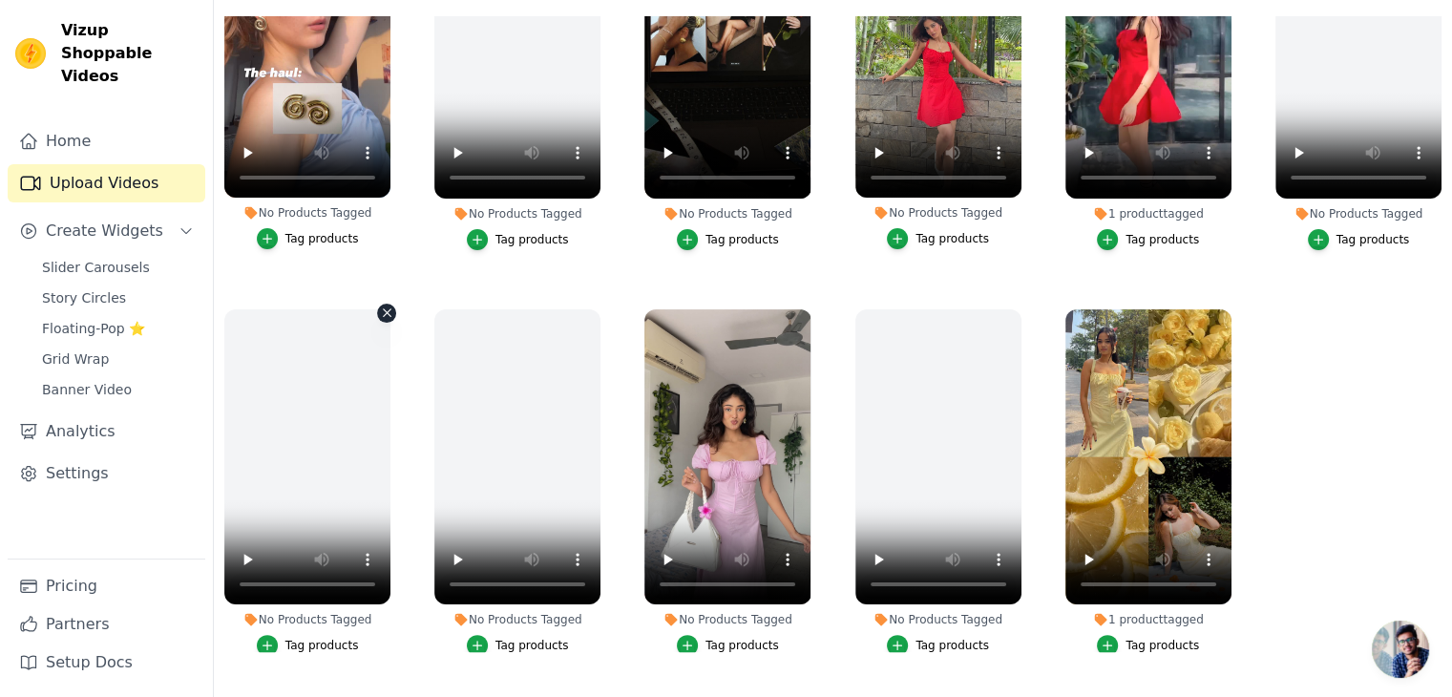
scroll to position [1345, 0]
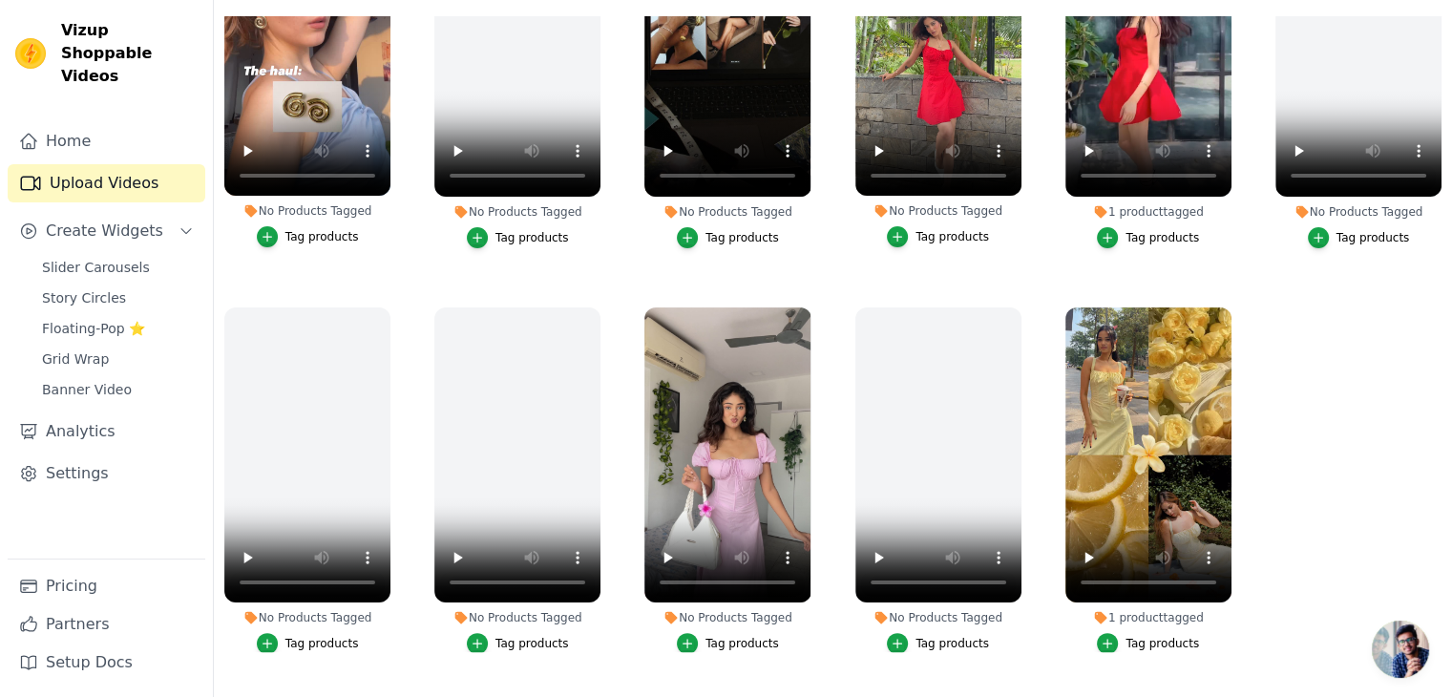
click at [726, 636] on div "Tag products" at bounding box center [741, 643] width 73 height 15
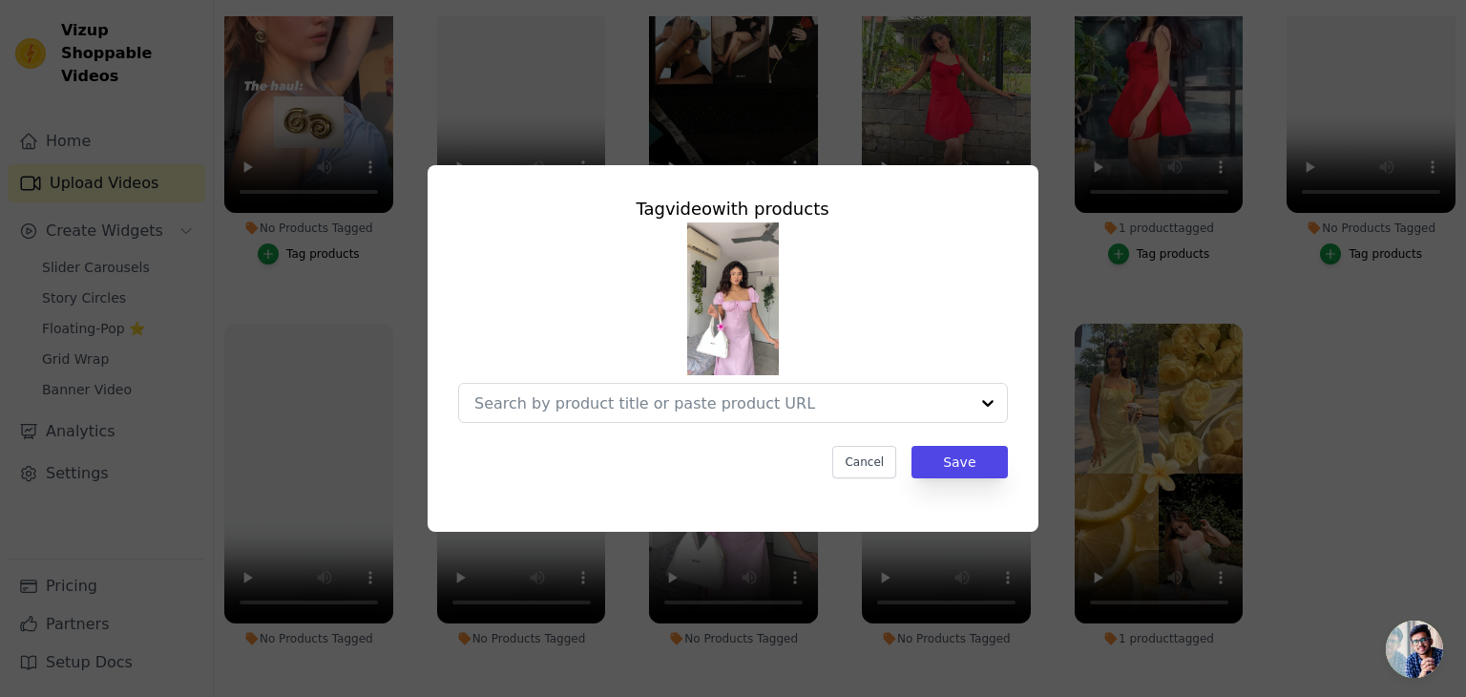
scroll to position [1358, 0]
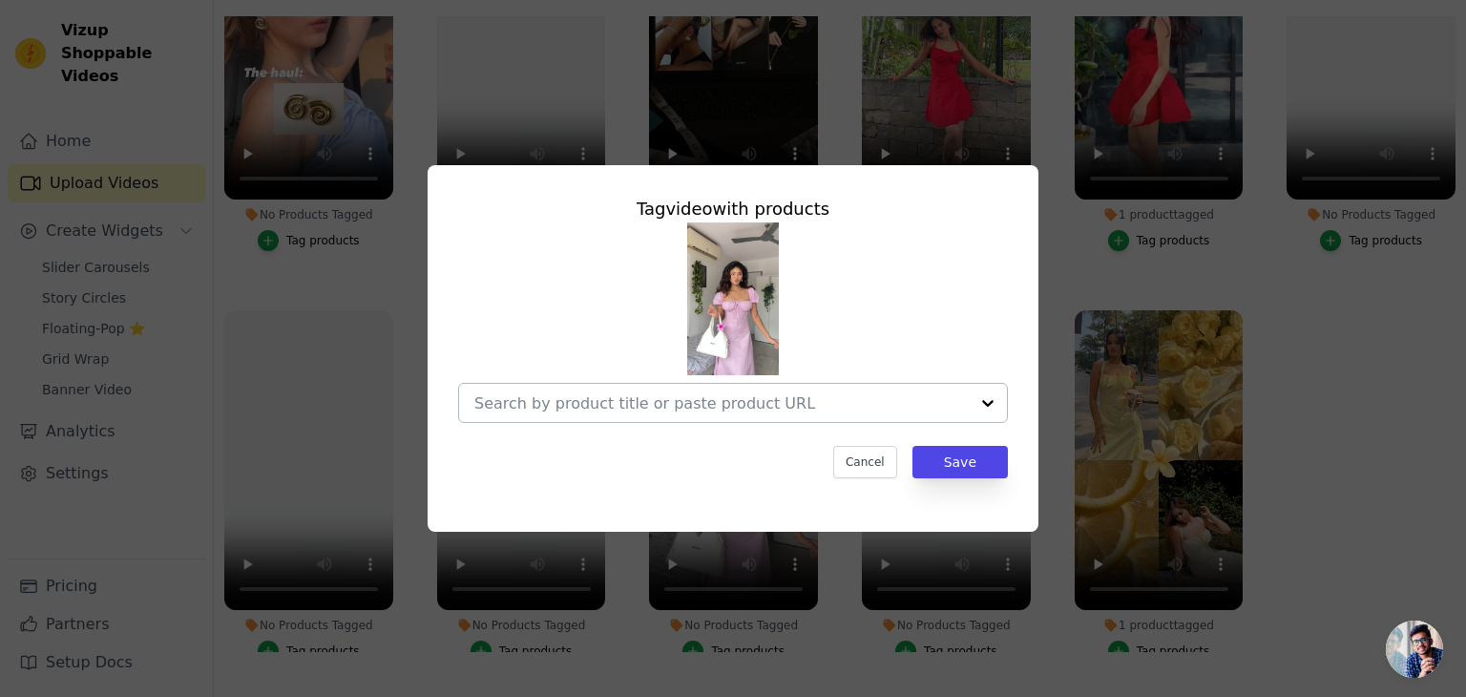
click at [733, 409] on input "No Products Tagged Tag video with products Cancel Save Tag products" at bounding box center [721, 403] width 494 height 18
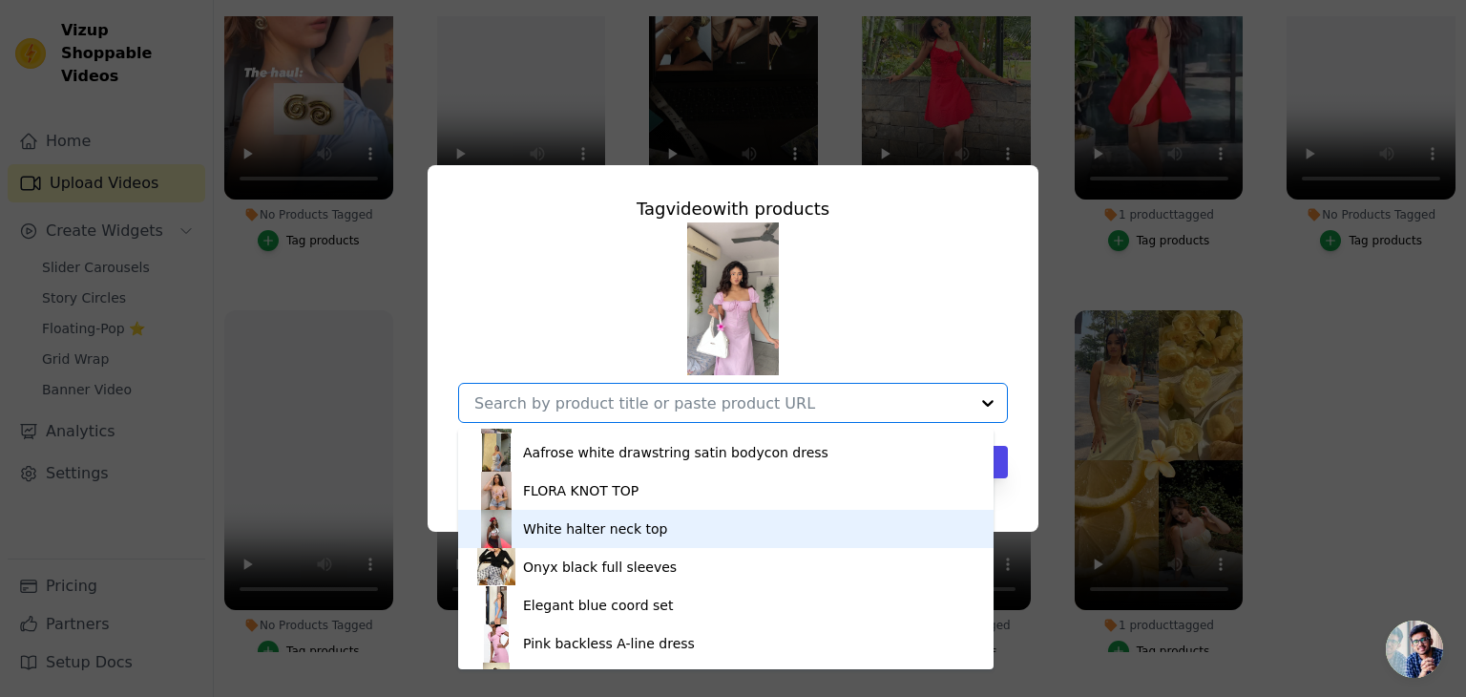
scroll to position [2313, 0]
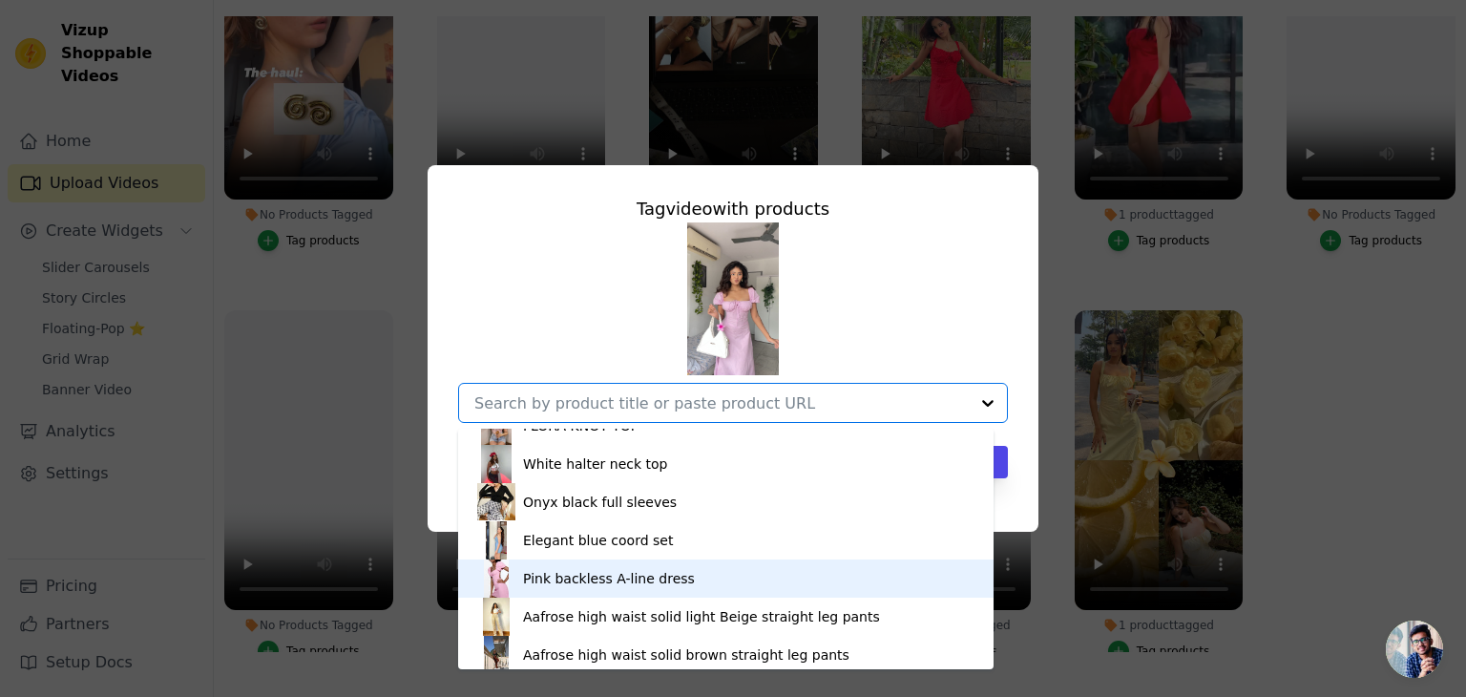
click at [562, 572] on div "Pink backless A-line dress" at bounding box center [609, 578] width 172 height 19
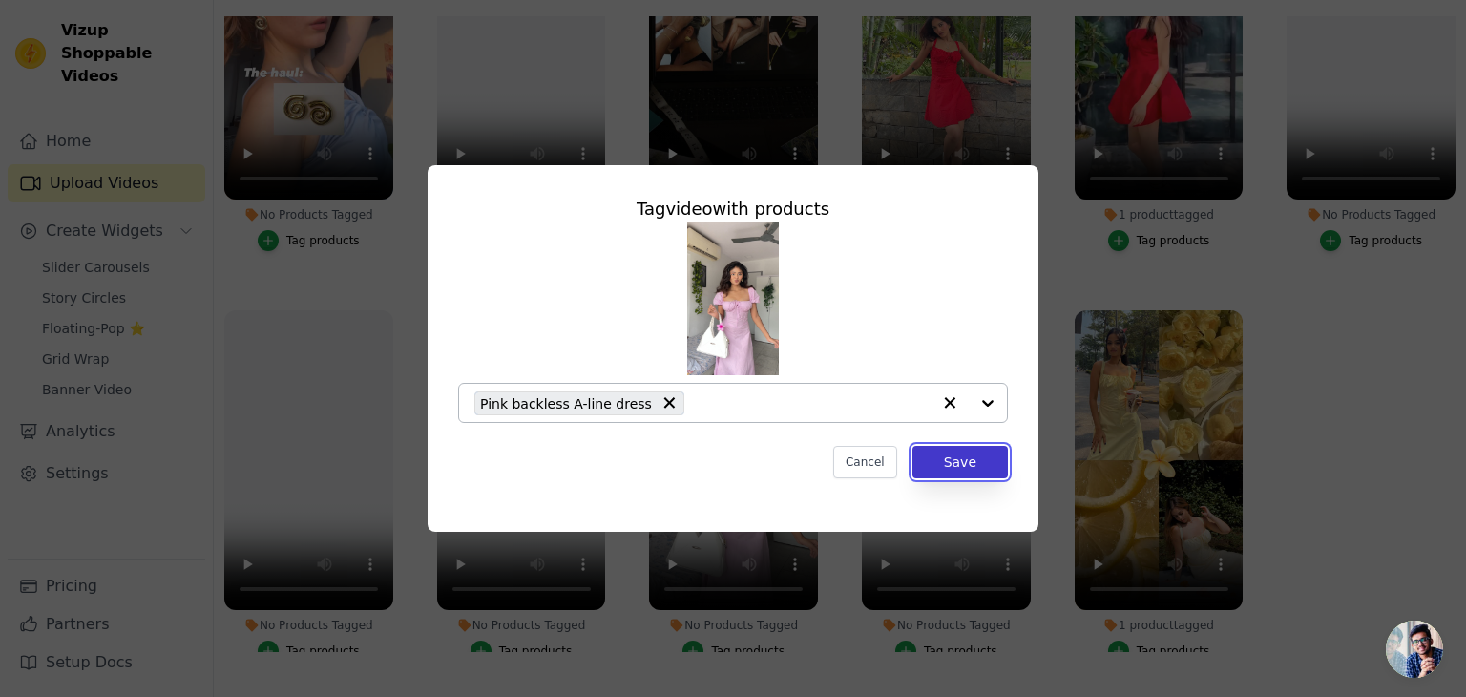
click at [985, 464] on button "Save" at bounding box center [960, 462] width 95 height 32
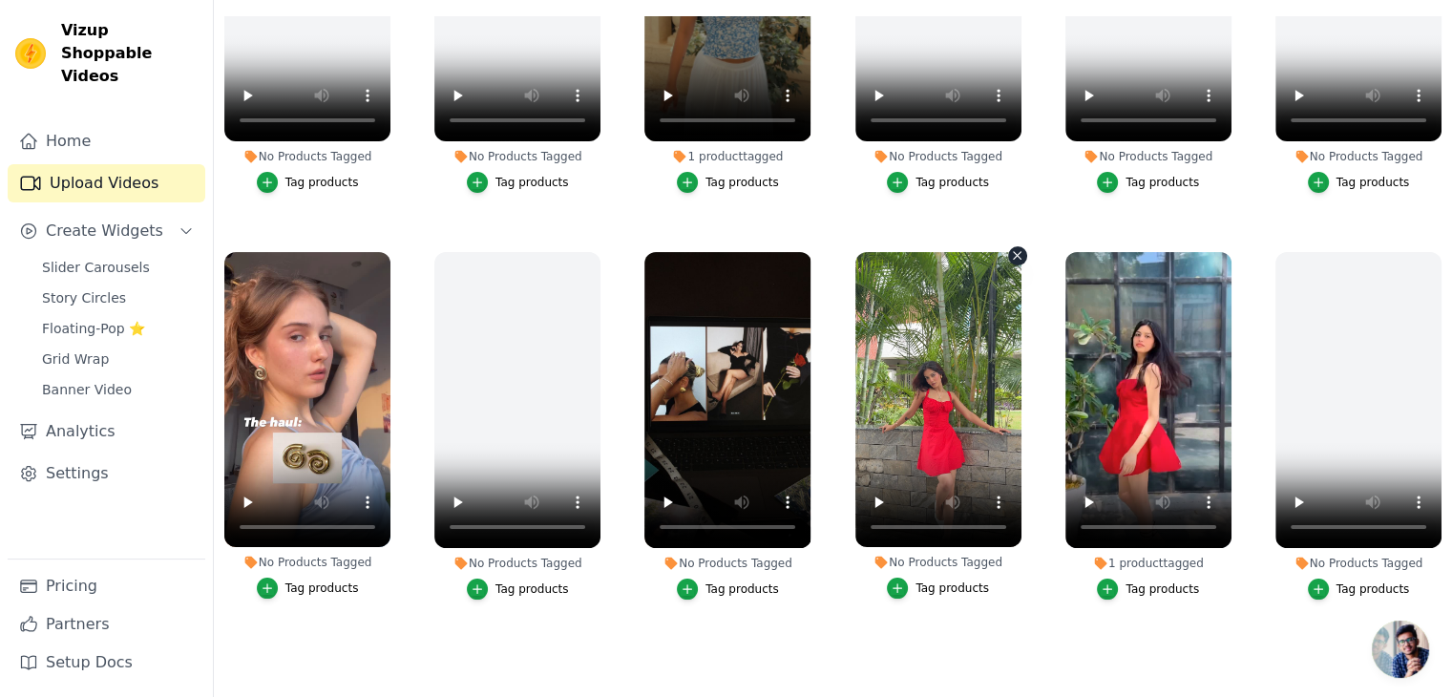
scroll to position [992, 0]
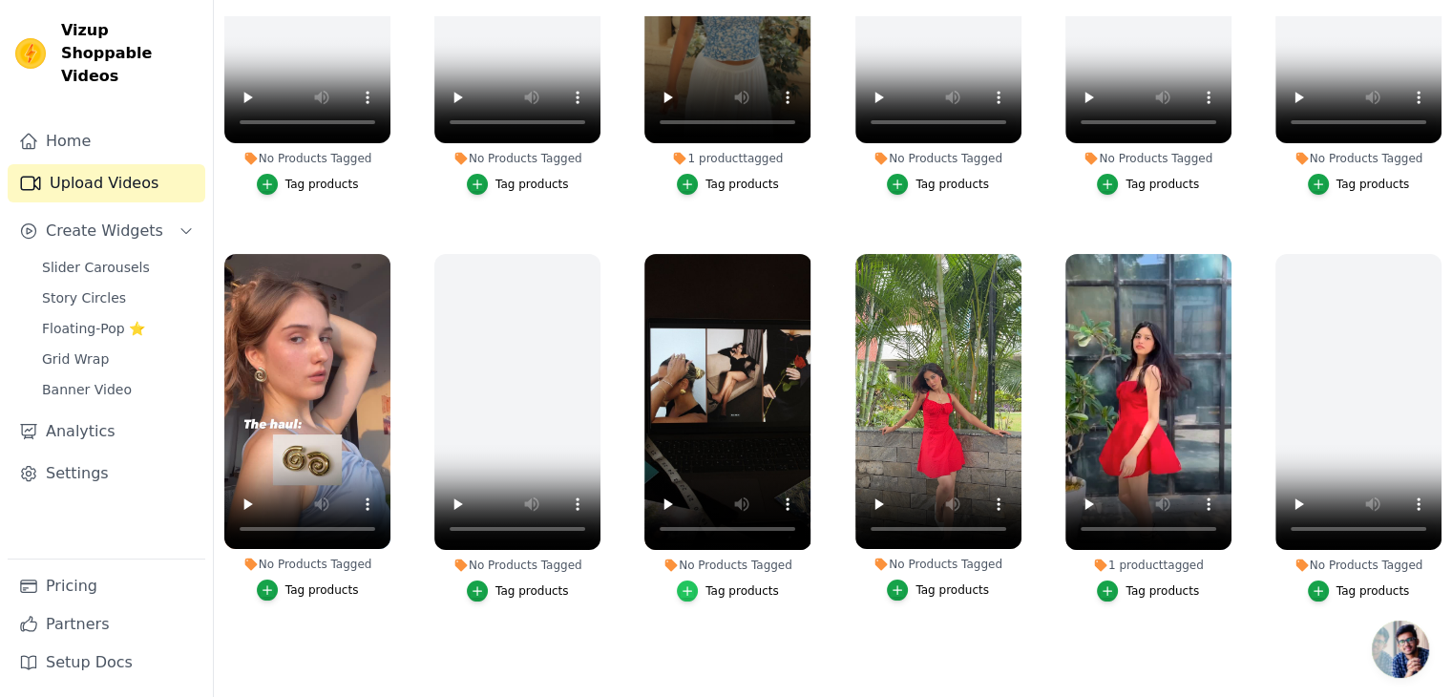
click at [696, 580] on div "button" at bounding box center [687, 590] width 21 height 21
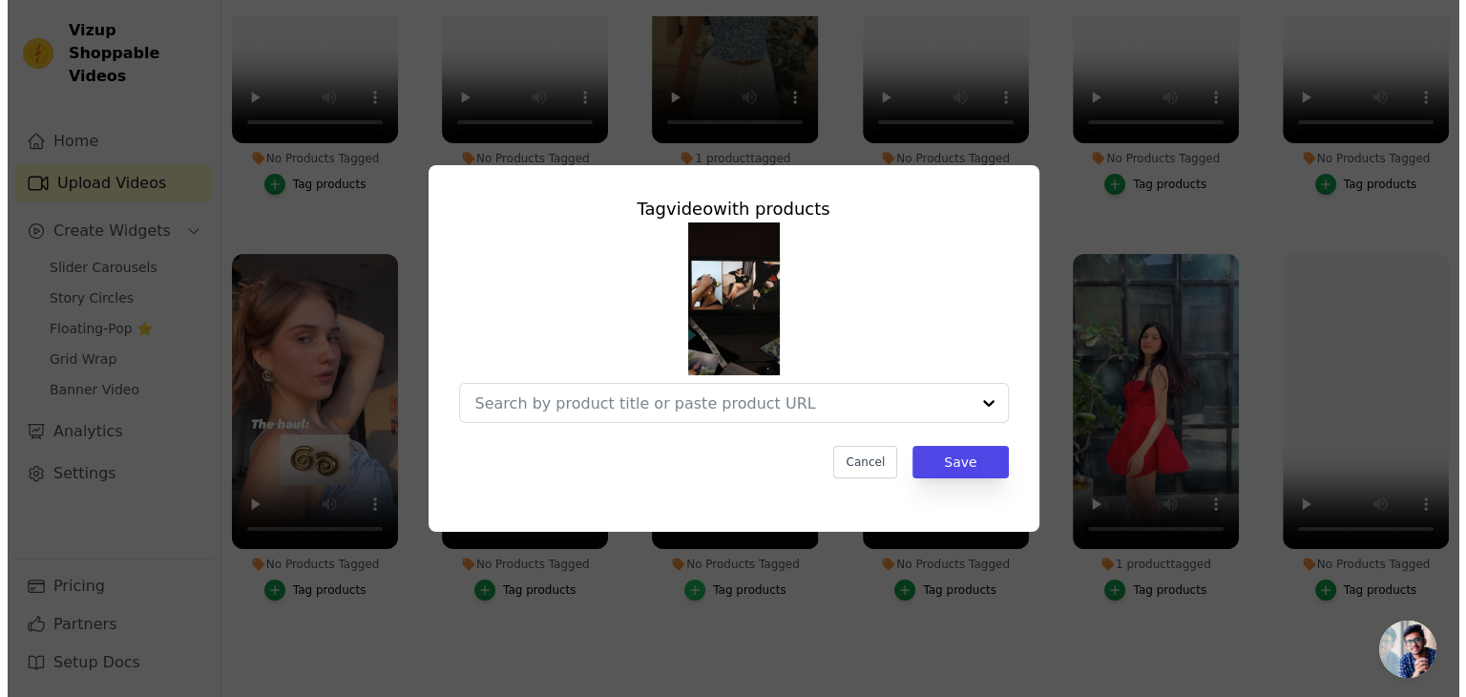
scroll to position [1000, 0]
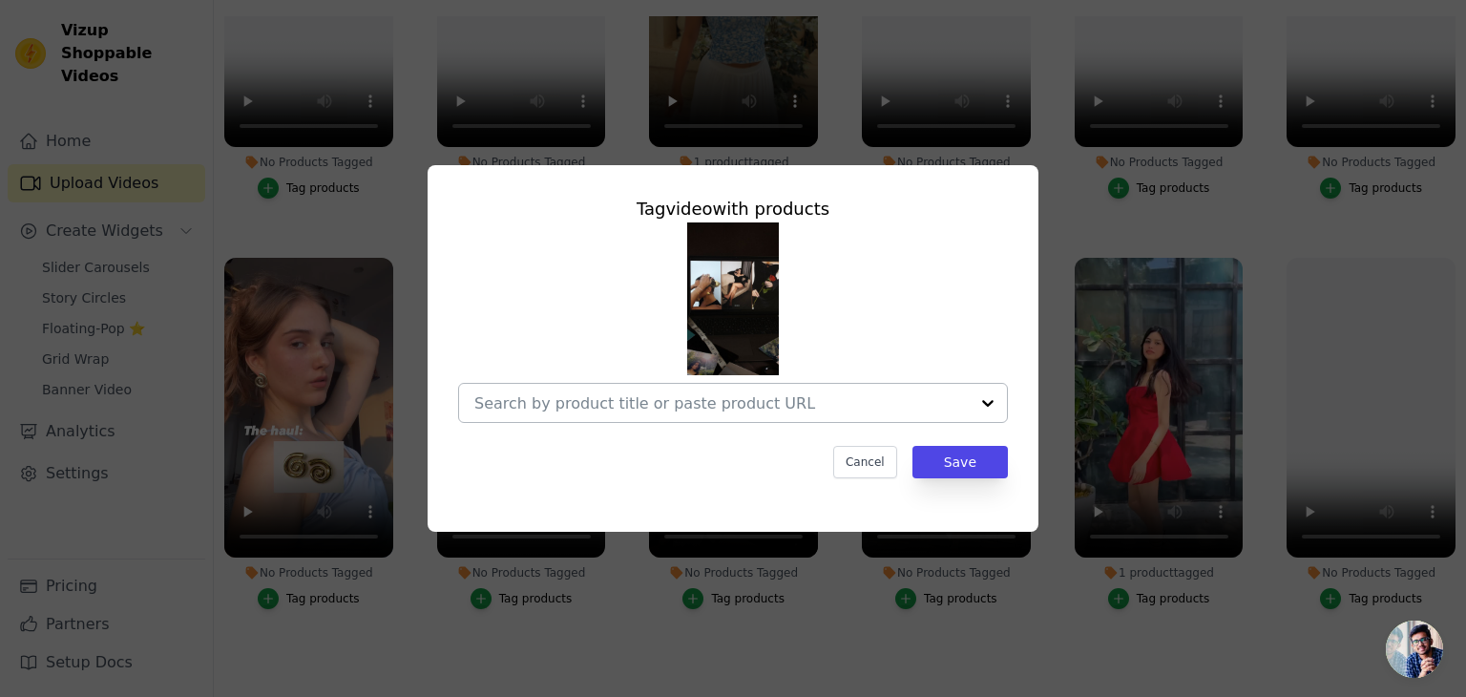
click at [735, 383] on div at bounding box center [733, 403] width 550 height 40
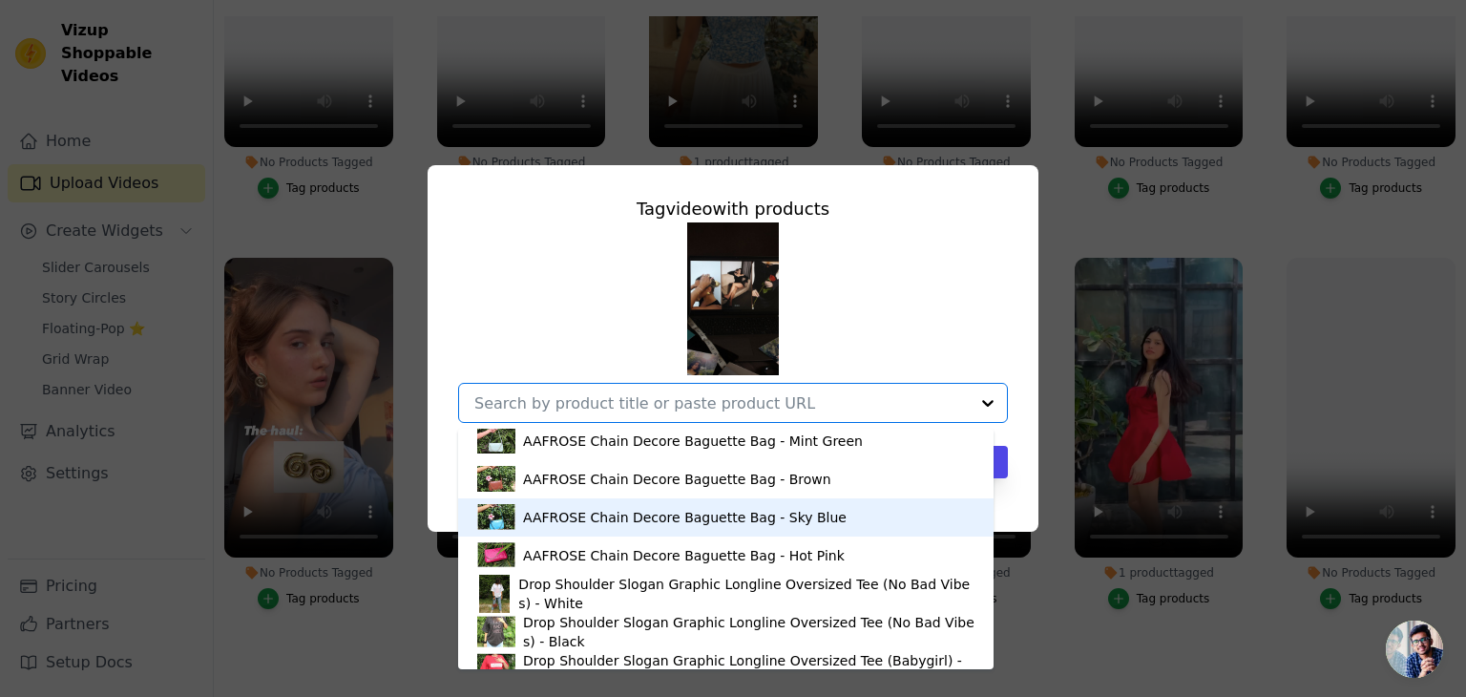
scroll to position [229, 0]
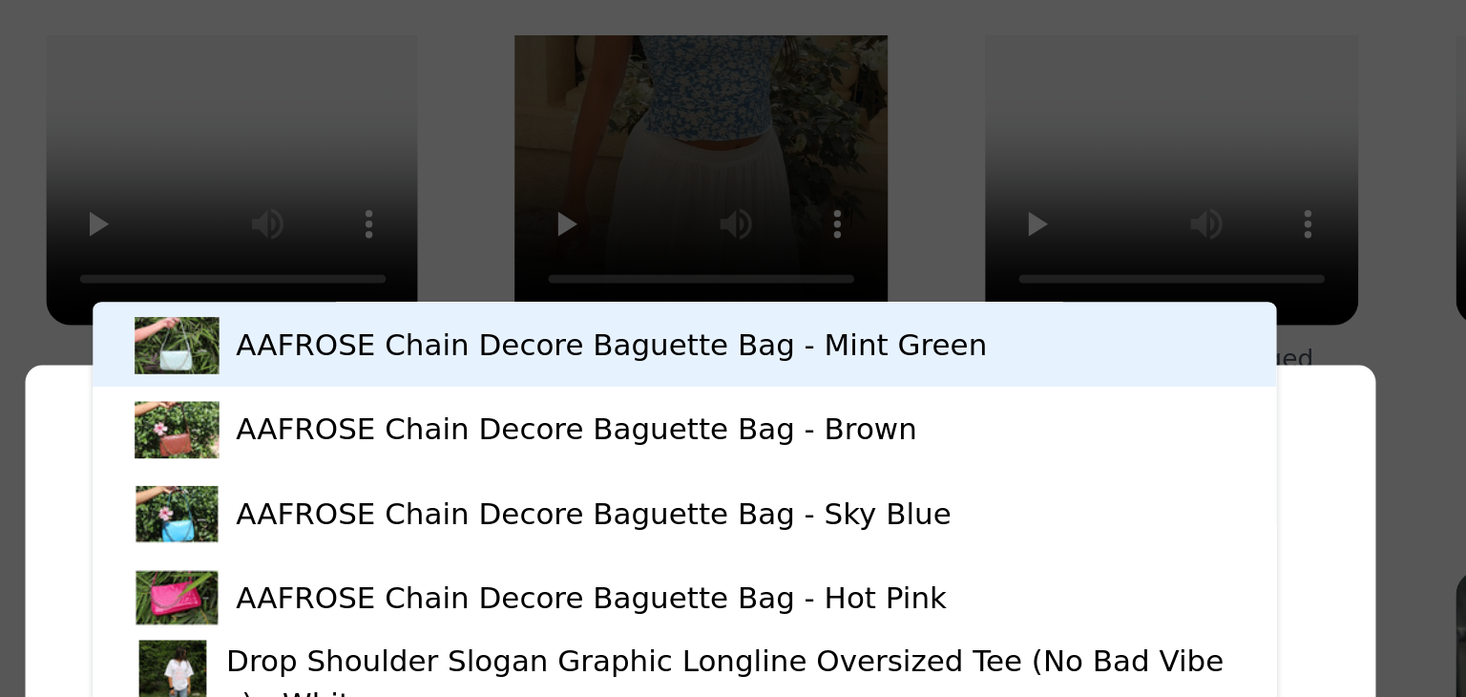
click at [829, 91] on div "Tag video with products AAFROSE Surplice Self-tie Black Cropped Wrap Top AAFROS…" at bounding box center [733, 348] width 1466 height 697
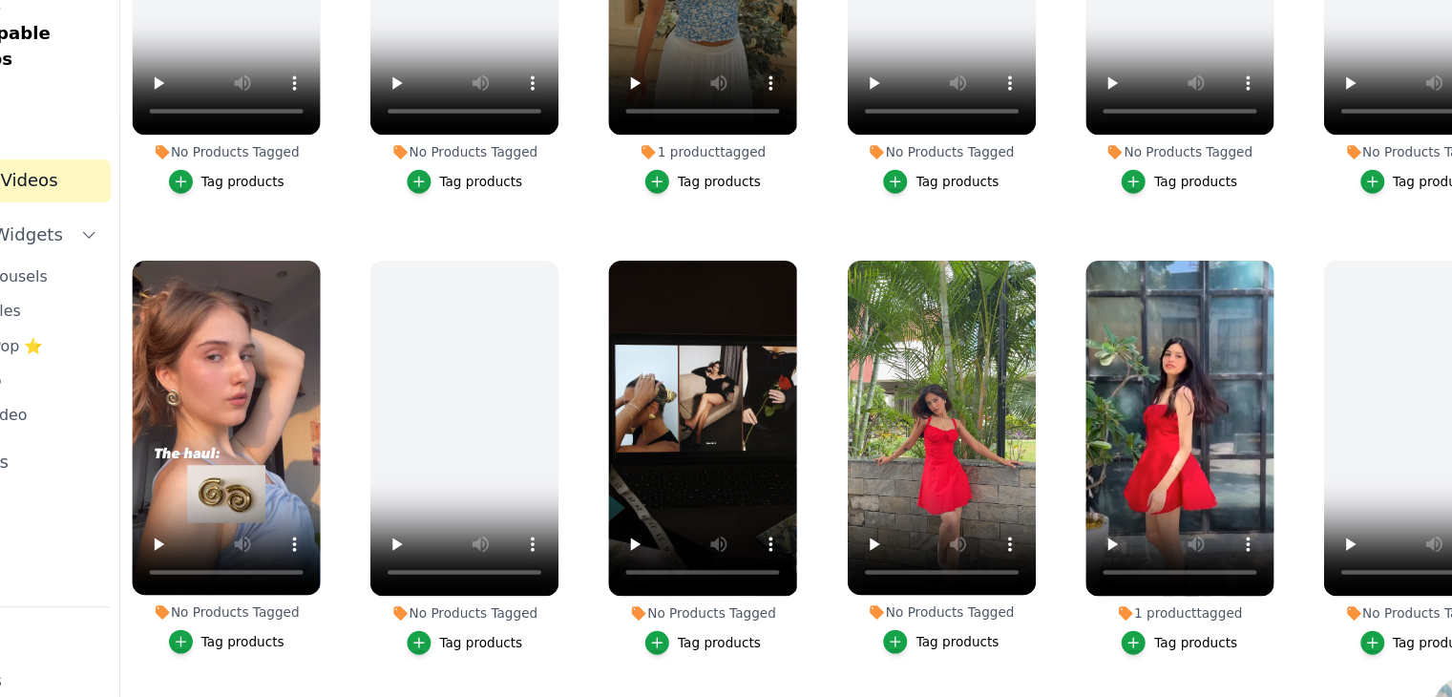
scroll to position [274, 0]
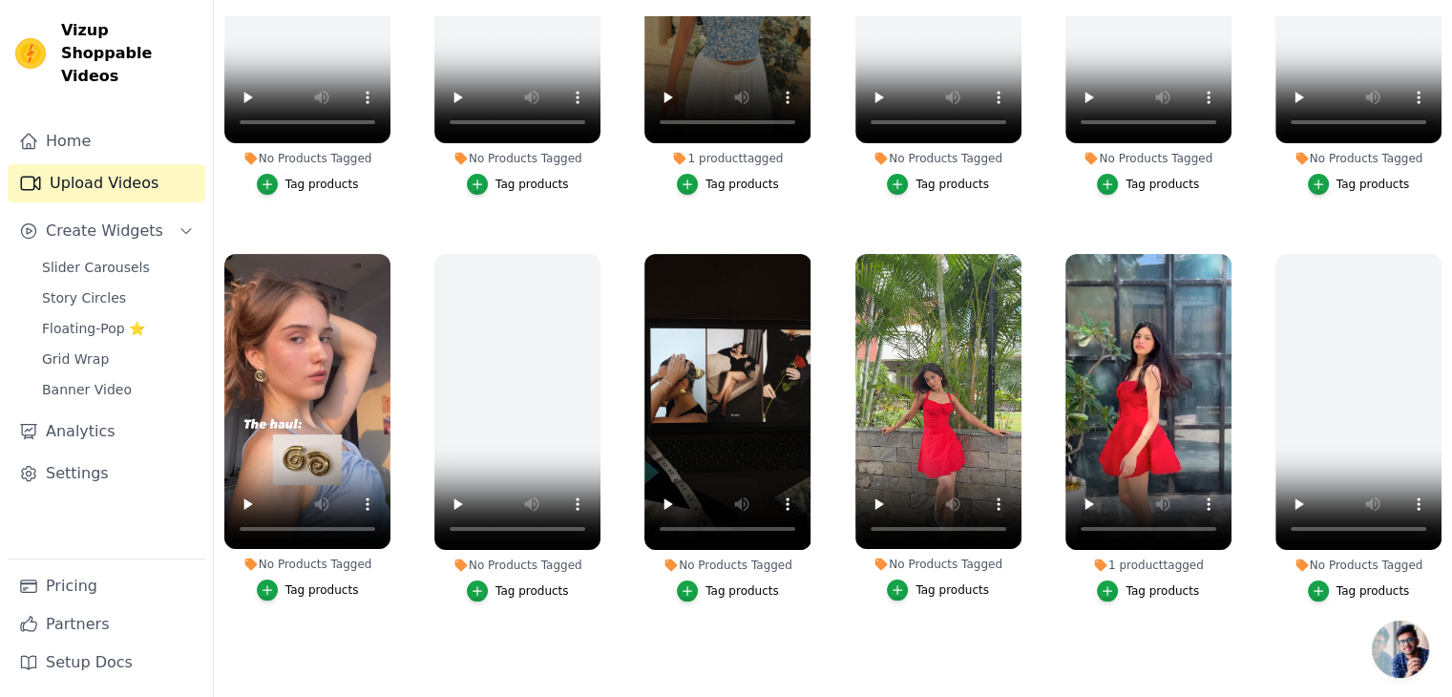
click at [298, 582] on div "Tag products" at bounding box center [321, 589] width 73 height 15
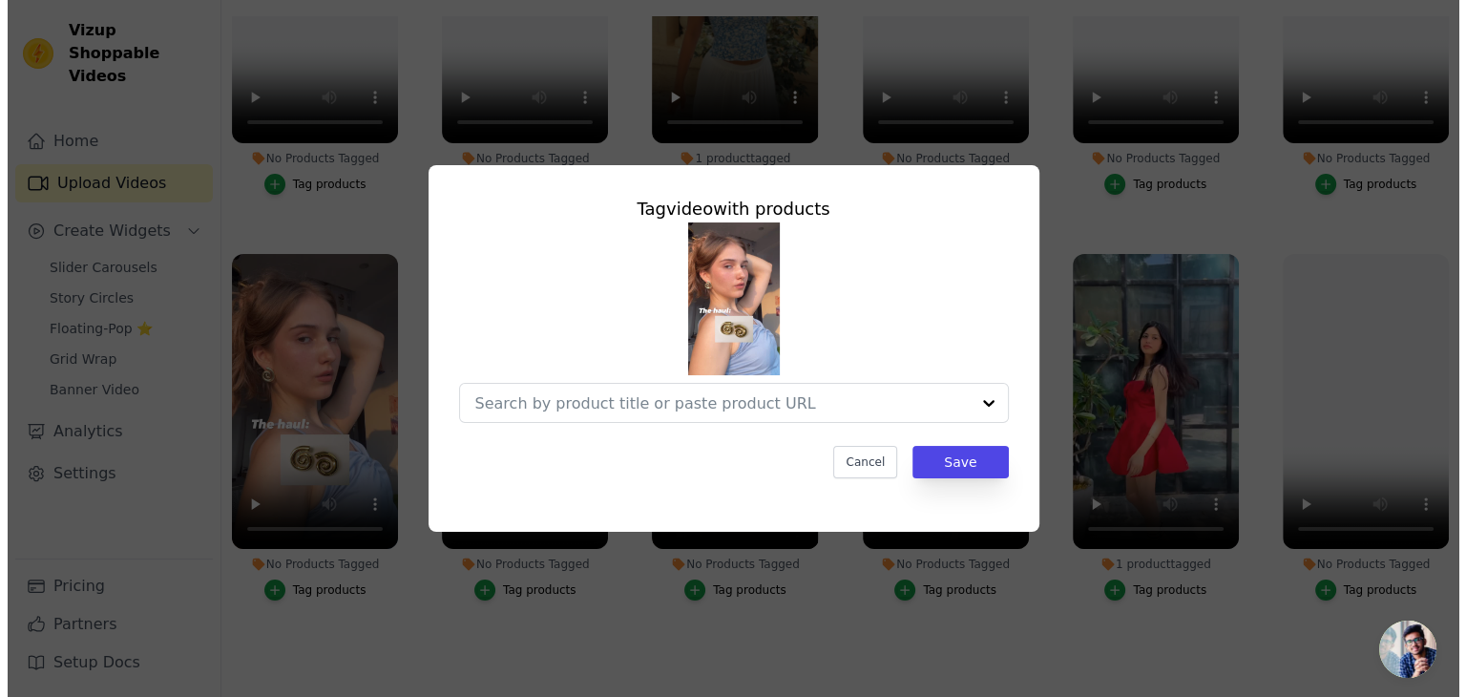
scroll to position [1000, 0]
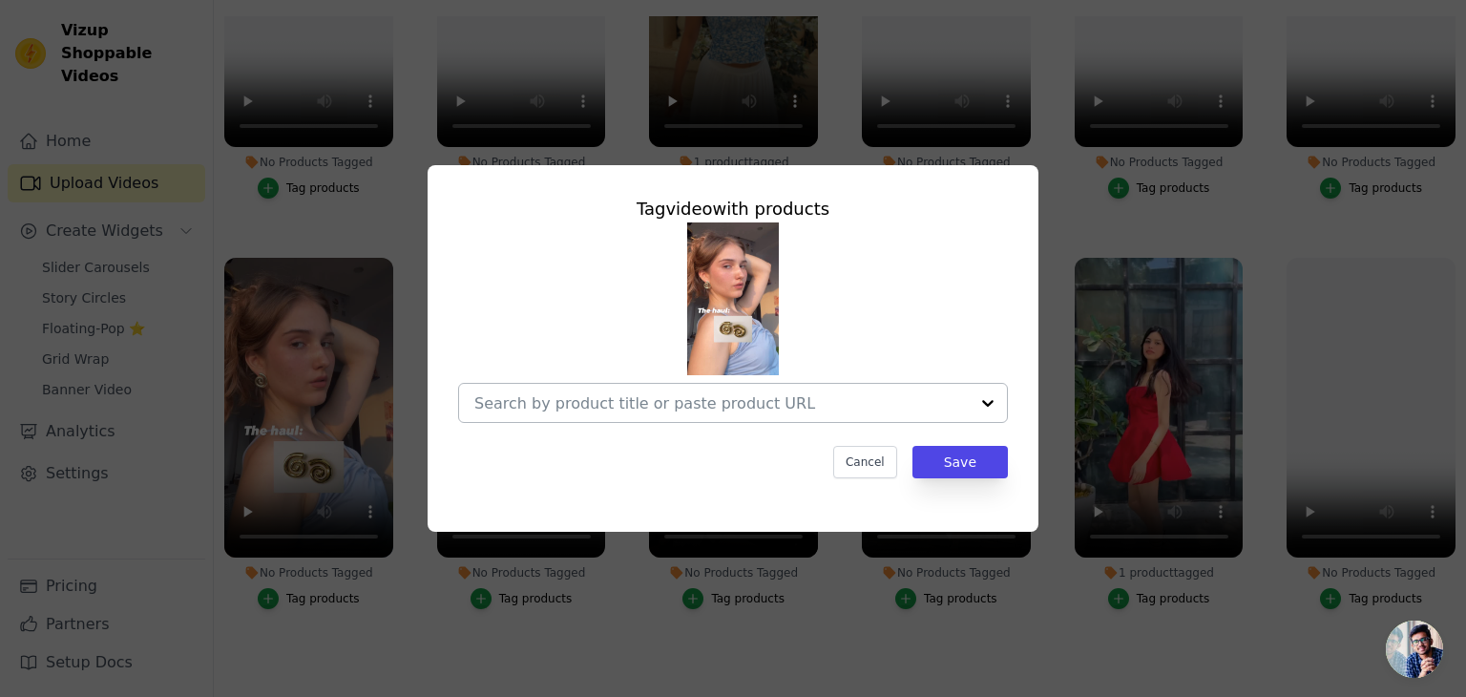
click at [599, 387] on div at bounding box center [721, 403] width 494 height 38
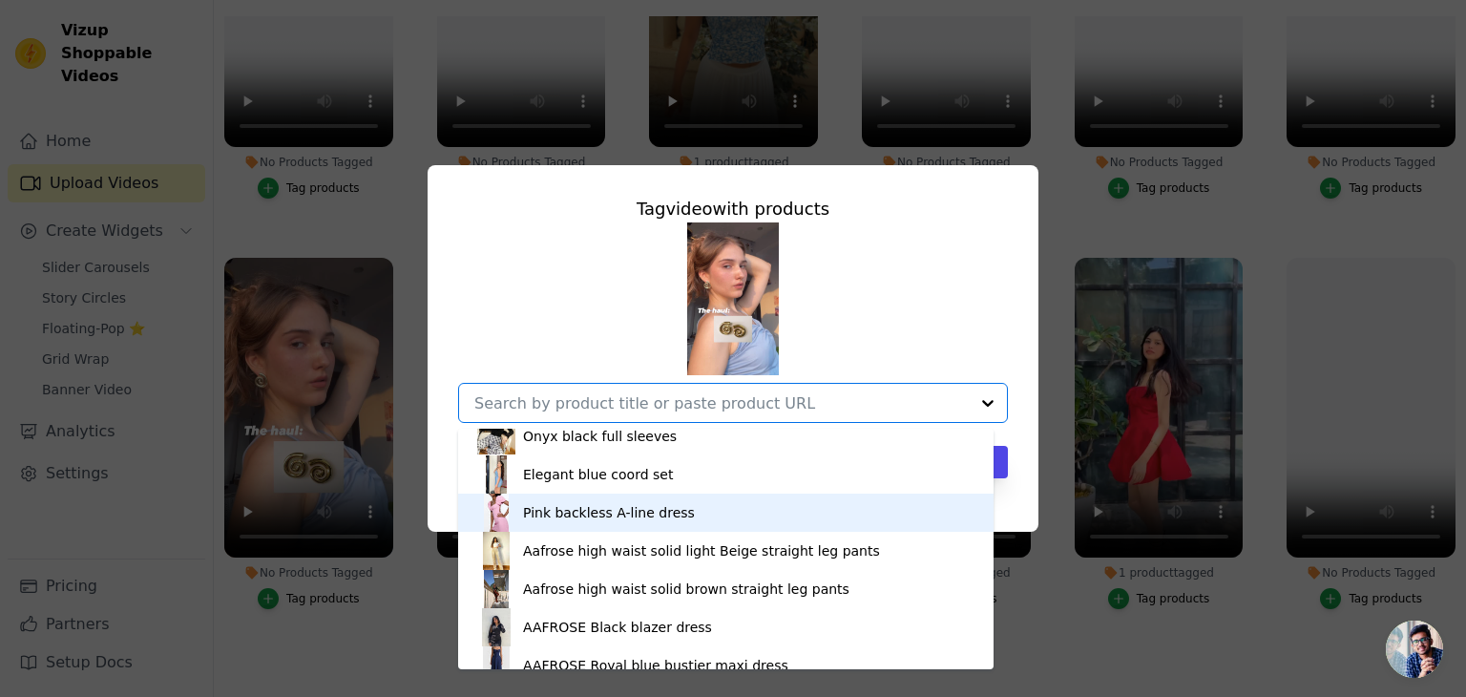
scroll to position [2553, 0]
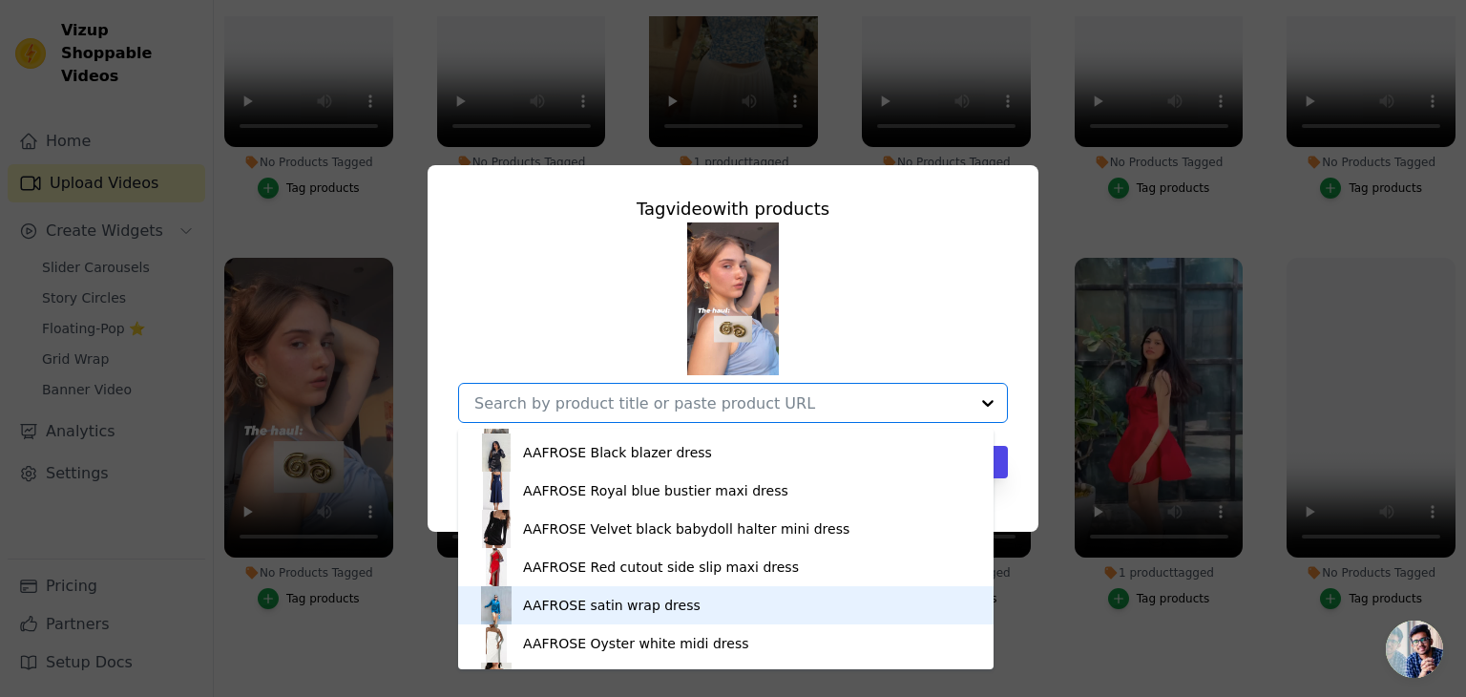
click at [337, 631] on div "Tag video with products AAFROSE Surplice Self-tie Black Cropped Wrap Top AAFROS…" at bounding box center [733, 348] width 1466 height 697
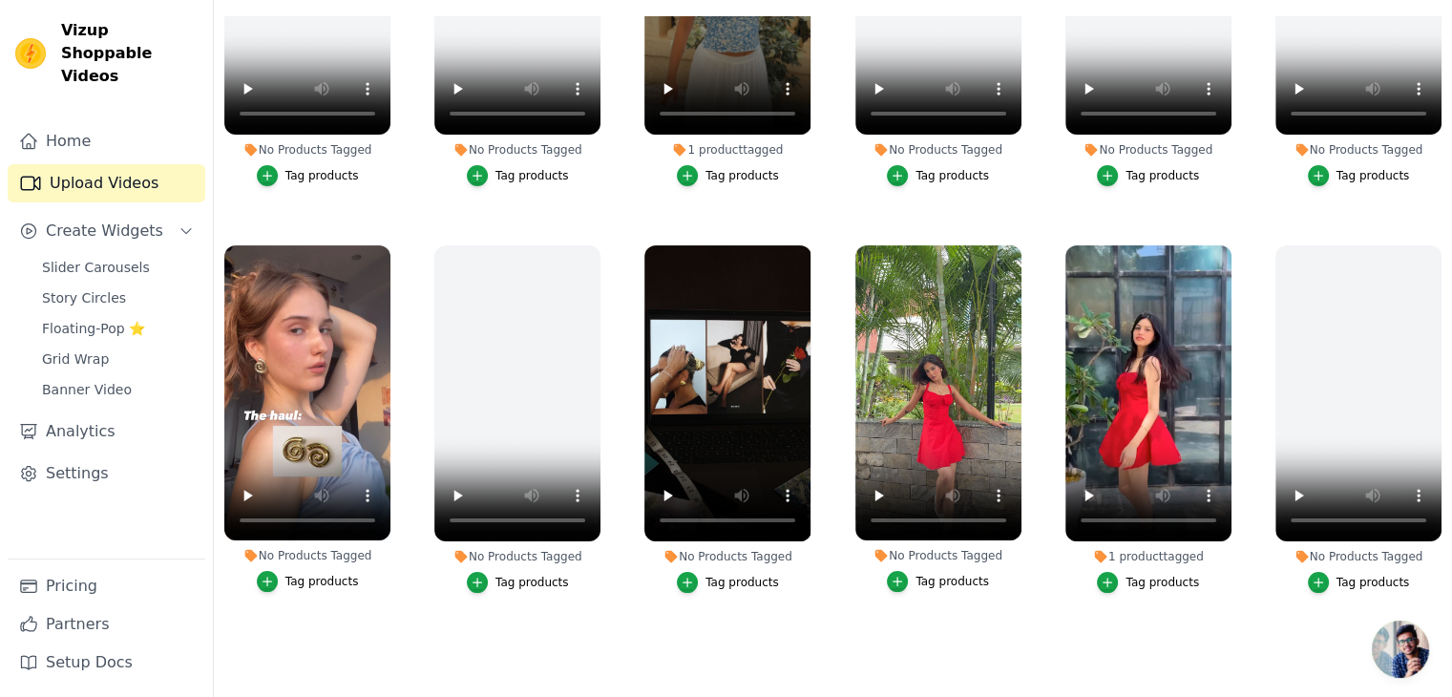
scroll to position [992, 0]
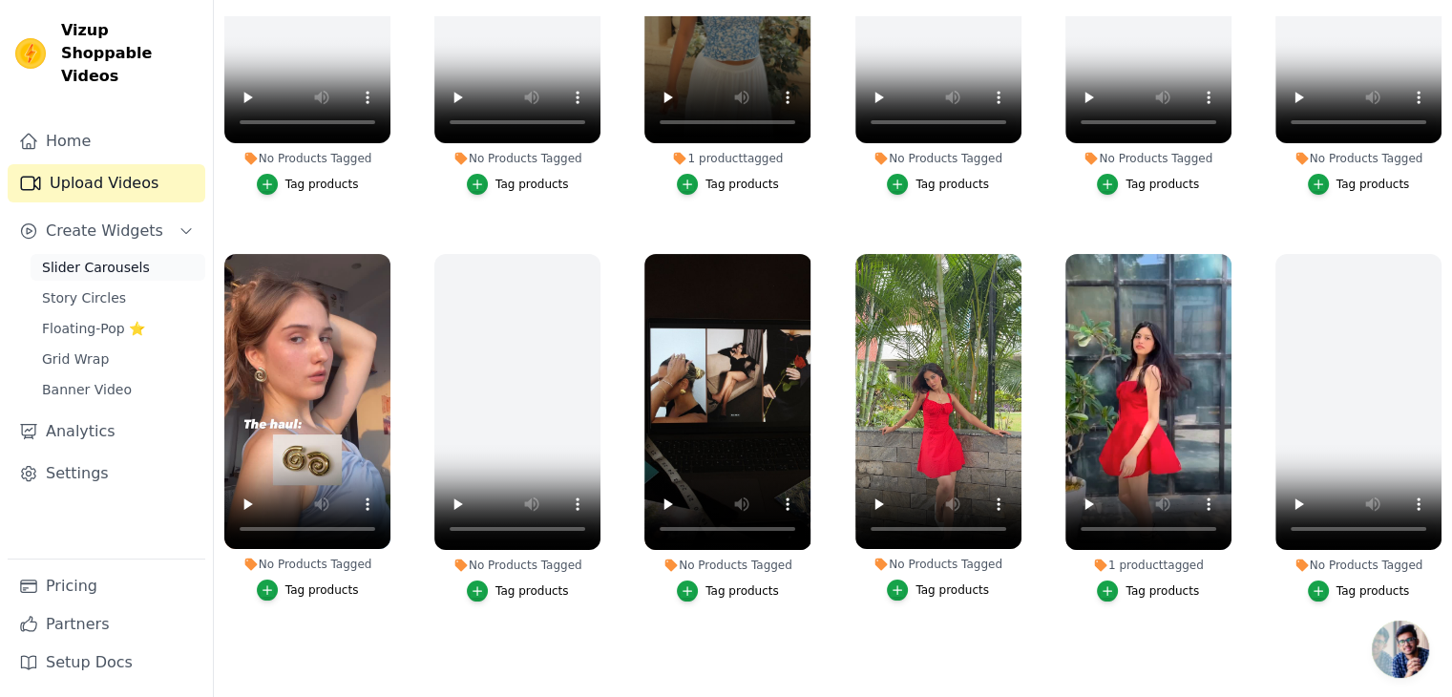
click at [94, 258] on span "Slider Carousels" at bounding box center [96, 267] width 108 height 19
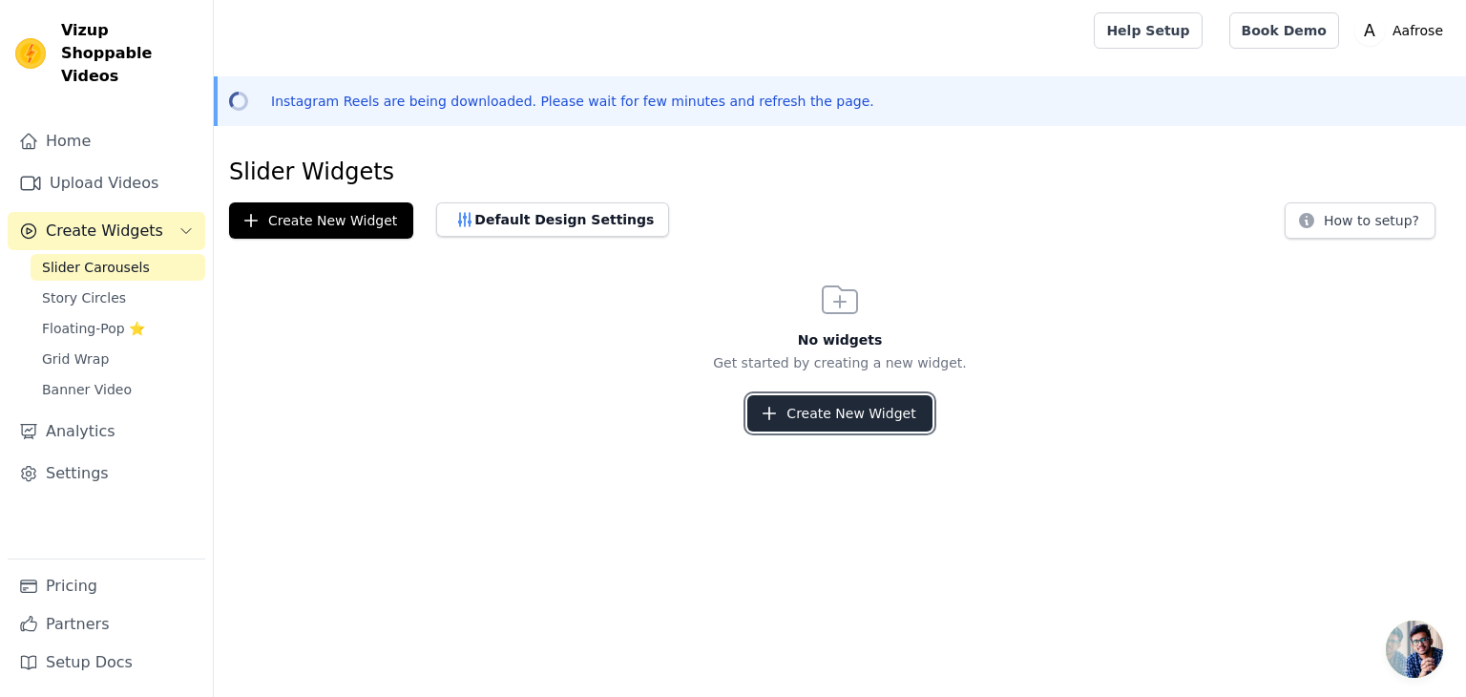
click at [811, 399] on button "Create New Widget" at bounding box center [839, 413] width 184 height 36
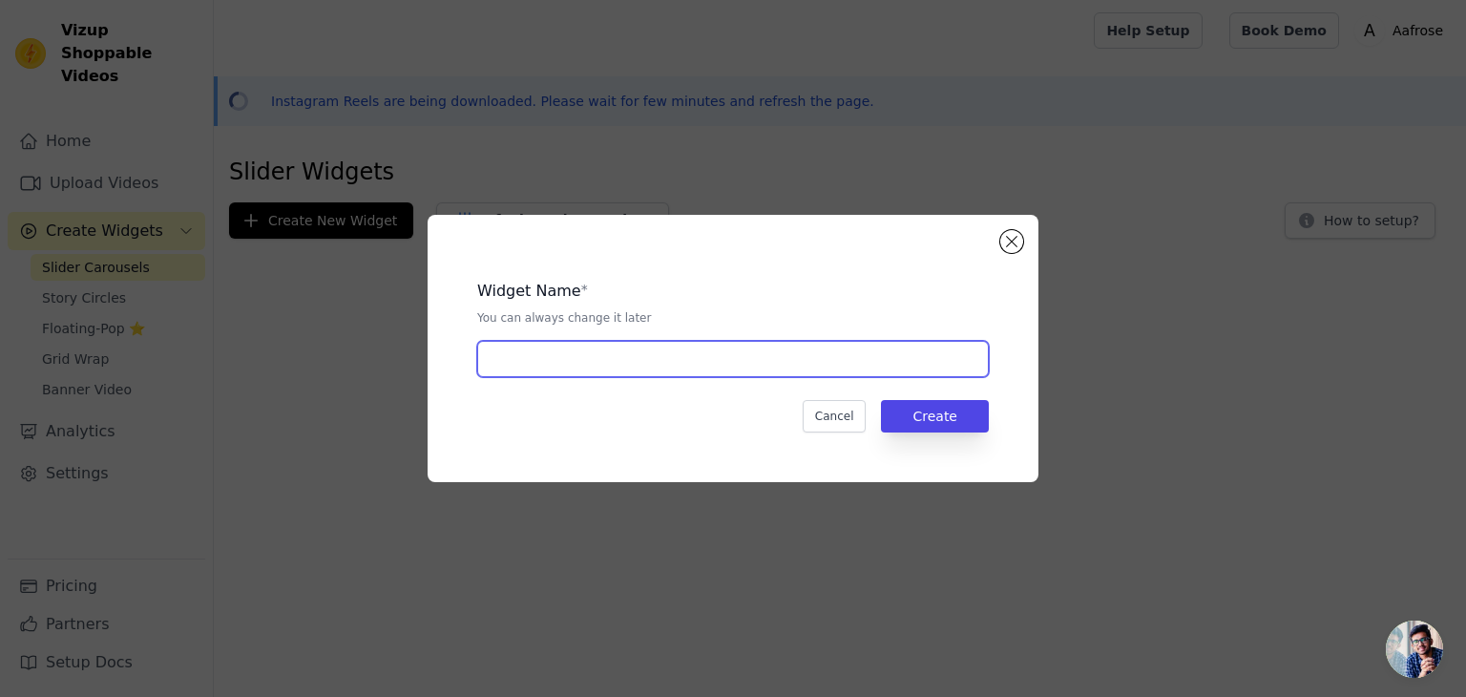
click at [699, 361] on input "text" at bounding box center [733, 359] width 512 height 36
type input "Homepage slider"
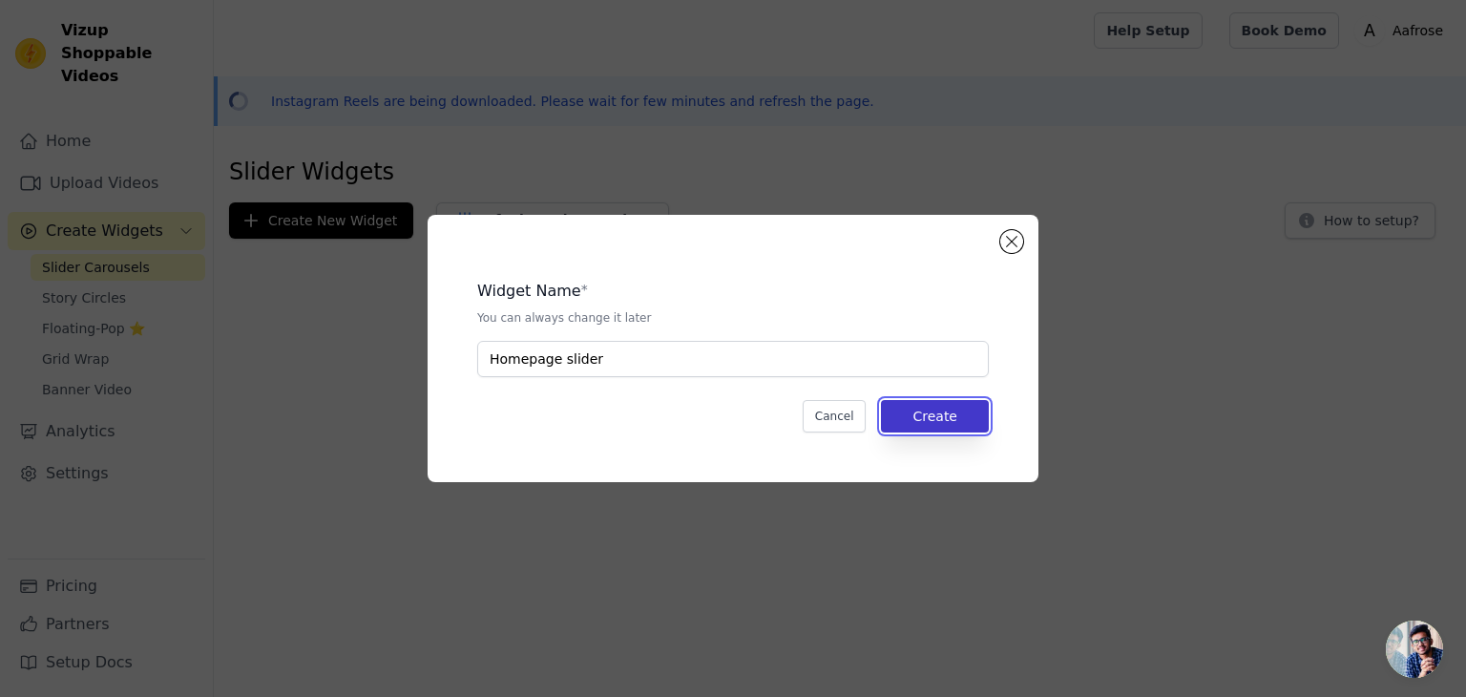
click at [953, 423] on button "Create" at bounding box center [935, 416] width 108 height 32
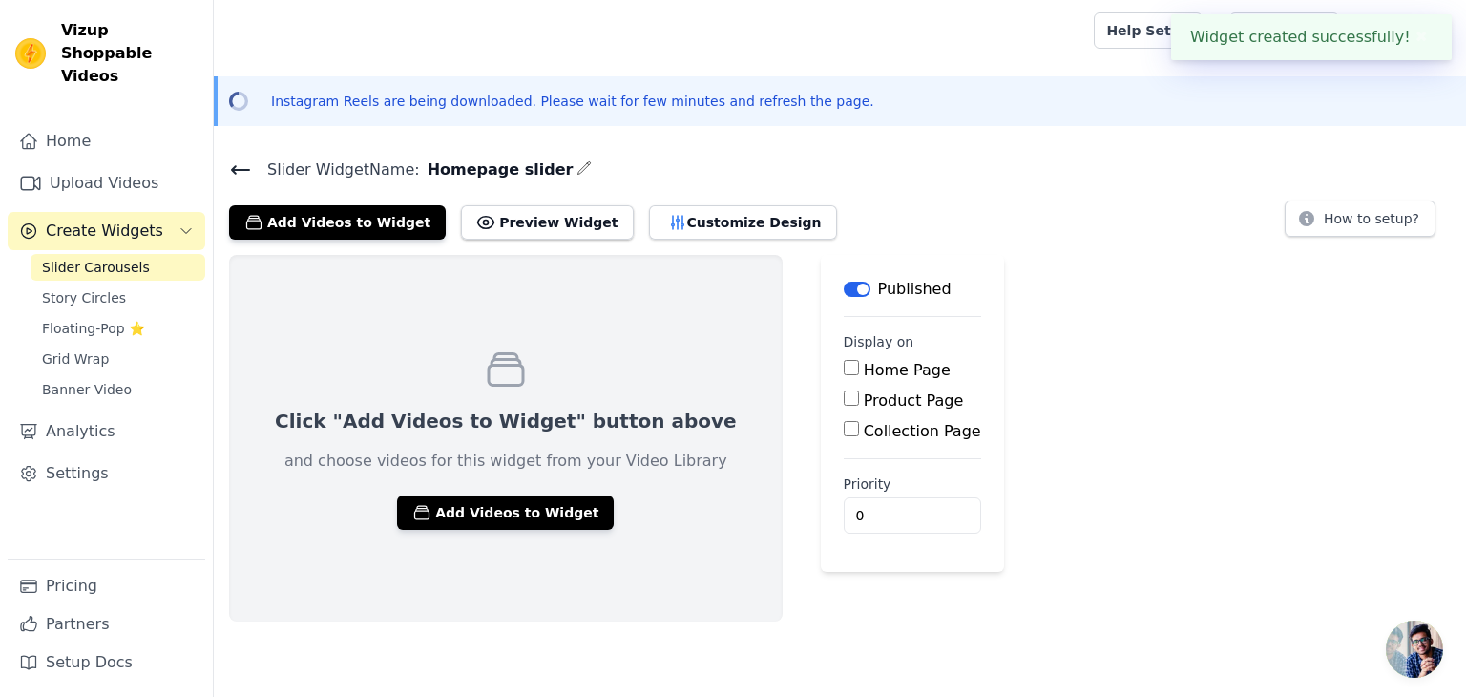
click at [477, 530] on div "Click "Add Videos to Widget" button above and choose videos for this widget fro…" at bounding box center [506, 438] width 554 height 367
click at [491, 518] on button "Add Videos to Widget" at bounding box center [505, 512] width 217 height 34
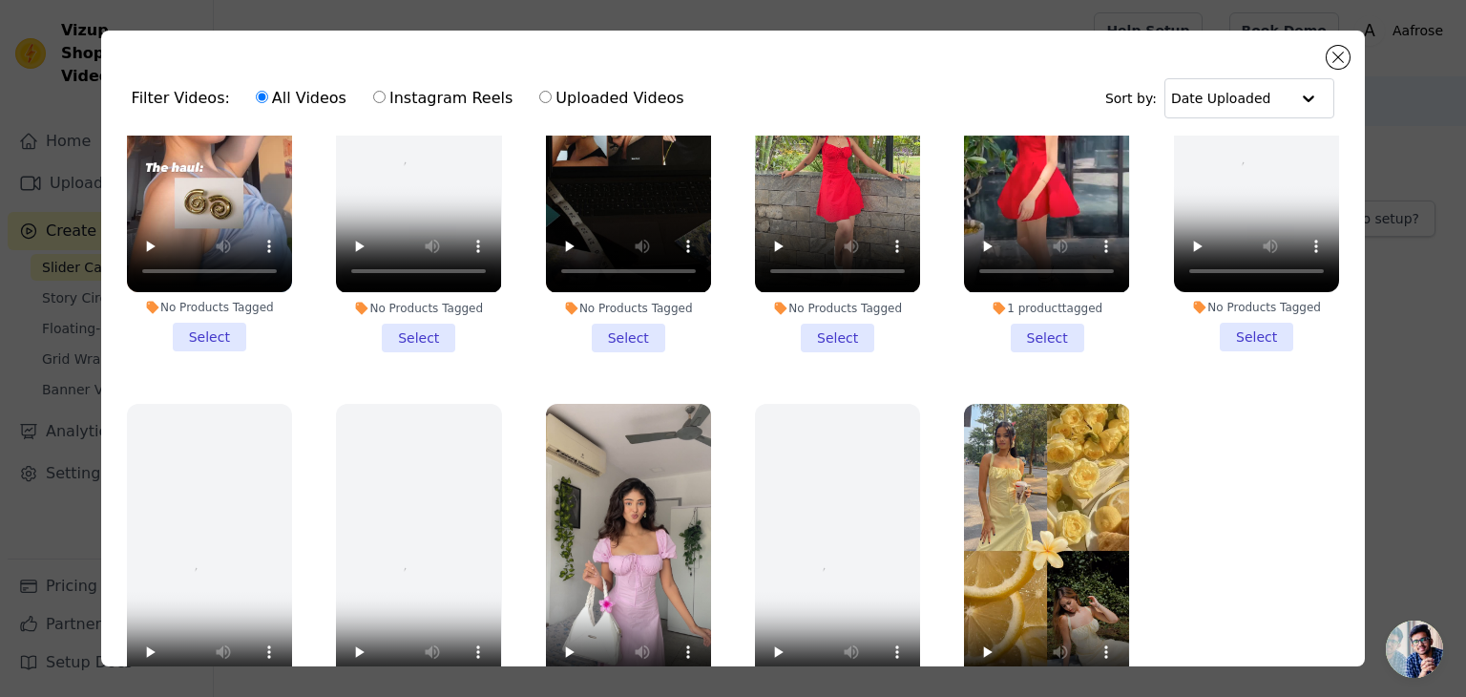
scroll to position [165, 0]
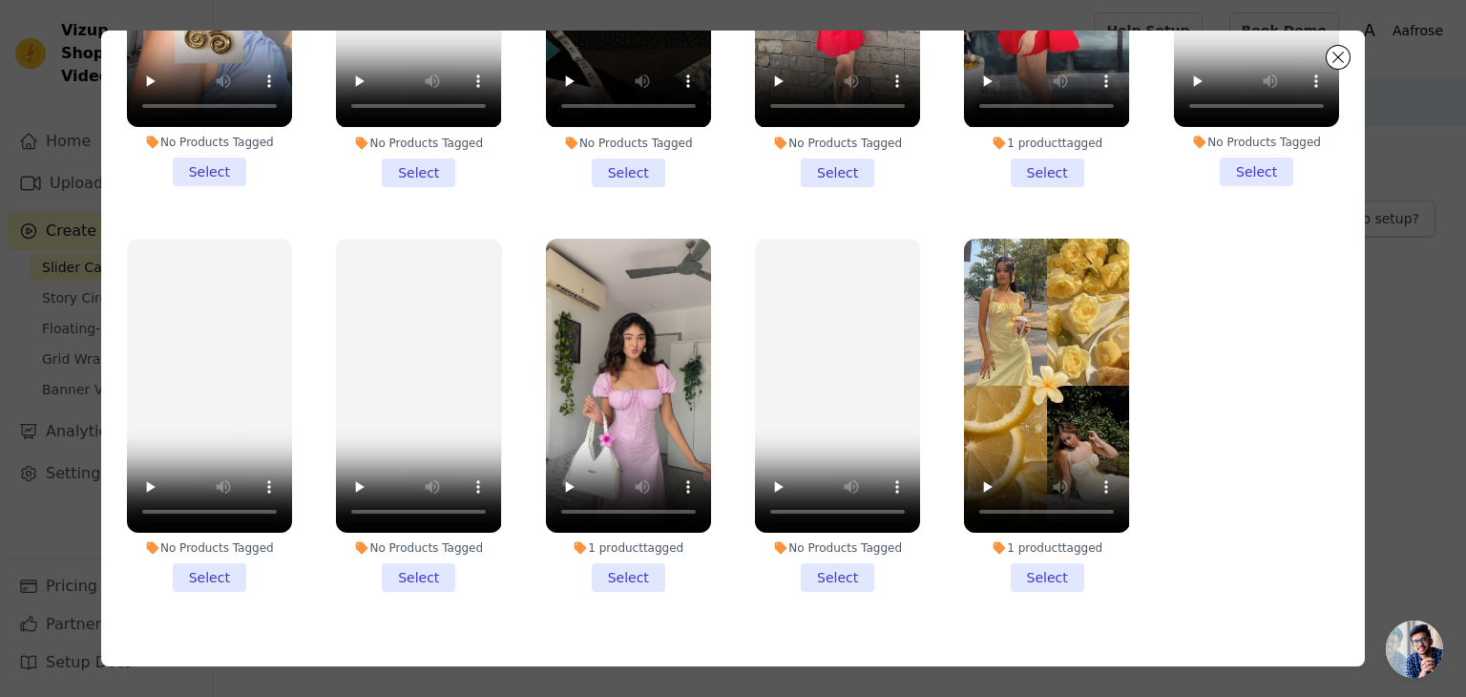
click at [1033, 535] on li "1 product tagged Select" at bounding box center [1046, 415] width 165 height 353
click at [0, 0] on input "1 product tagged Select" at bounding box center [0, 0] width 0 height 0
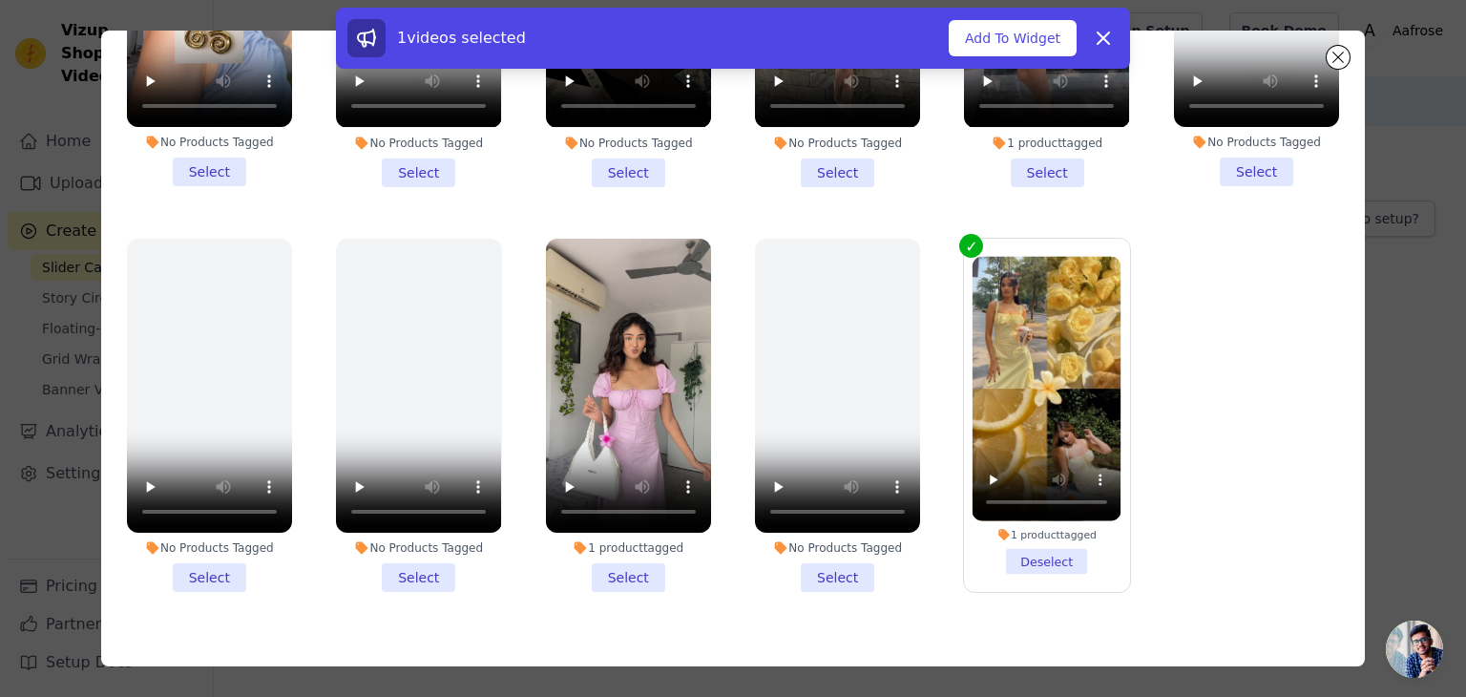
click at [608, 543] on li "1 product tagged Select" at bounding box center [628, 415] width 165 height 353
click at [0, 0] on input "1 product tagged Select" at bounding box center [0, 0] width 0 height 0
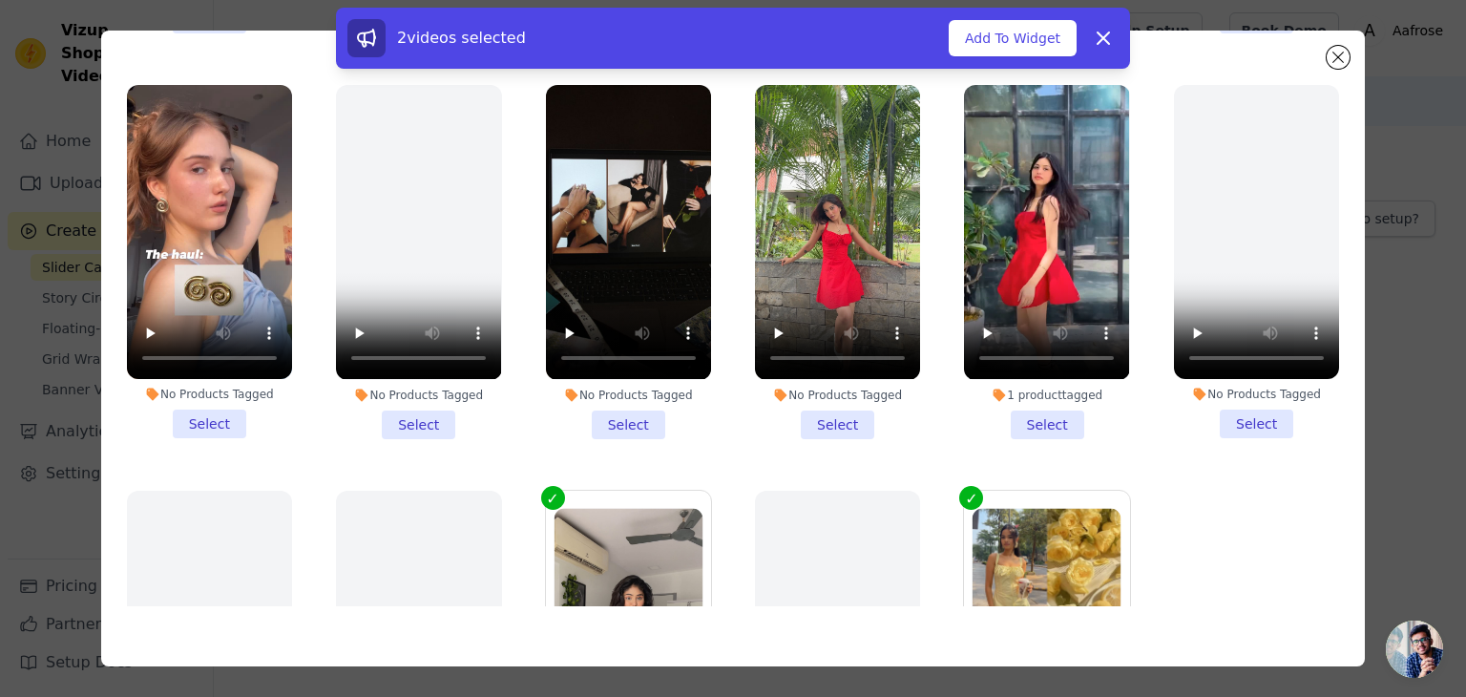
scroll to position [1044, 0]
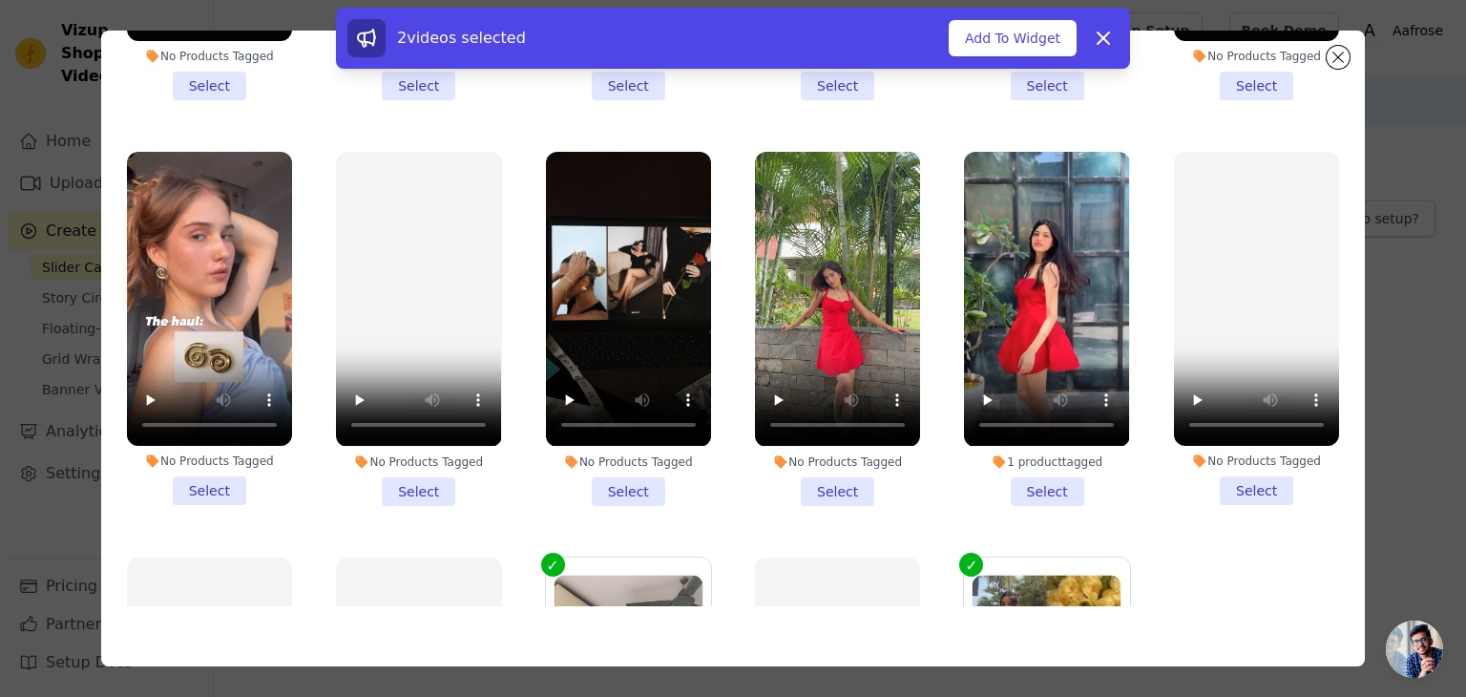
click at [1023, 465] on li "1 product tagged Select" at bounding box center [1046, 328] width 165 height 353
click at [0, 0] on input "1 product tagged Select" at bounding box center [0, 0] width 0 height 0
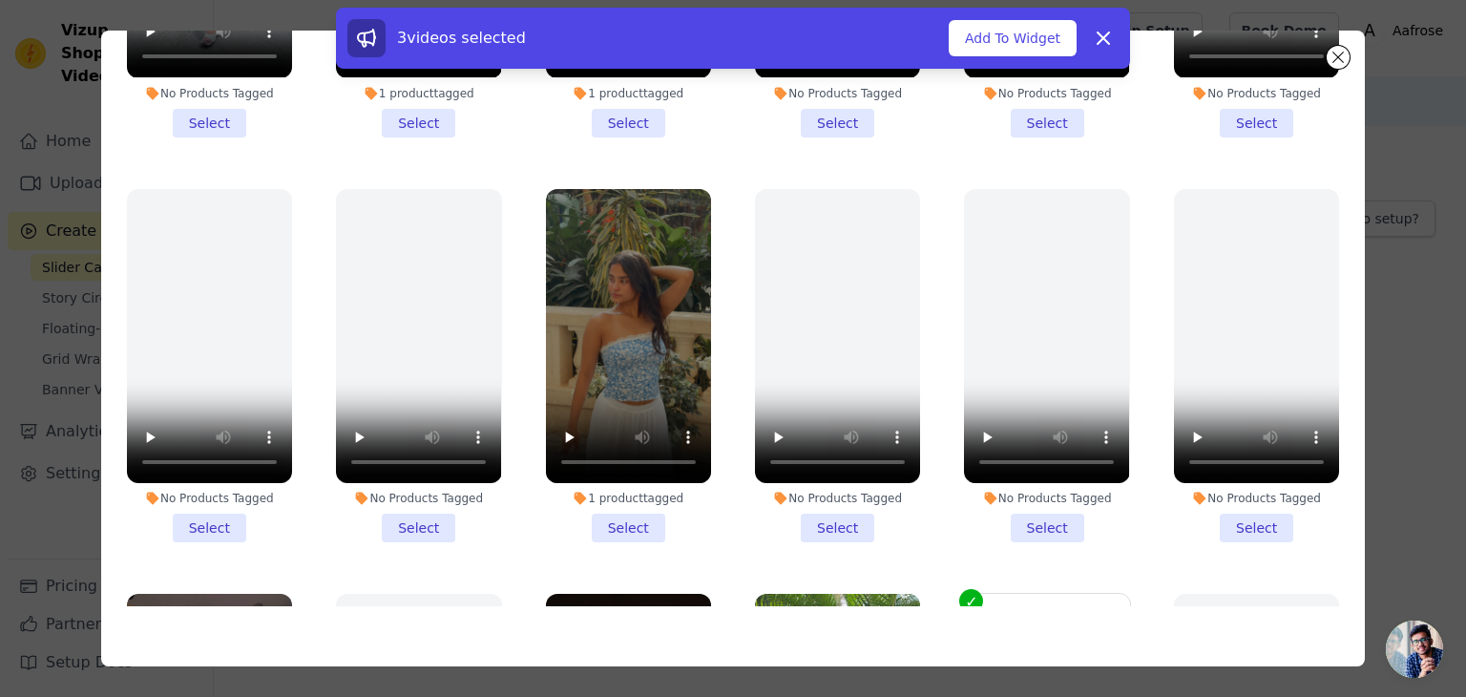
scroll to position [601, 0]
click at [603, 515] on li "1 product tagged Select" at bounding box center [628, 366] width 165 height 353
click at [0, 0] on input "1 product tagged Select" at bounding box center [0, 0] width 0 height 0
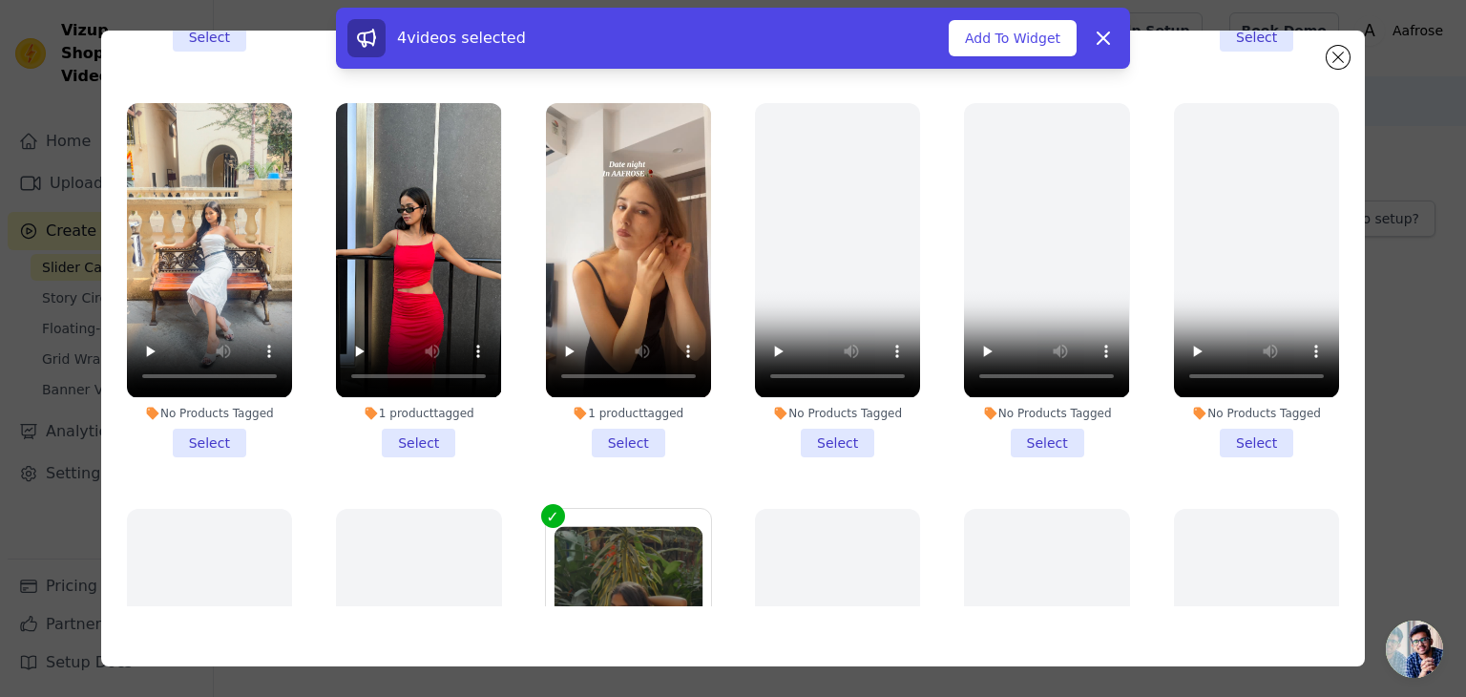
scroll to position [283, 0]
click at [619, 428] on li "1 product tagged Select" at bounding box center [628, 279] width 165 height 353
click at [0, 0] on input "1 product tagged Select" at bounding box center [0, 0] width 0 height 0
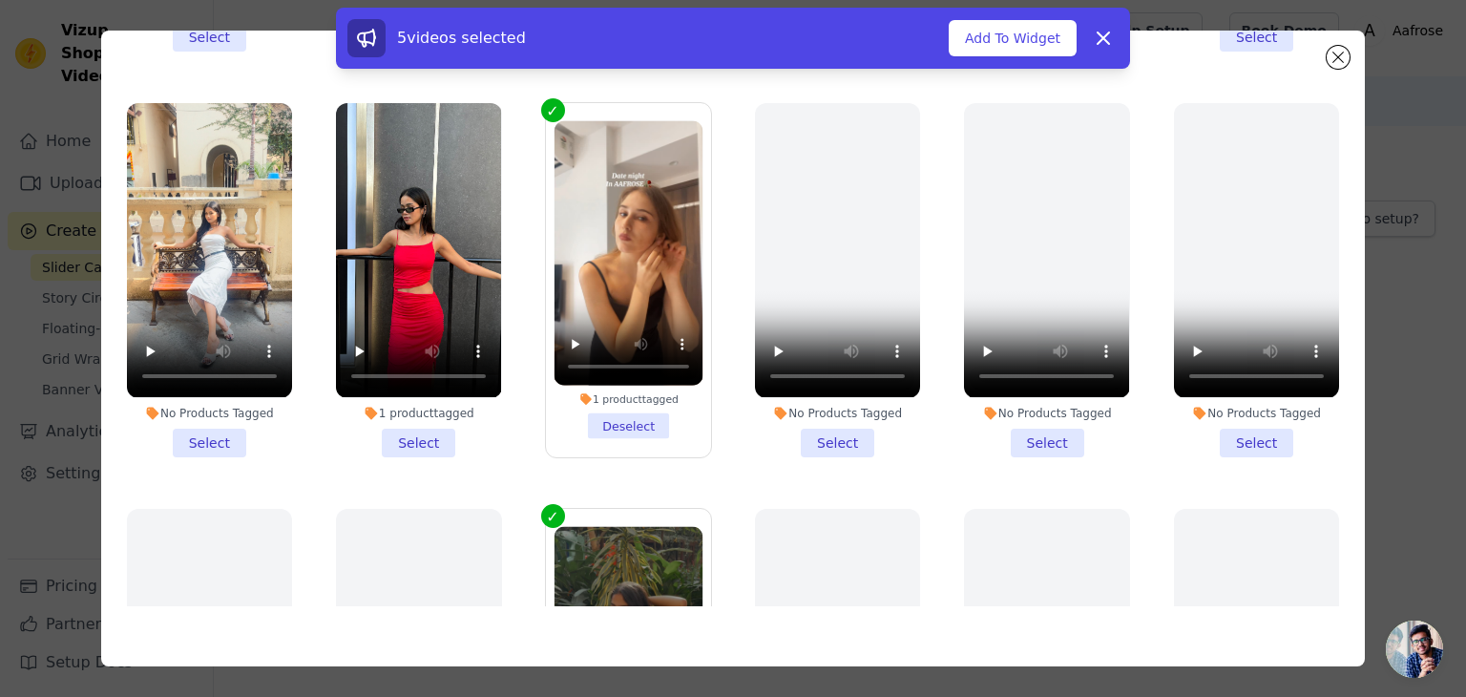
click at [422, 425] on li "1 product tagged Select" at bounding box center [418, 279] width 165 height 353
click at [0, 0] on input "1 product tagged Select" at bounding box center [0, 0] width 0 height 0
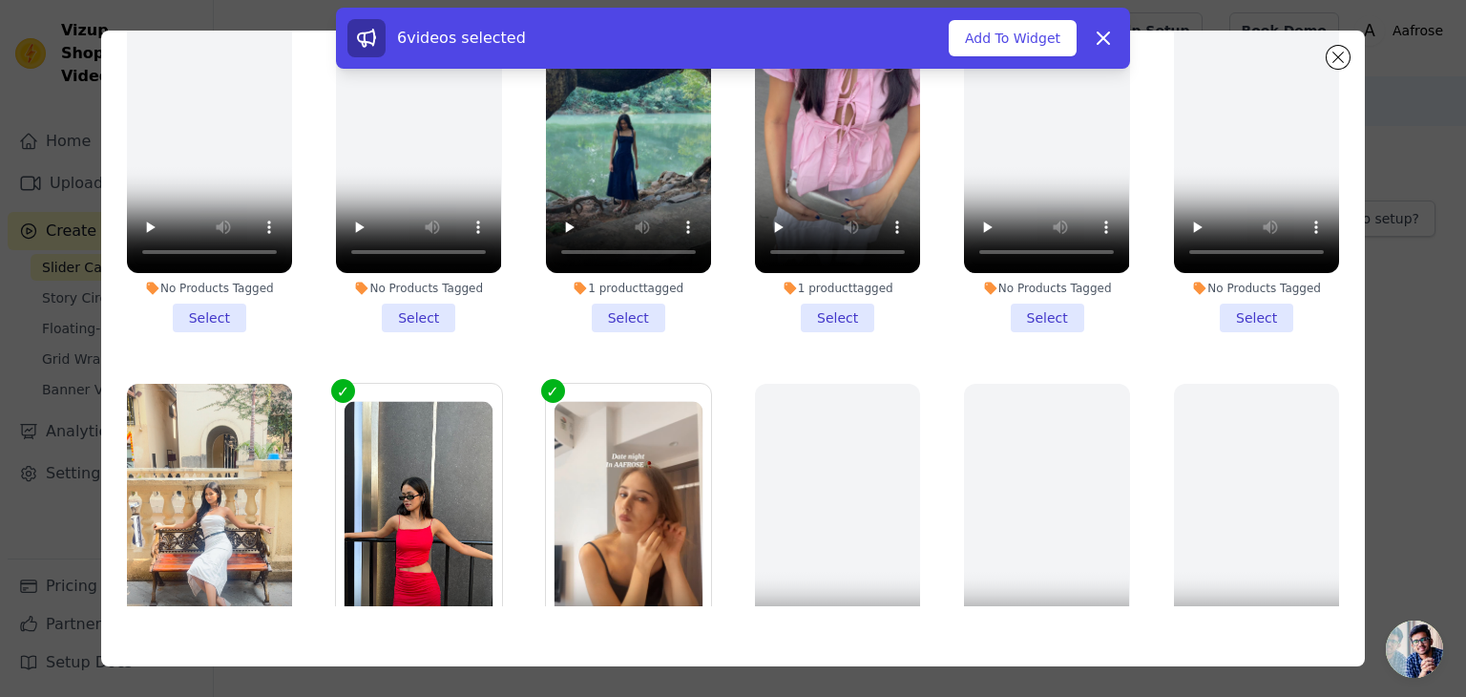
scroll to position [0, 0]
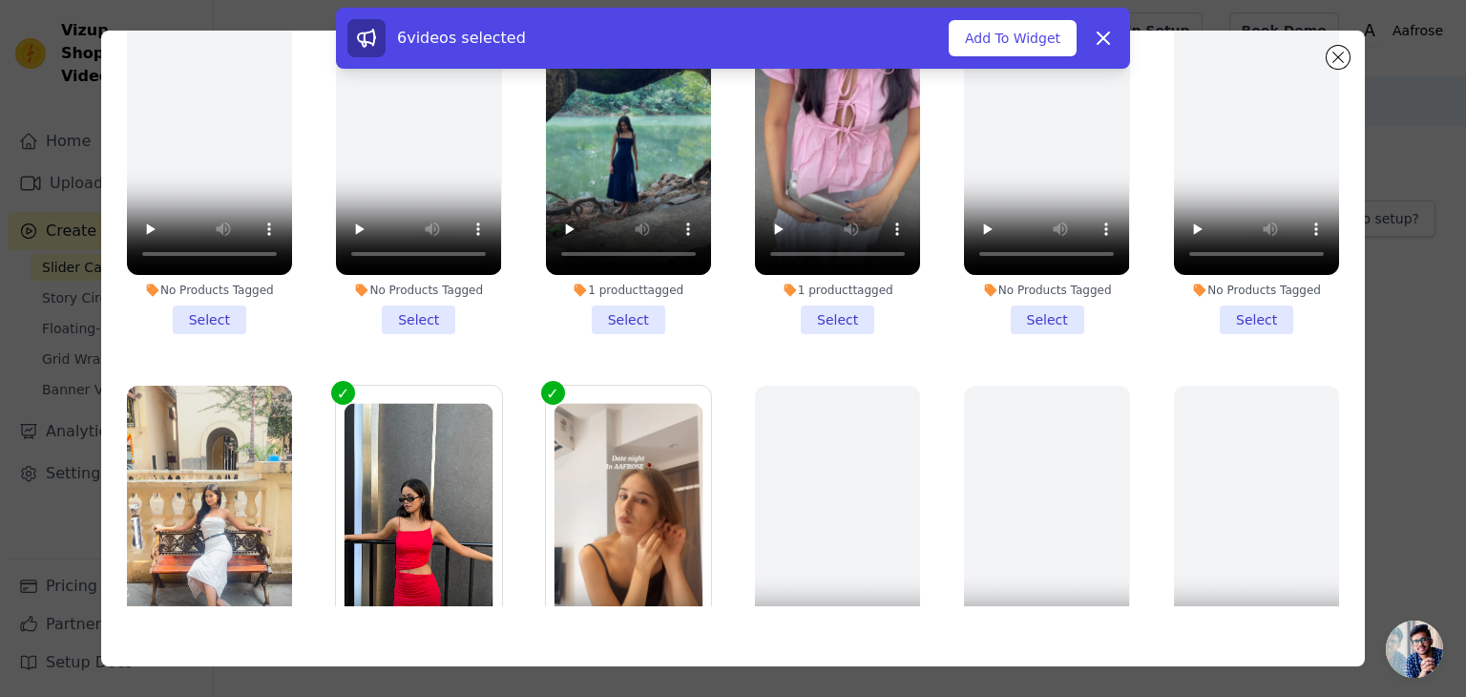
click at [632, 296] on li "1 product tagged Select" at bounding box center [628, 157] width 165 height 353
click at [0, 0] on input "1 product tagged Select" at bounding box center [0, 0] width 0 height 0
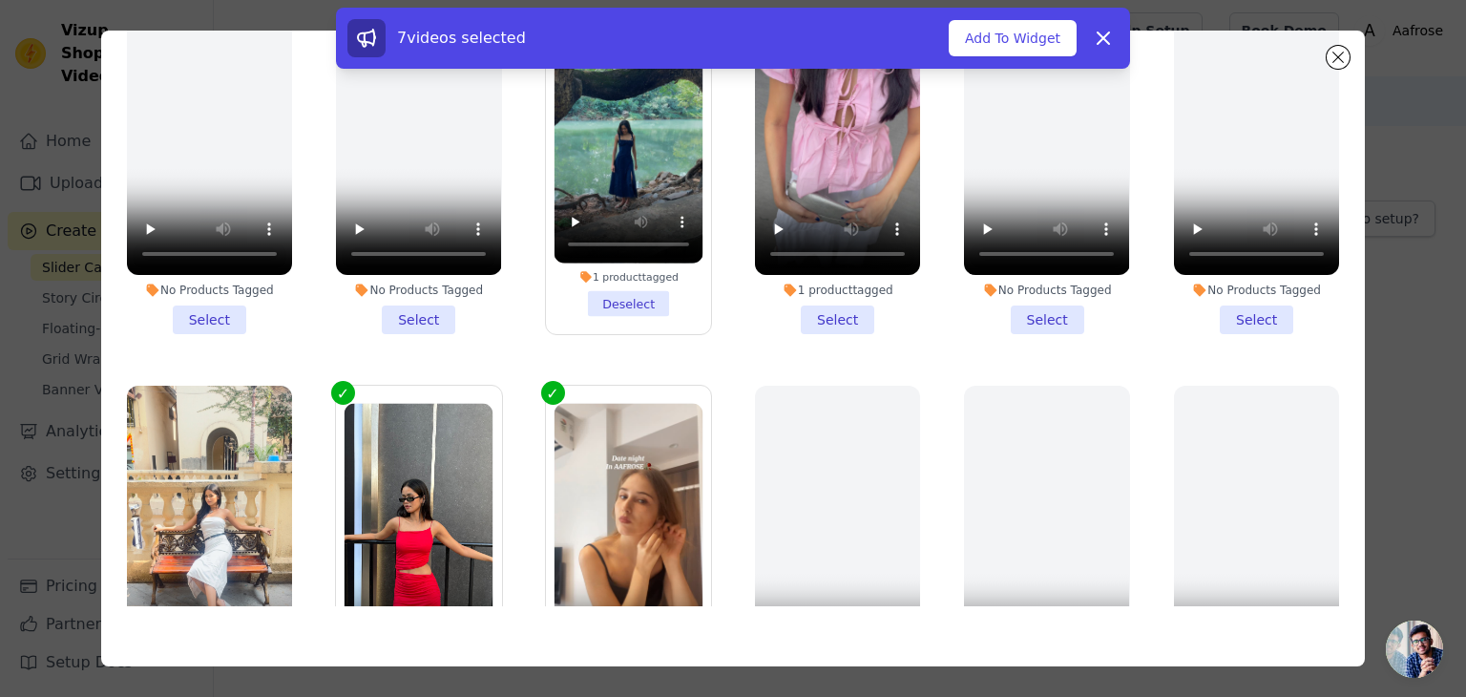
click at [810, 310] on li "1 product tagged Select" at bounding box center [837, 157] width 165 height 353
click at [0, 0] on input "1 product tagged Select" at bounding box center [0, 0] width 0 height 0
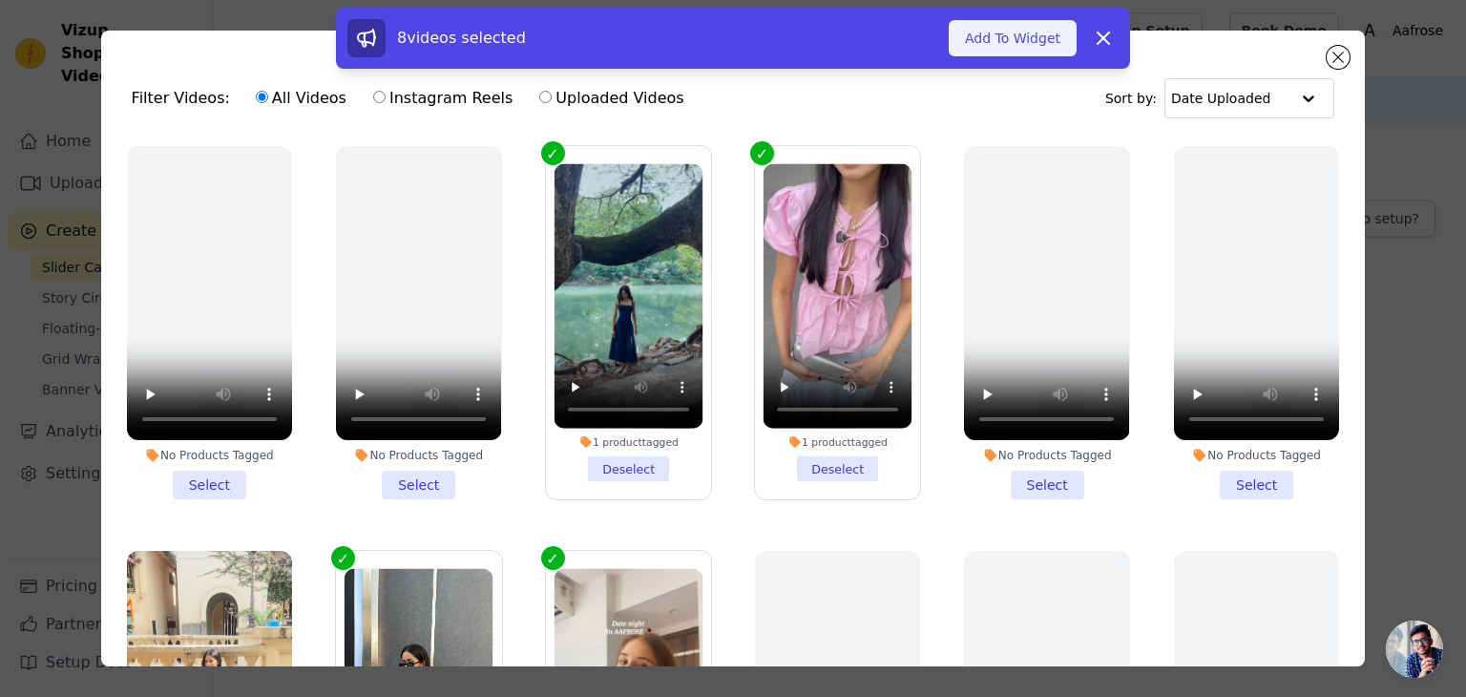
click at [993, 48] on button "Add To Widget" at bounding box center [1013, 38] width 128 height 36
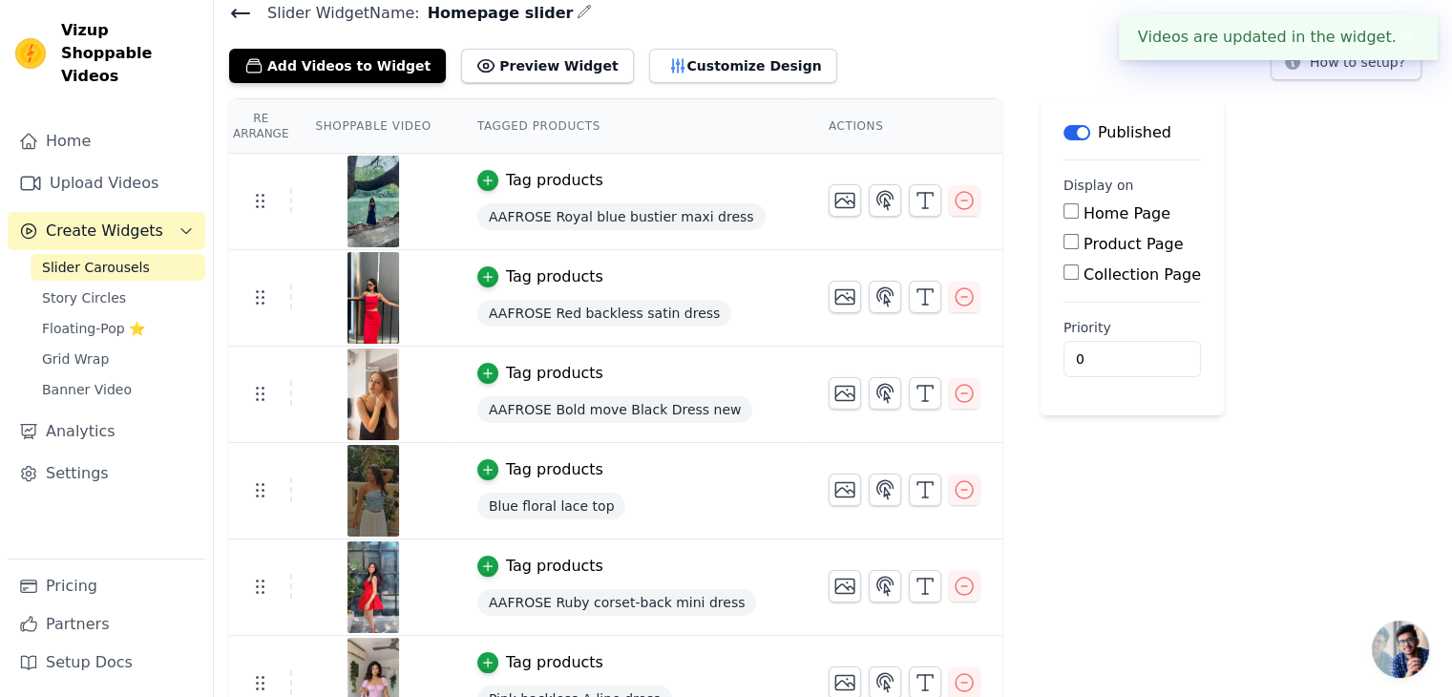
scroll to position [156, 0]
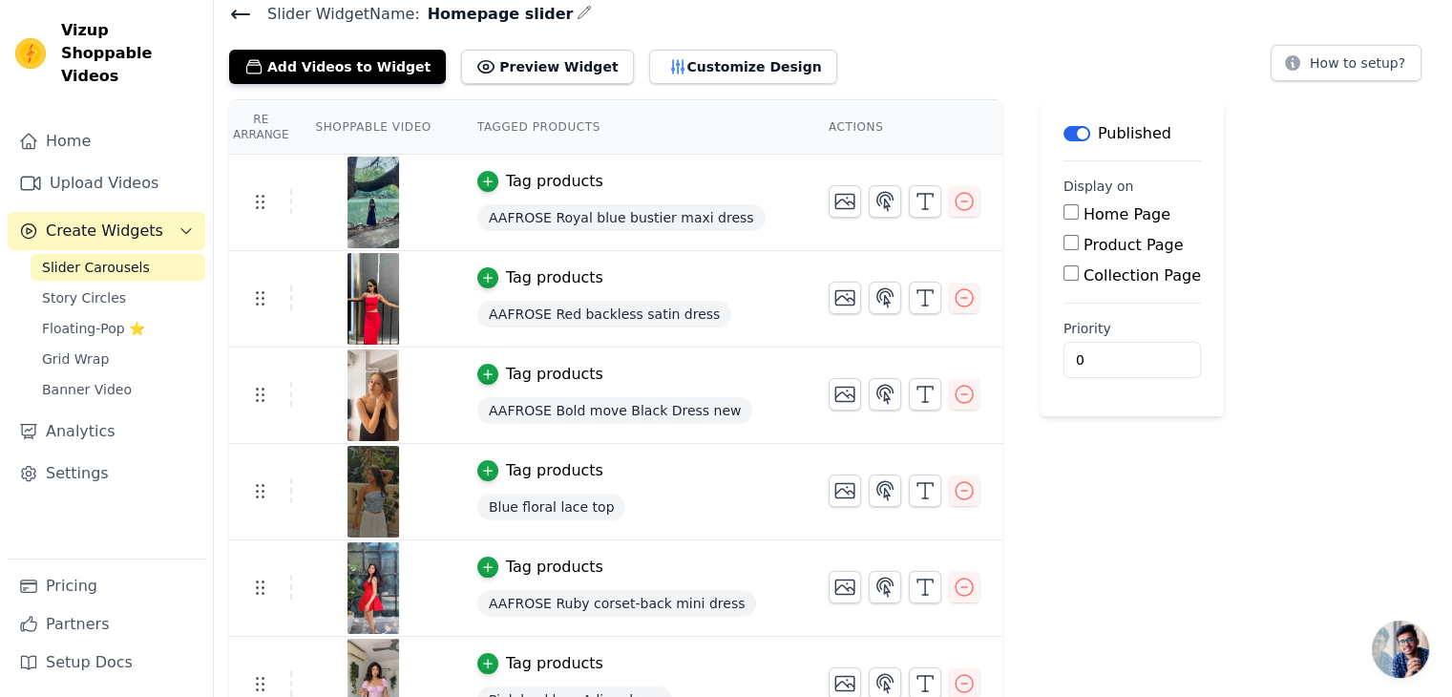
click at [1063, 213] on input "Home Page" at bounding box center [1070, 211] width 15 height 15
checkbox input "true"
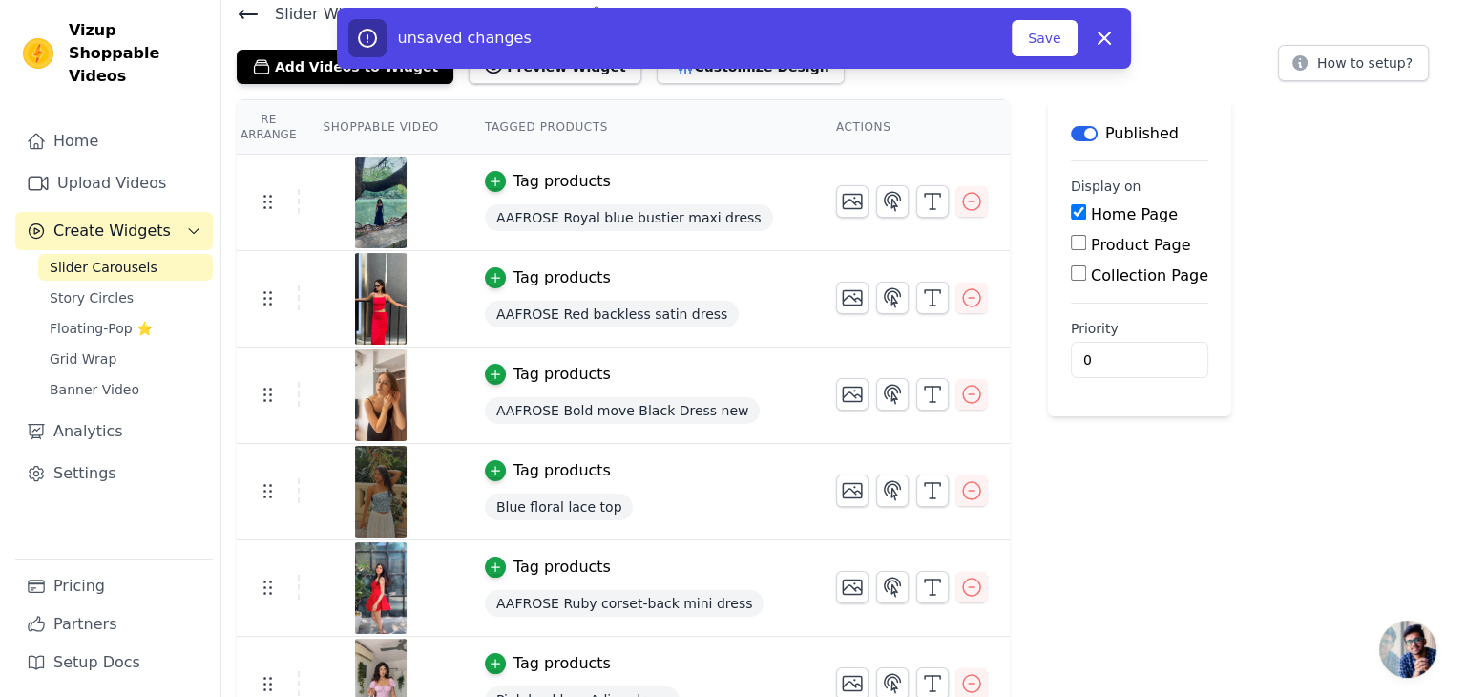
scroll to position [0, 0]
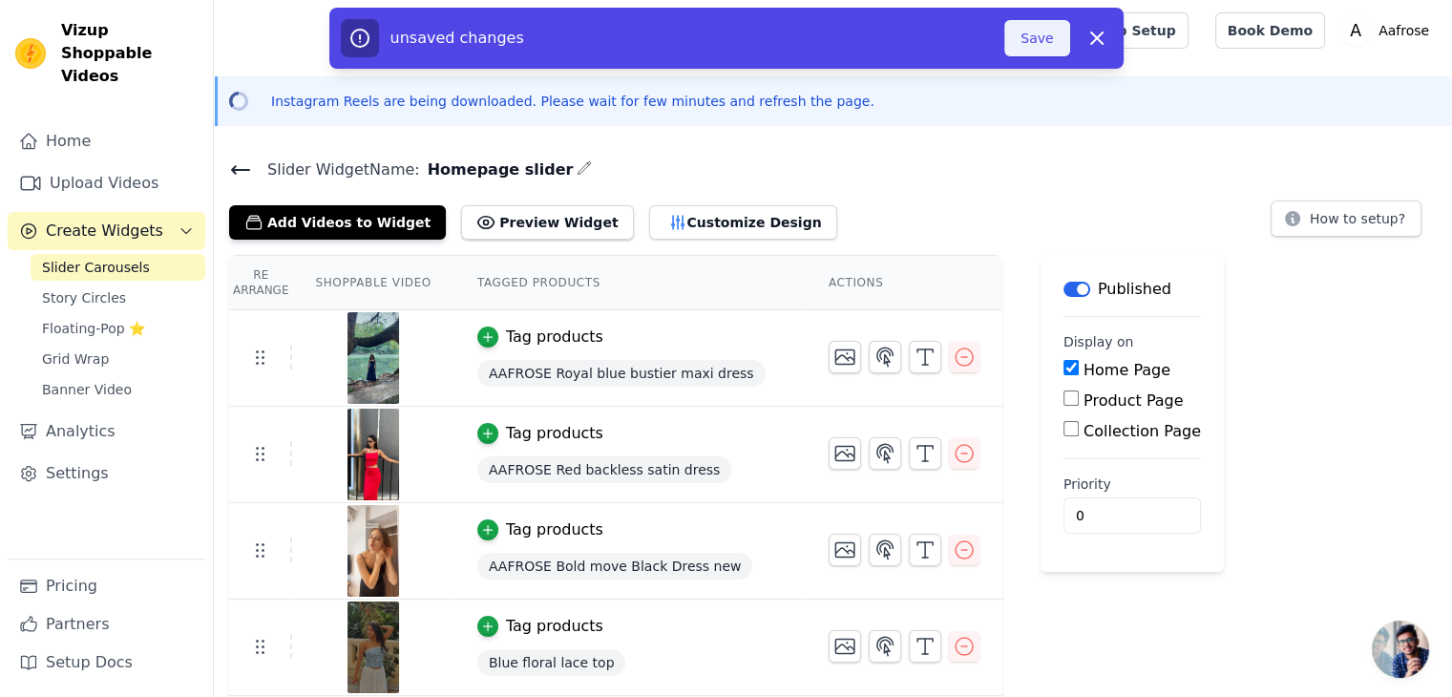
click at [1032, 41] on button "Save" at bounding box center [1036, 38] width 65 height 36
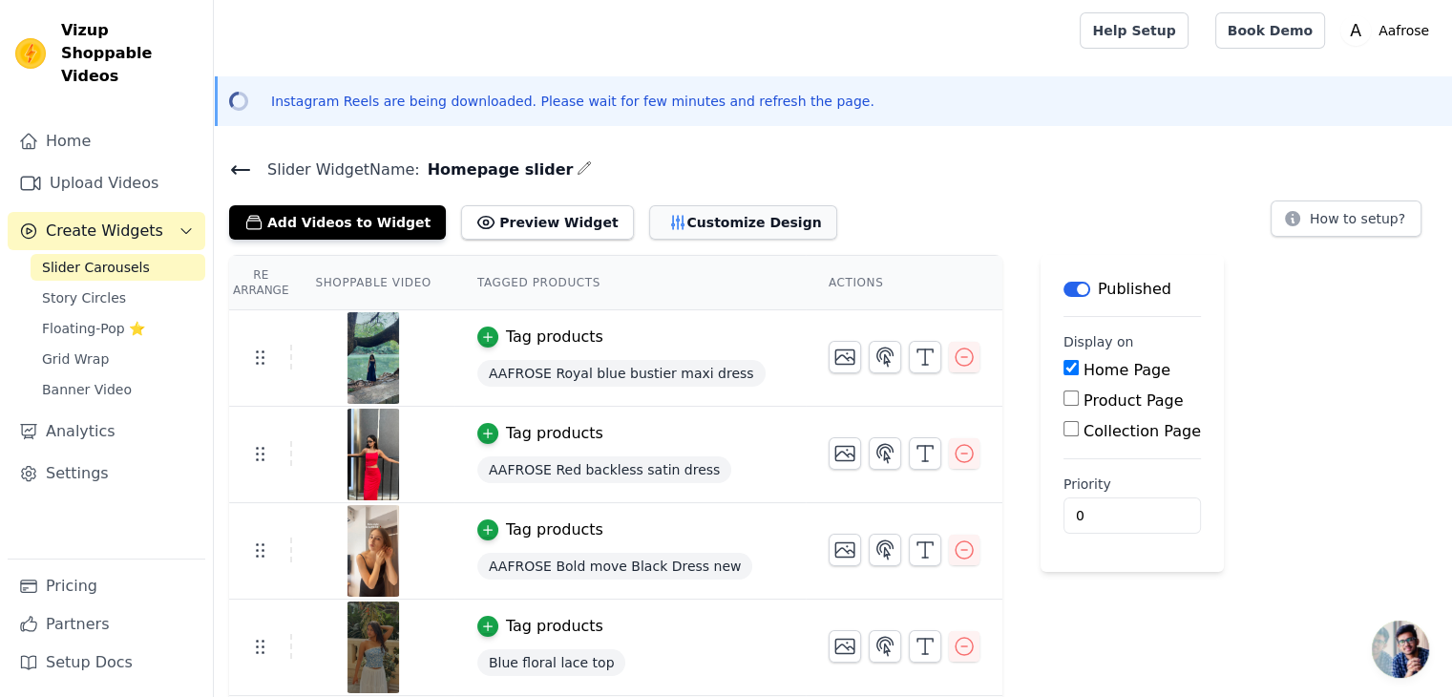
click at [671, 216] on button "Customize Design" at bounding box center [743, 222] width 188 height 34
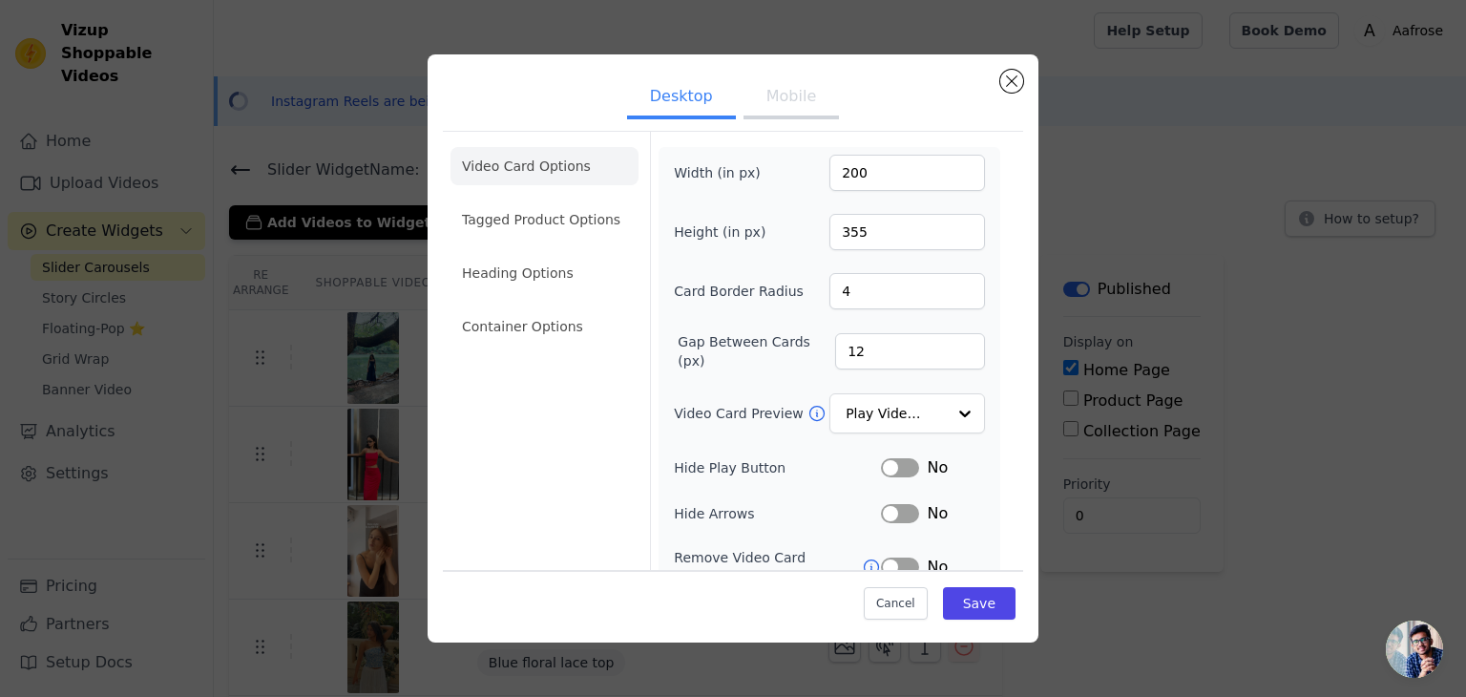
click at [797, 95] on button "Mobile" at bounding box center [791, 98] width 95 height 42
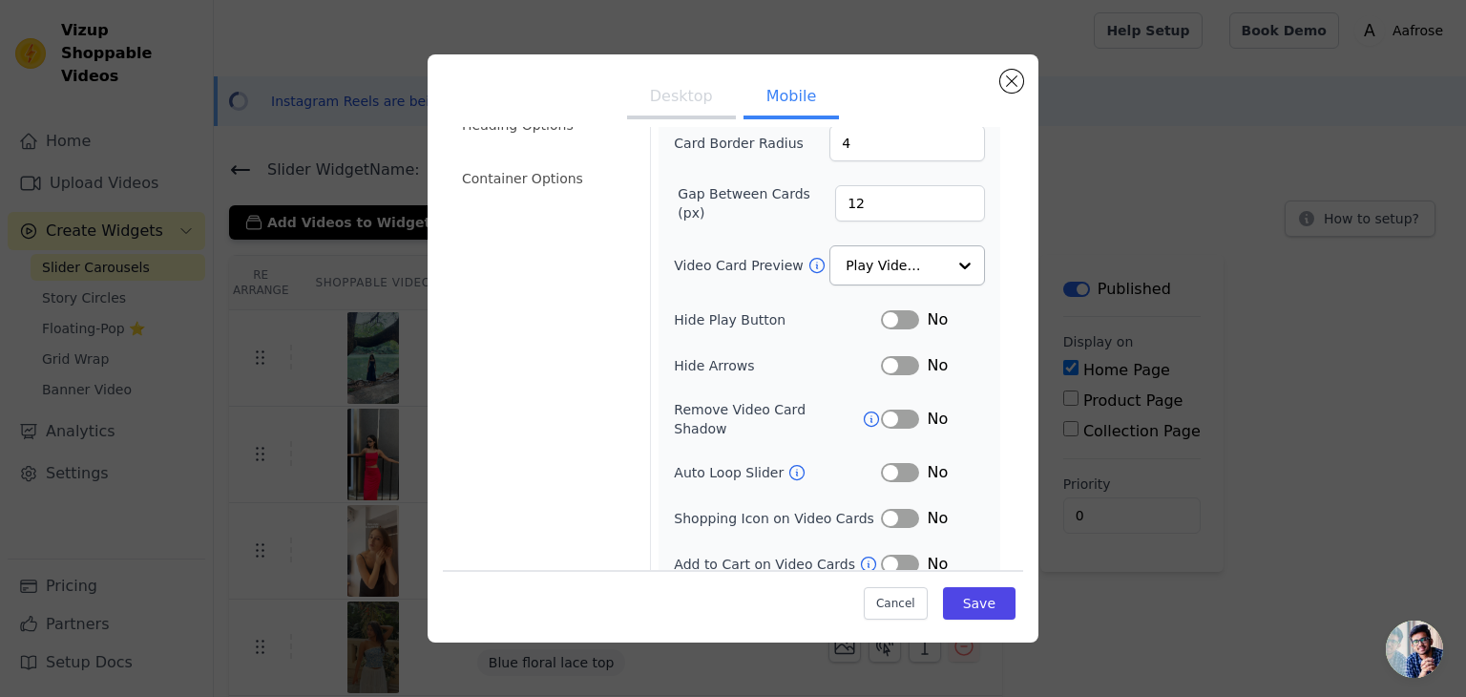
scroll to position [195, 0]
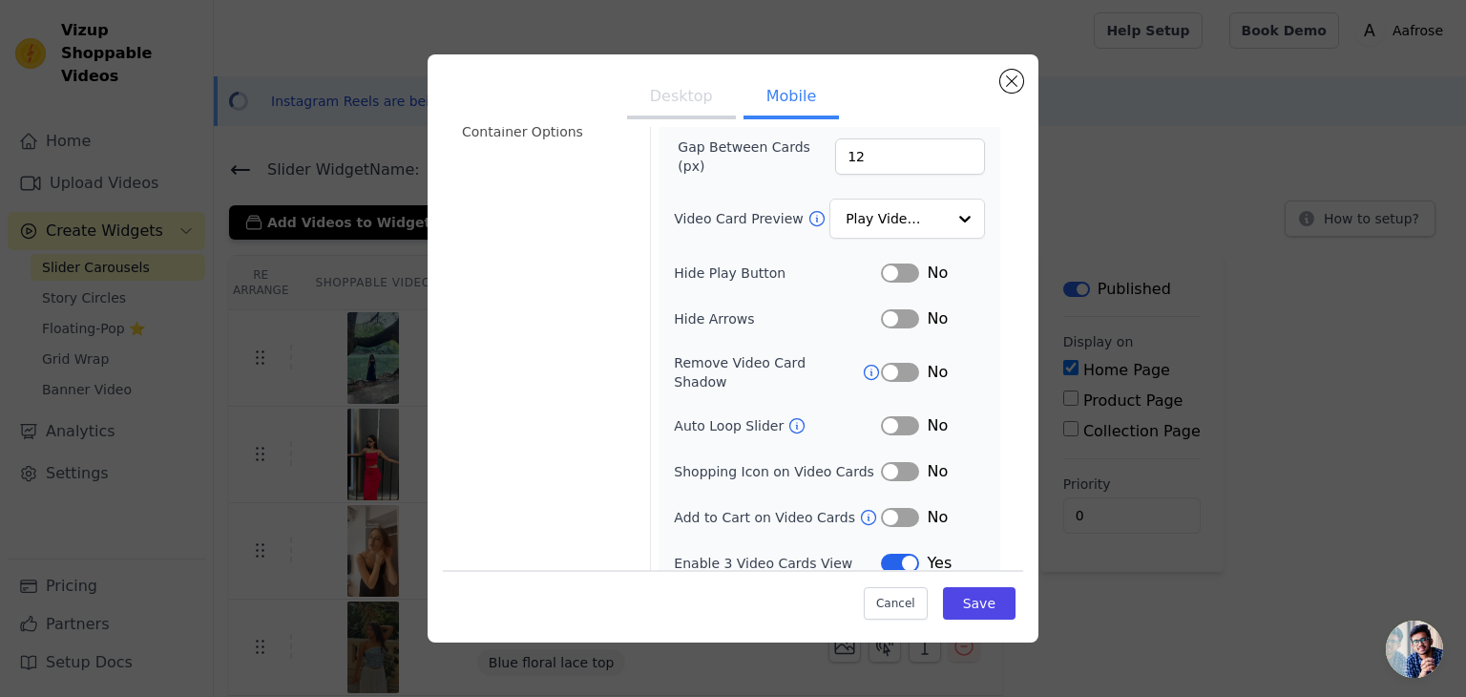
click at [884, 554] on button "Label" at bounding box center [900, 563] width 38 height 19
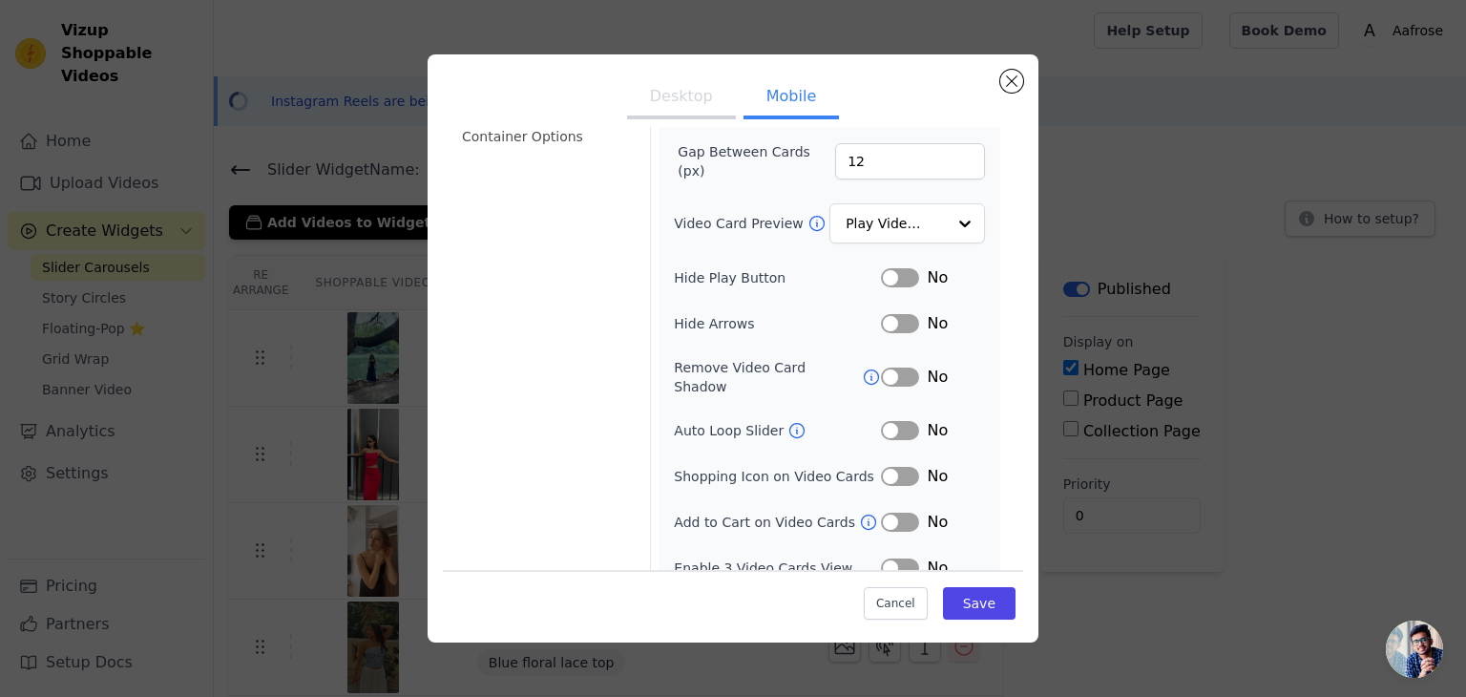
click at [902, 513] on button "Label" at bounding box center [900, 522] width 38 height 19
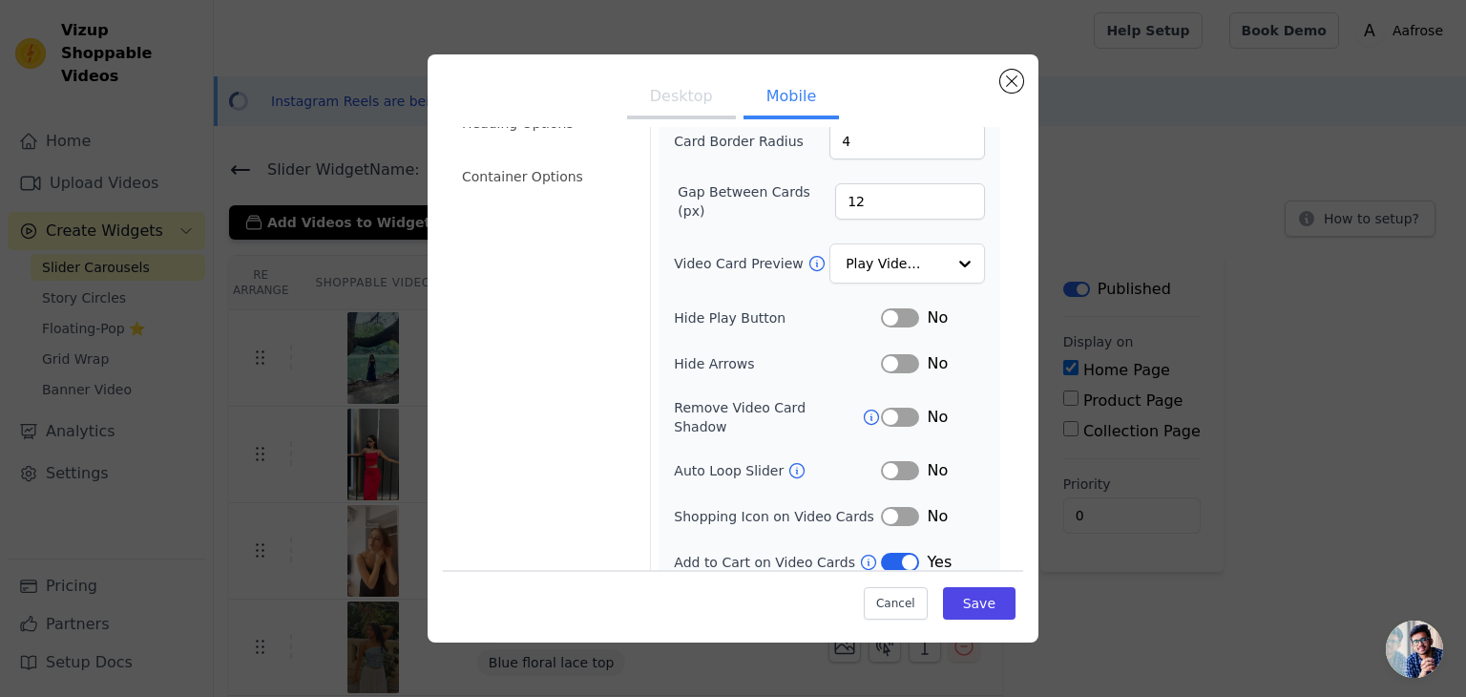
click at [892, 507] on button "Label" at bounding box center [900, 516] width 38 height 19
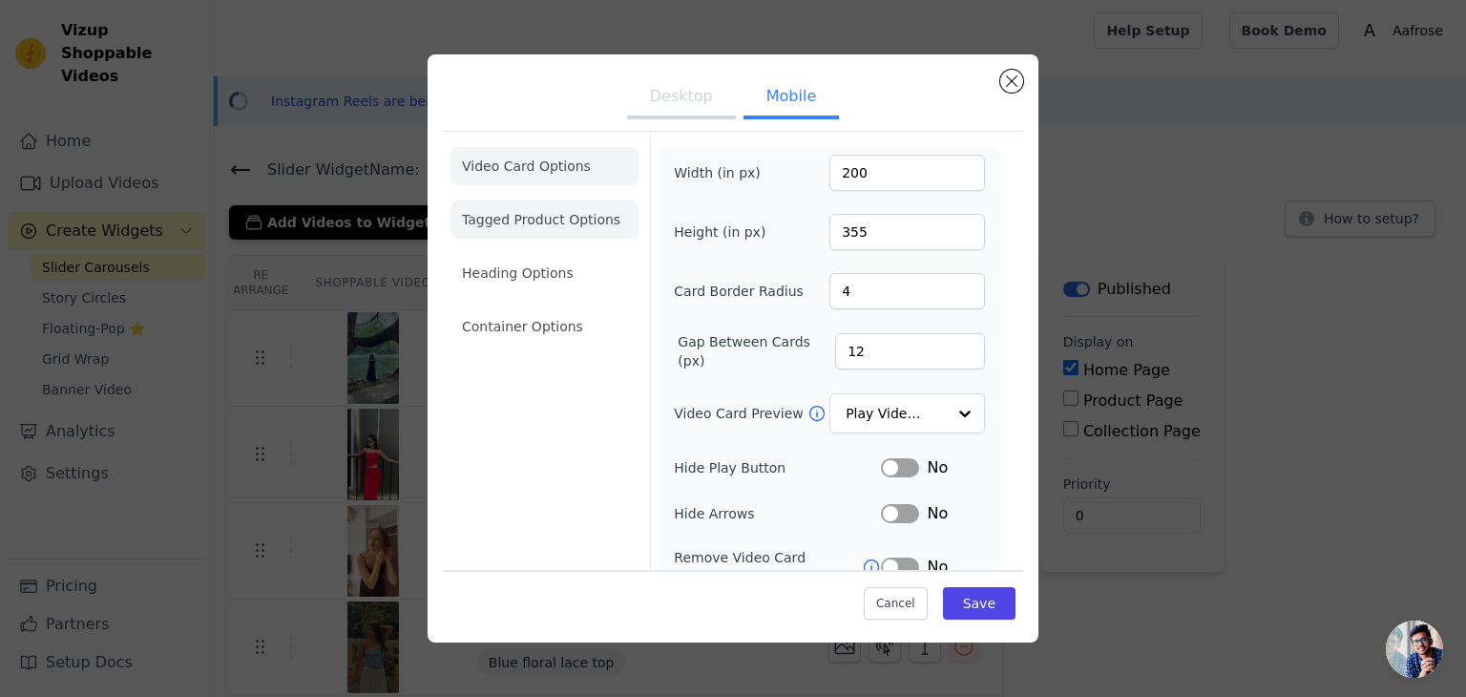
click at [568, 224] on li "Tagged Product Options" at bounding box center [545, 219] width 188 height 38
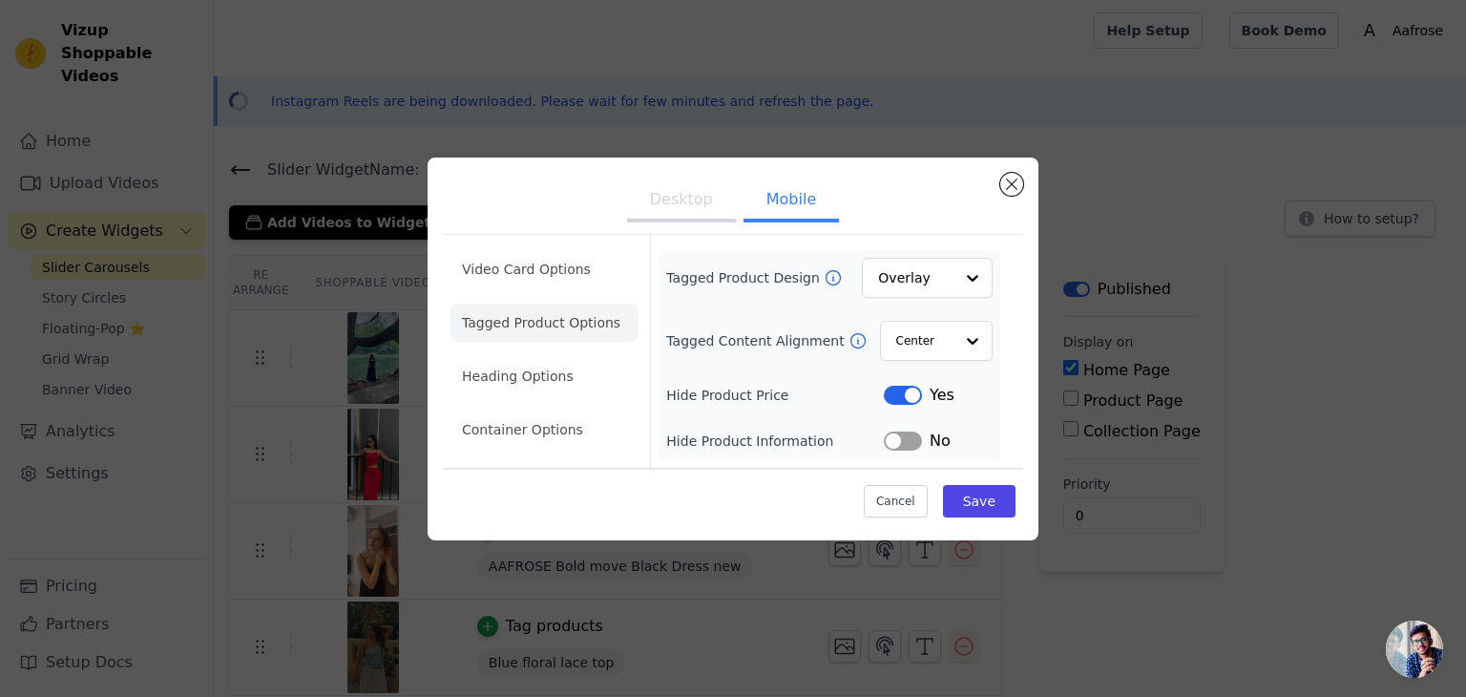
click at [680, 209] on button "Desktop" at bounding box center [681, 201] width 109 height 42
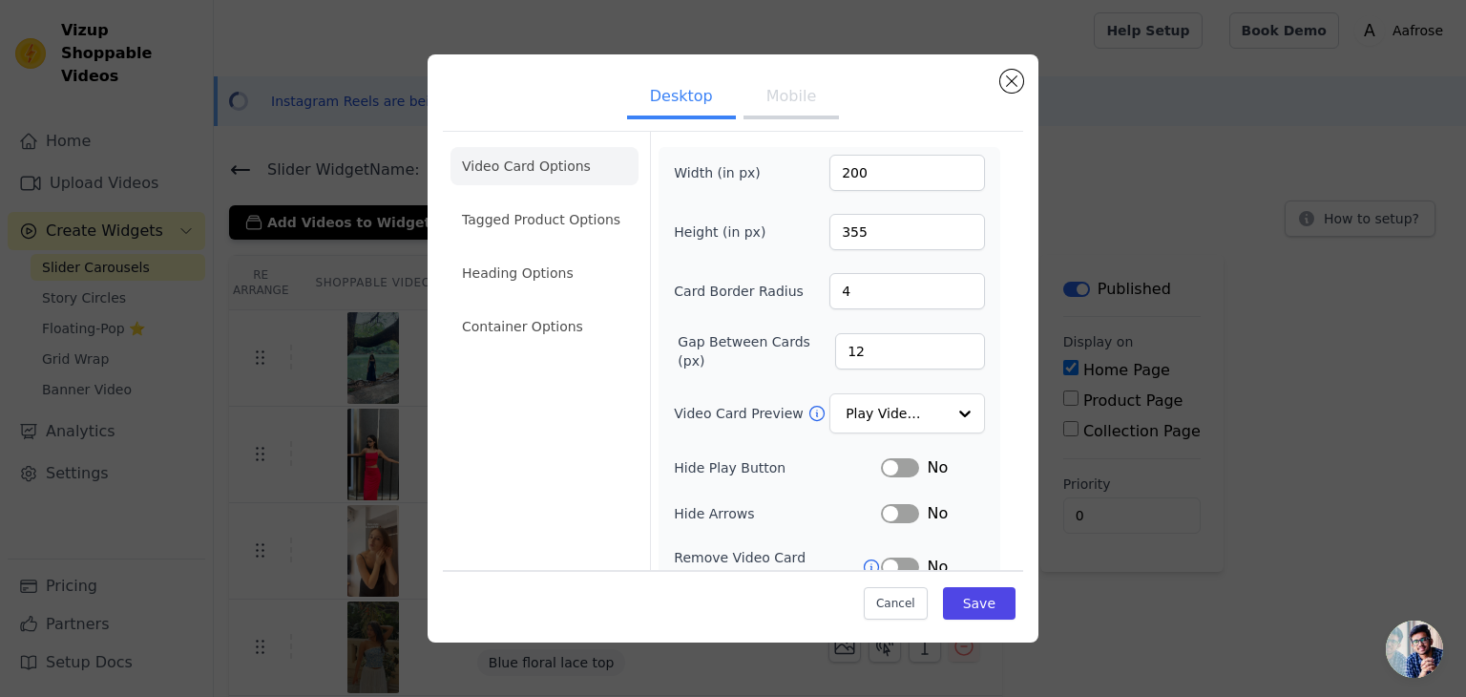
scroll to position [149, 0]
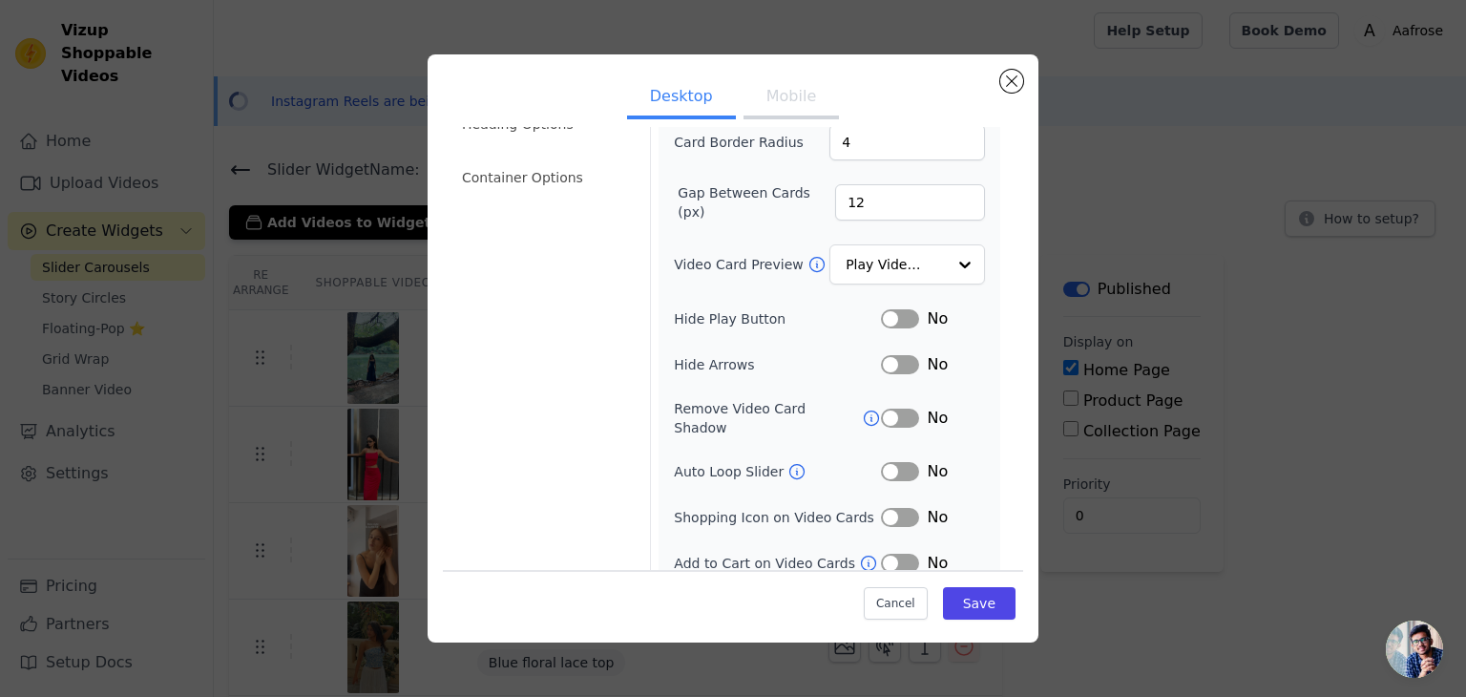
click at [890, 508] on button "Label" at bounding box center [900, 517] width 38 height 19
click at [890, 554] on button "Label" at bounding box center [900, 563] width 38 height 19
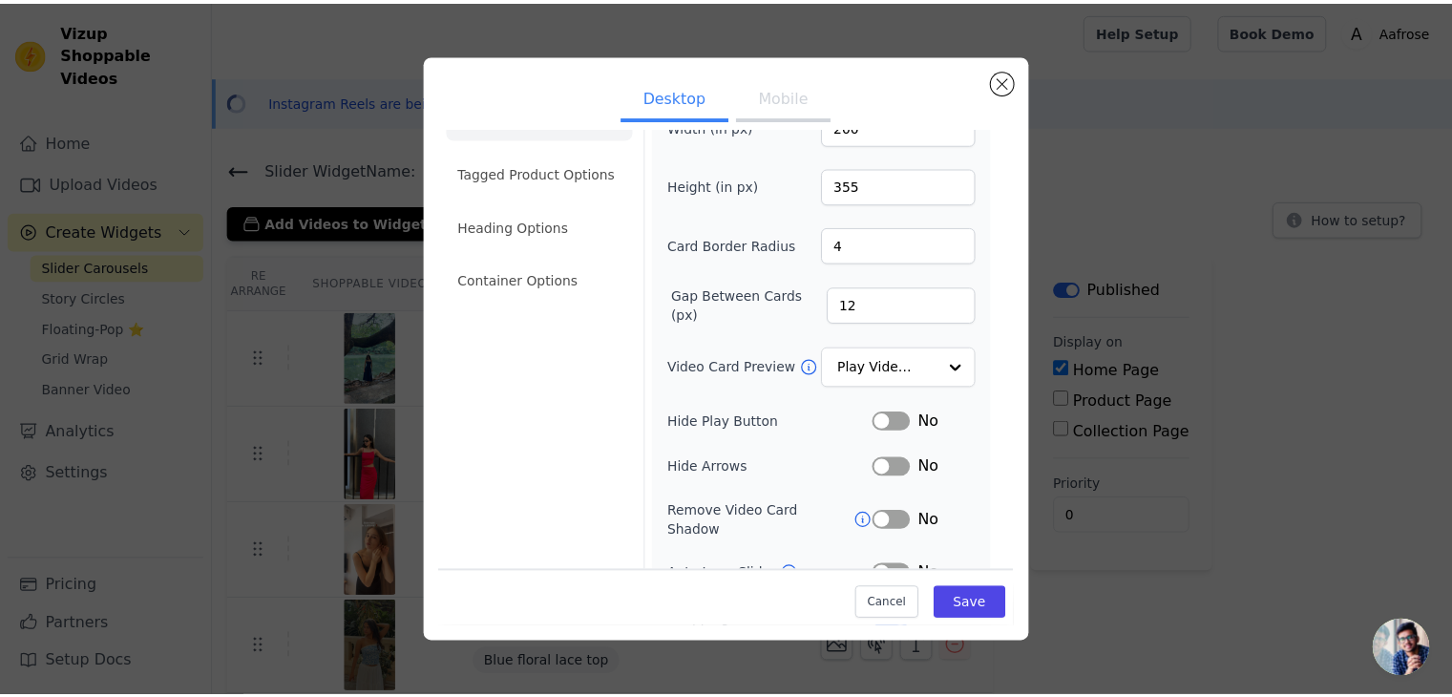
scroll to position [0, 0]
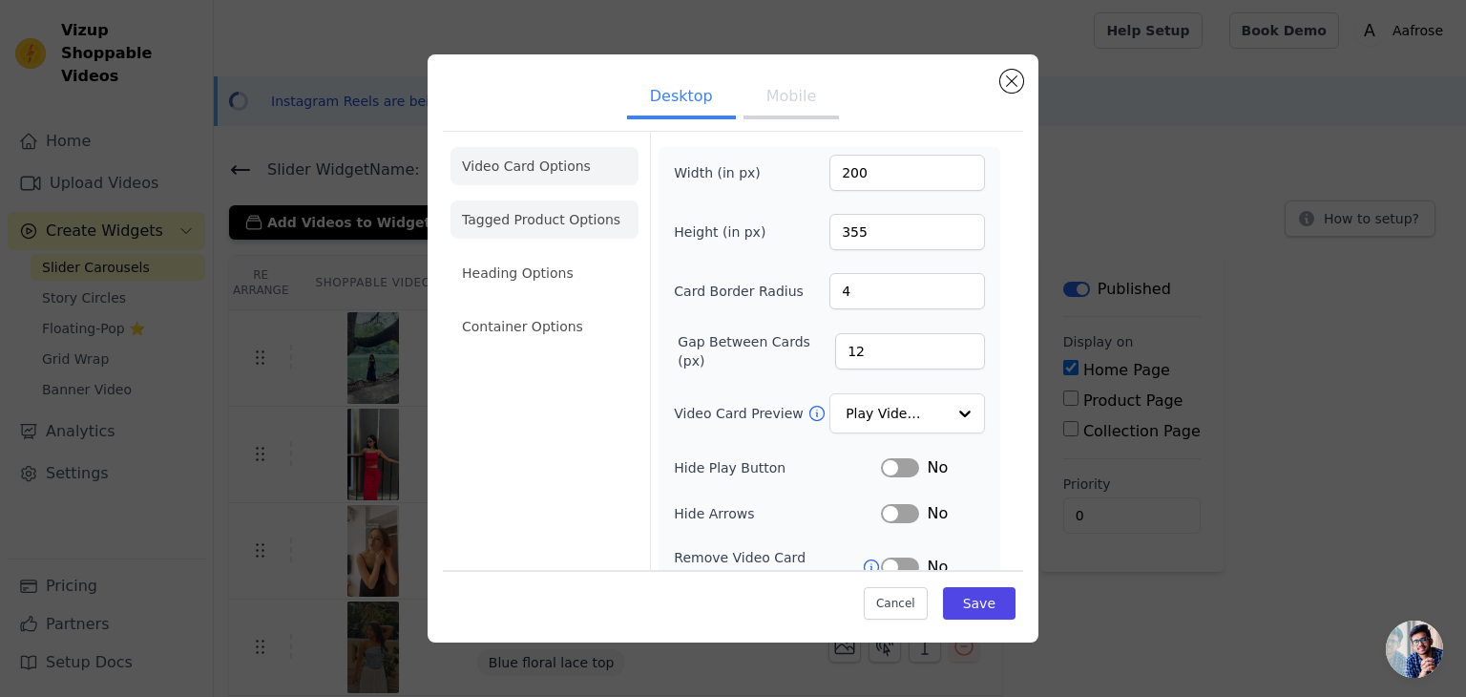
click at [512, 211] on li "Tagged Product Options" at bounding box center [545, 219] width 188 height 38
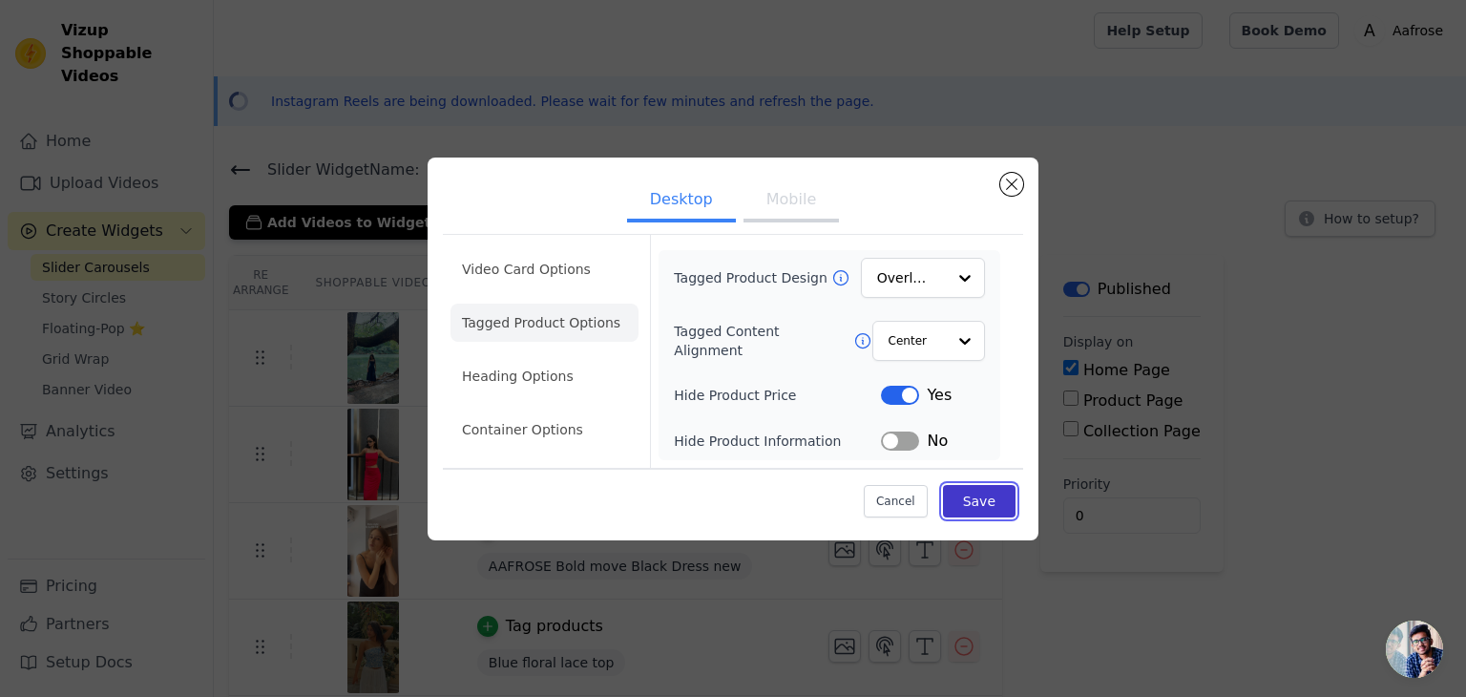
click at [978, 497] on button "Save" at bounding box center [979, 501] width 73 height 32
